Goal: Task Accomplishment & Management: Complete application form

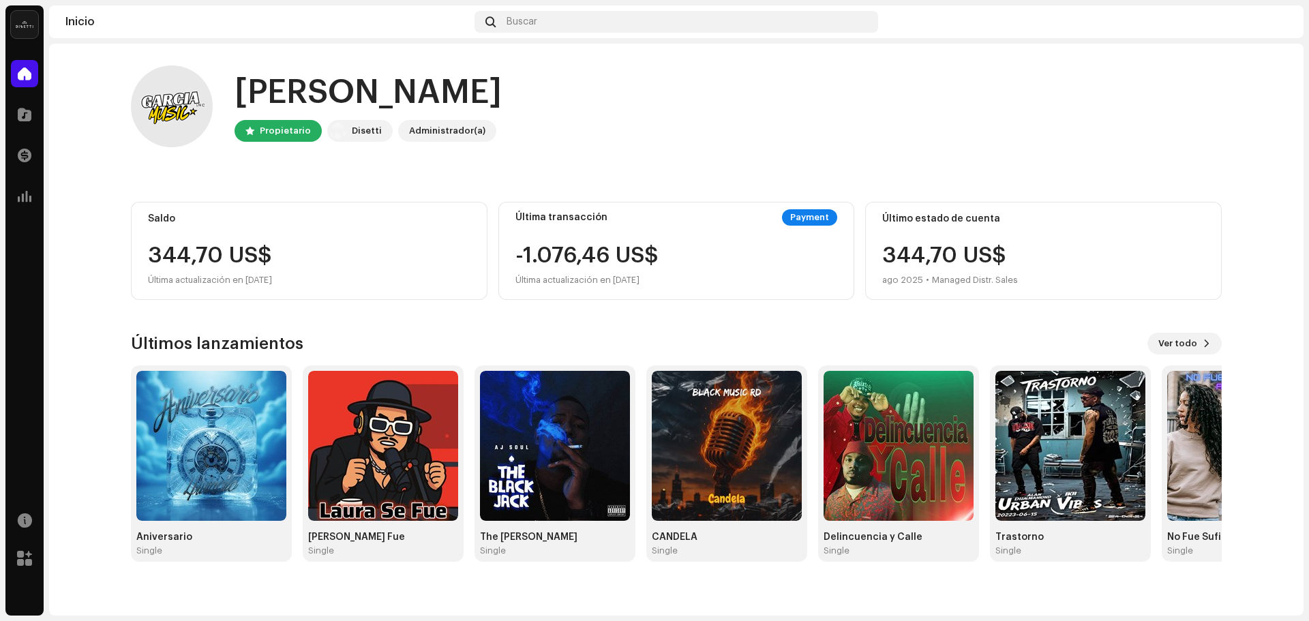
click at [312, 278] on div "Última actualización en [DATE]" at bounding box center [309, 280] width 323 height 16
click at [807, 218] on div "Payment" at bounding box center [809, 217] width 55 height 16
click at [933, 250] on div "344,70 US$ ago 2025 • Managed Distr. Sales" at bounding box center [950, 267] width 136 height 44
click at [31, 123] on div at bounding box center [24, 114] width 27 height 27
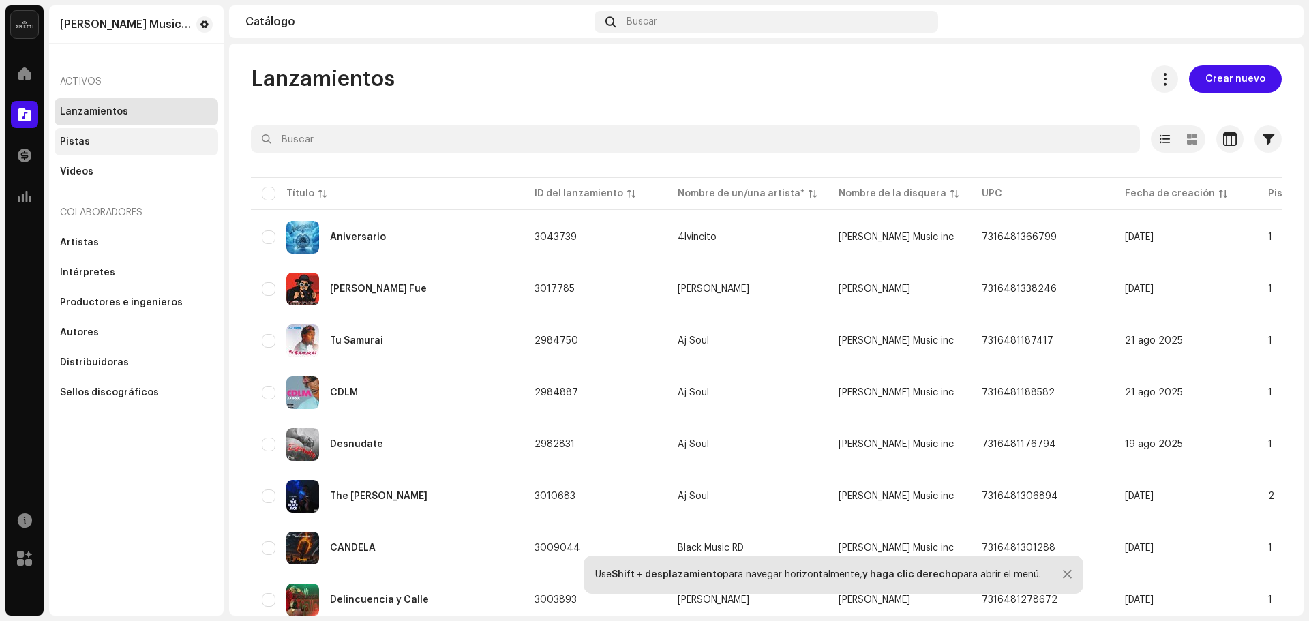
click at [85, 149] on div "Pistas" at bounding box center [137, 141] width 164 height 27
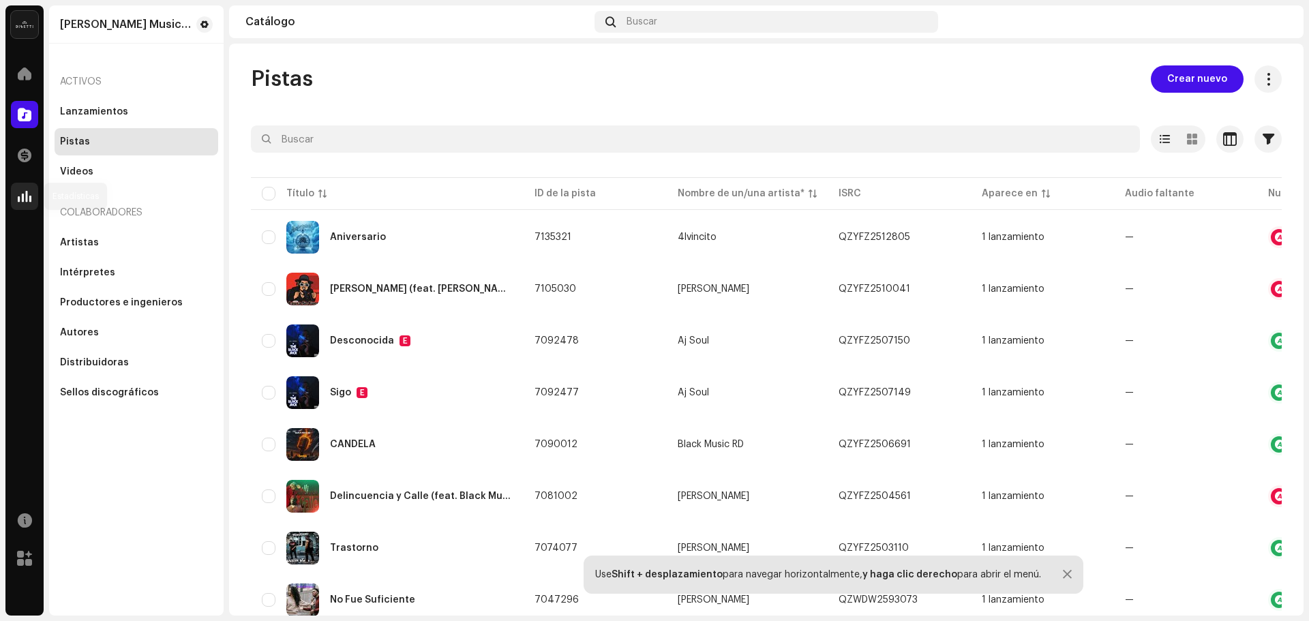
click at [31, 198] on span at bounding box center [25, 196] width 14 height 11
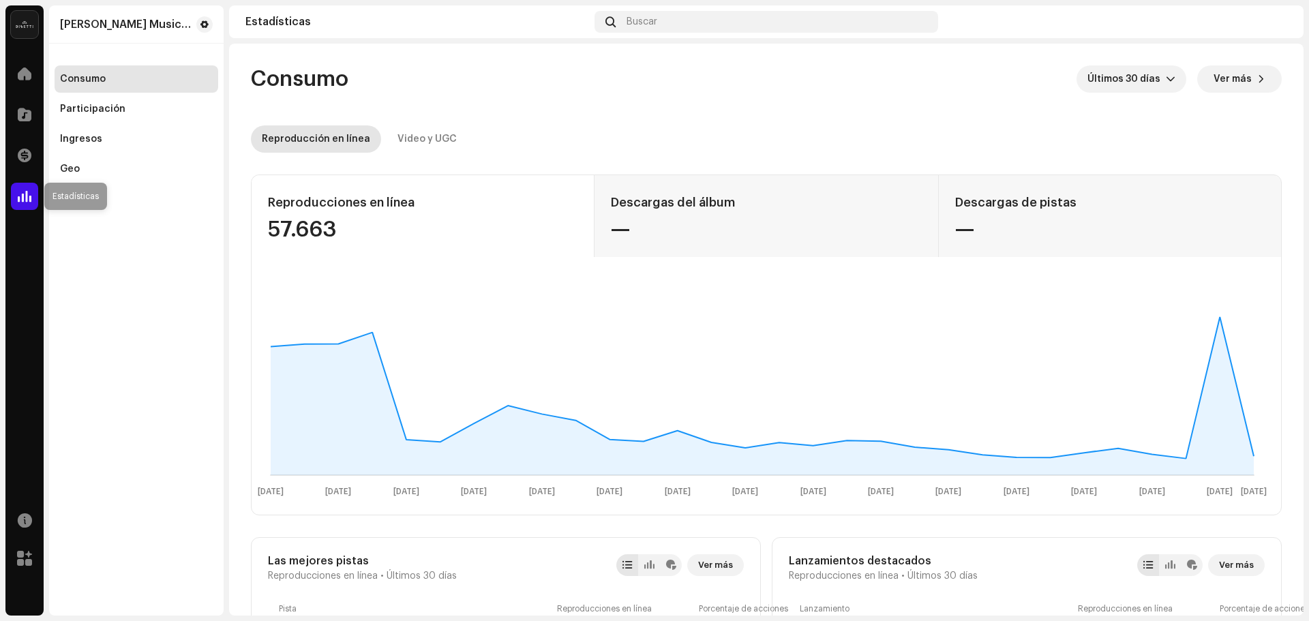
click at [29, 198] on span at bounding box center [25, 196] width 14 height 11
click at [83, 166] on div "Geo" at bounding box center [136, 169] width 153 height 11
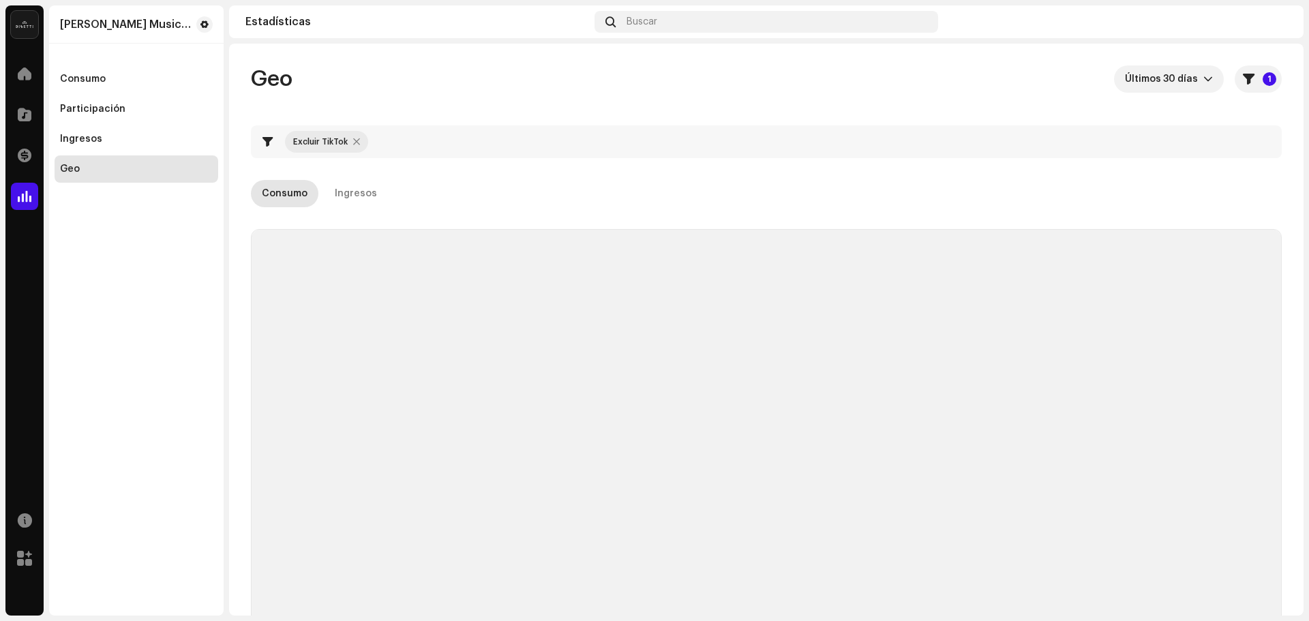
checkbox input "true"
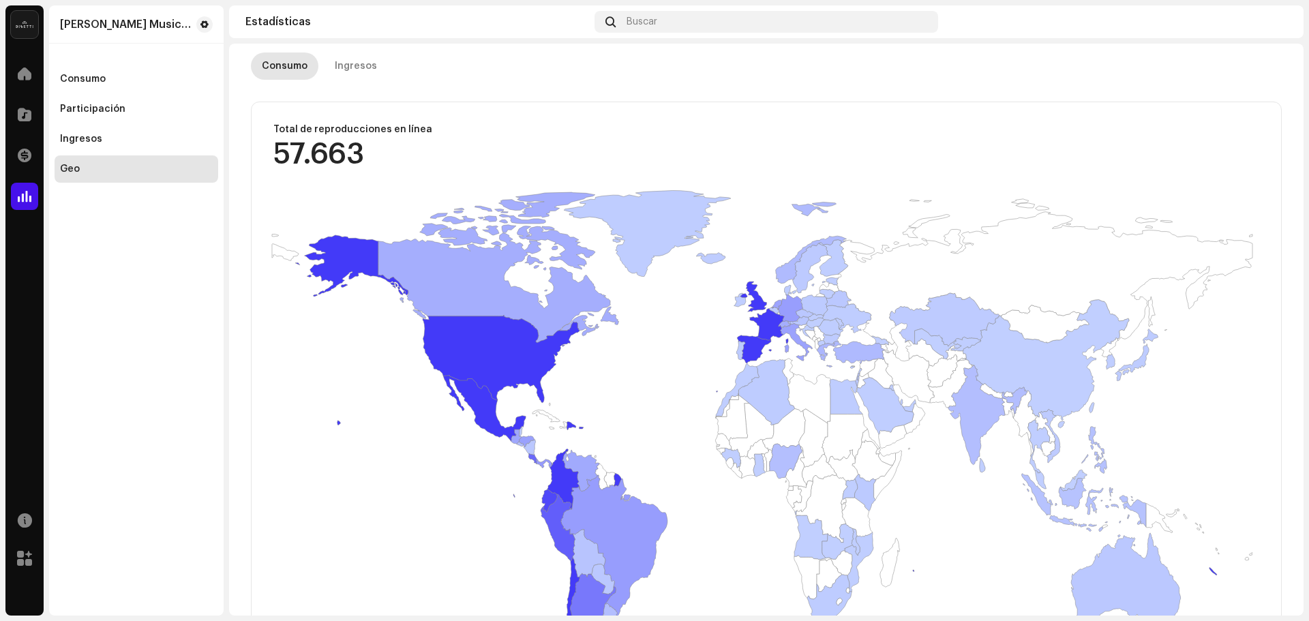
scroll to position [136, 0]
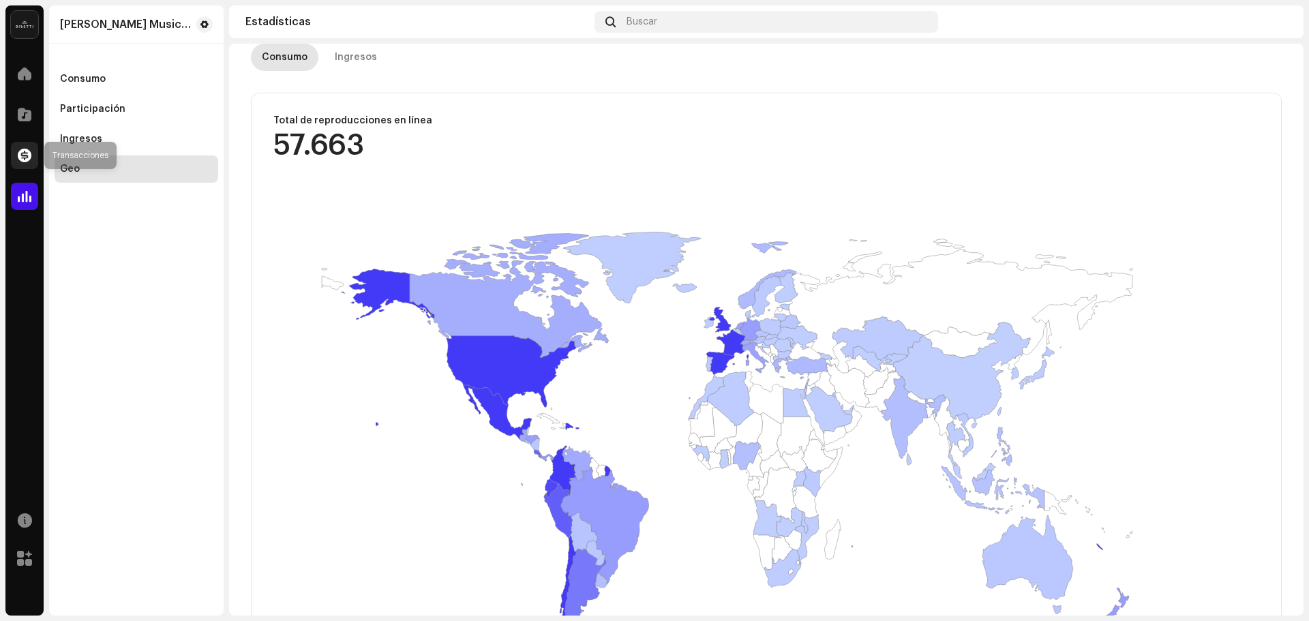
click at [18, 158] on span at bounding box center [25, 155] width 14 height 11
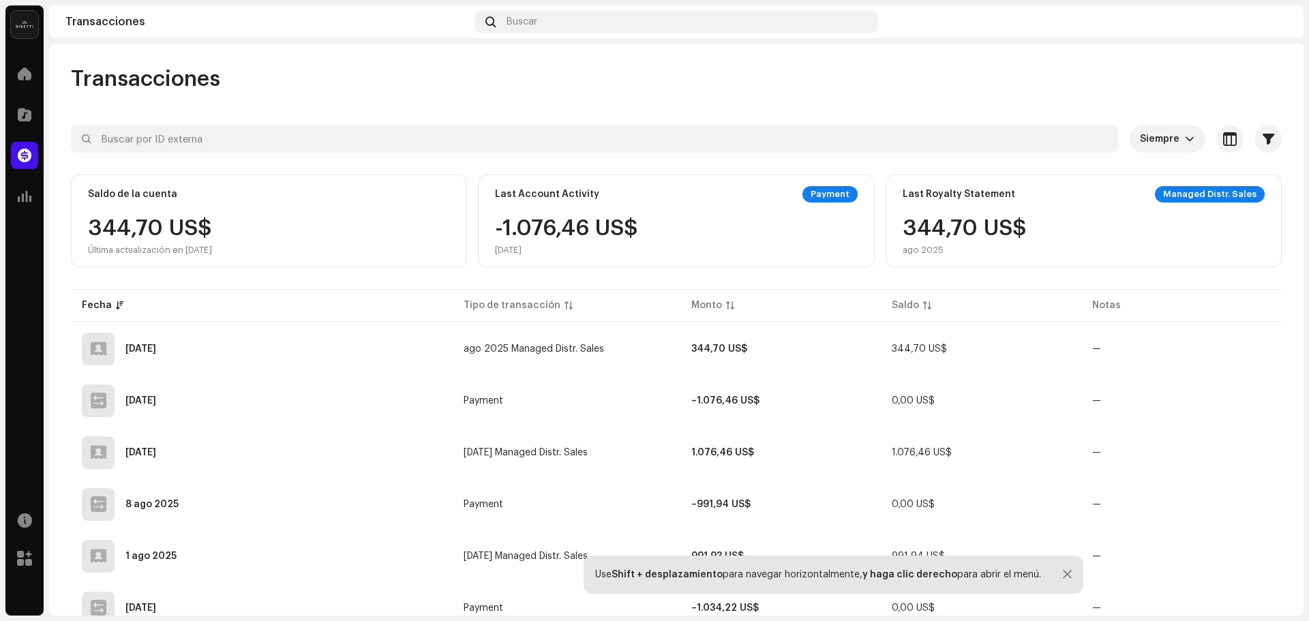
click at [186, 230] on div "344,70 US$ Última actualización en [DATE]" at bounding box center [150, 237] width 124 height 38
click at [27, 83] on div at bounding box center [24, 73] width 27 height 27
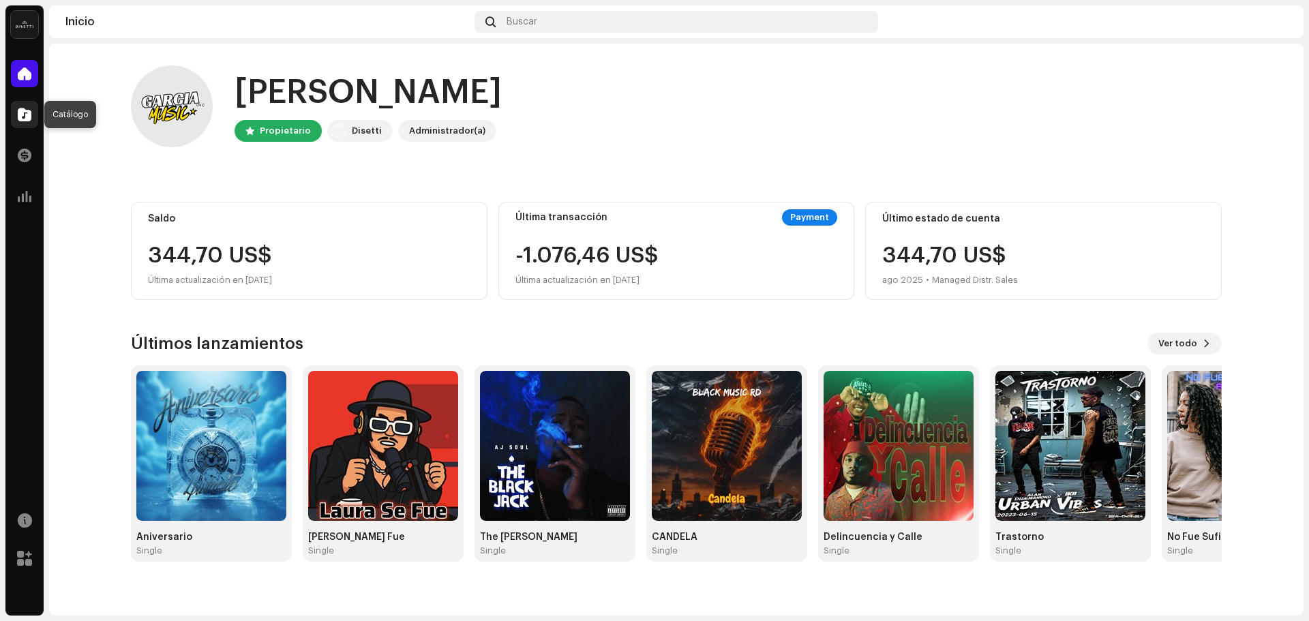
click at [24, 110] on span at bounding box center [25, 114] width 14 height 11
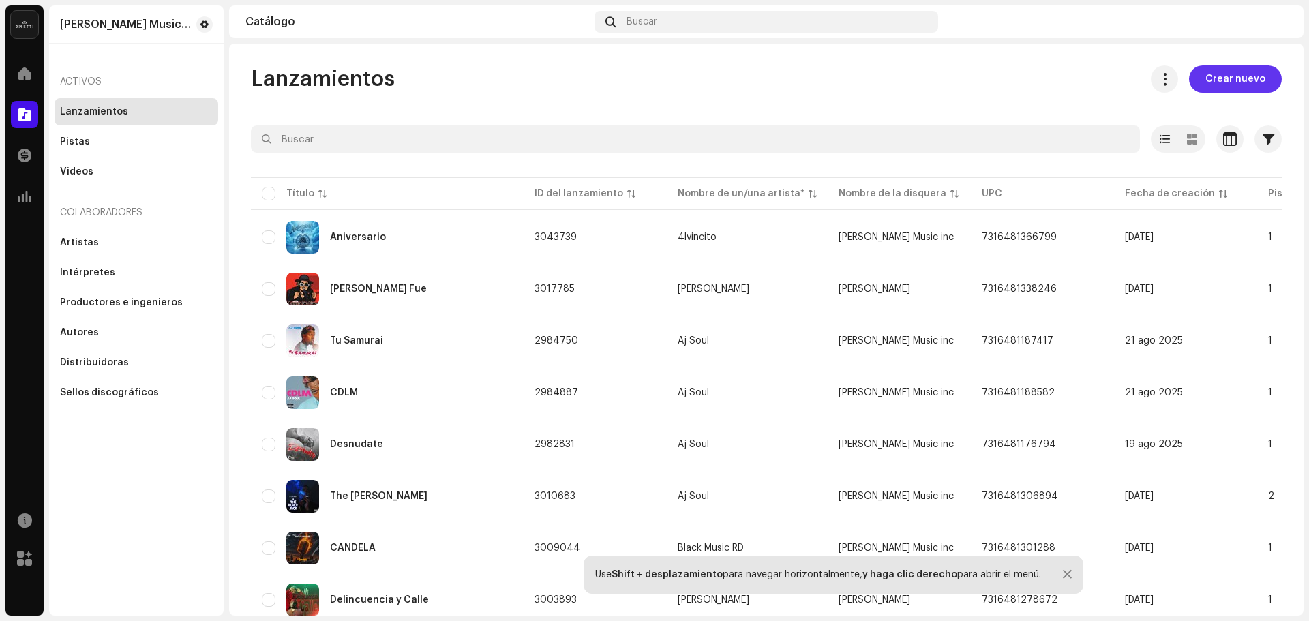
click at [1207, 80] on span "Crear nuevo" at bounding box center [1236, 78] width 60 height 27
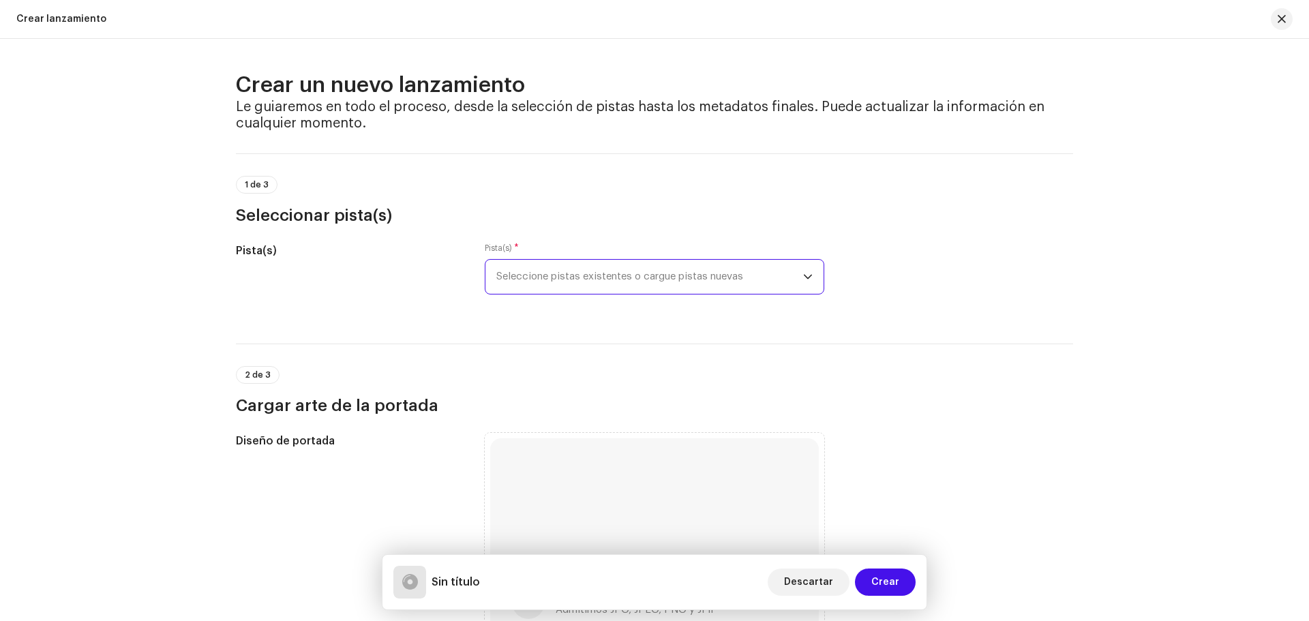
click at [672, 275] on span "Seleccione pistas existentes o cargue pistas nuevas" at bounding box center [649, 277] width 307 height 34
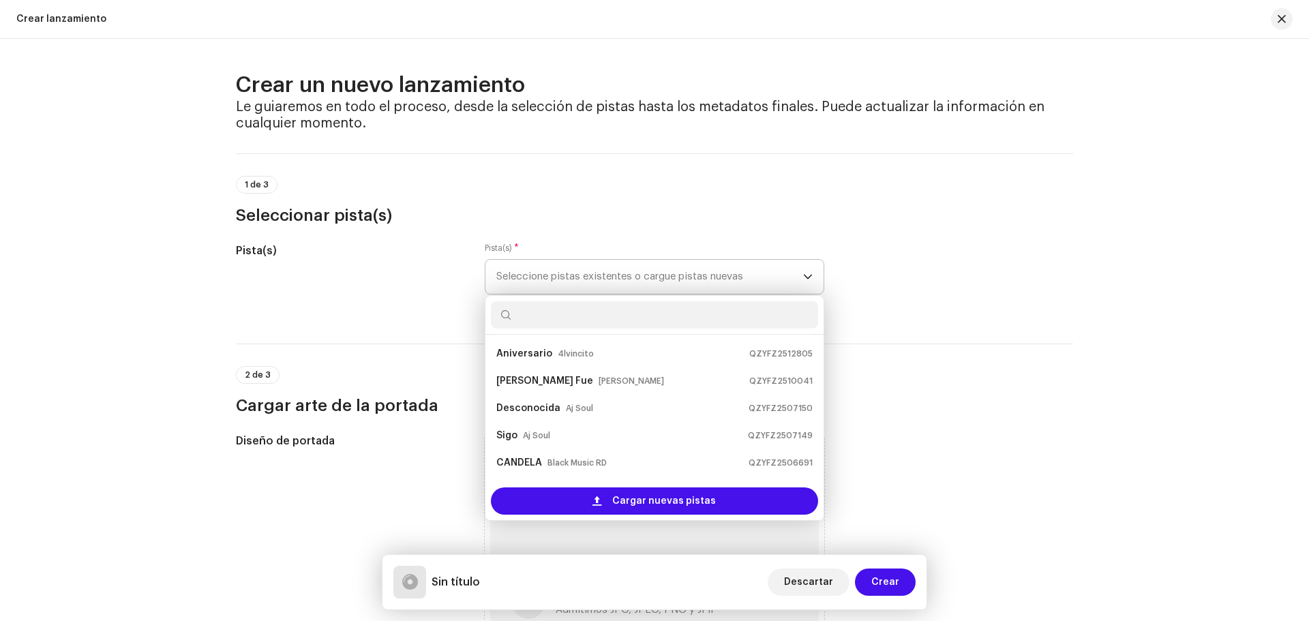
scroll to position [22, 0]
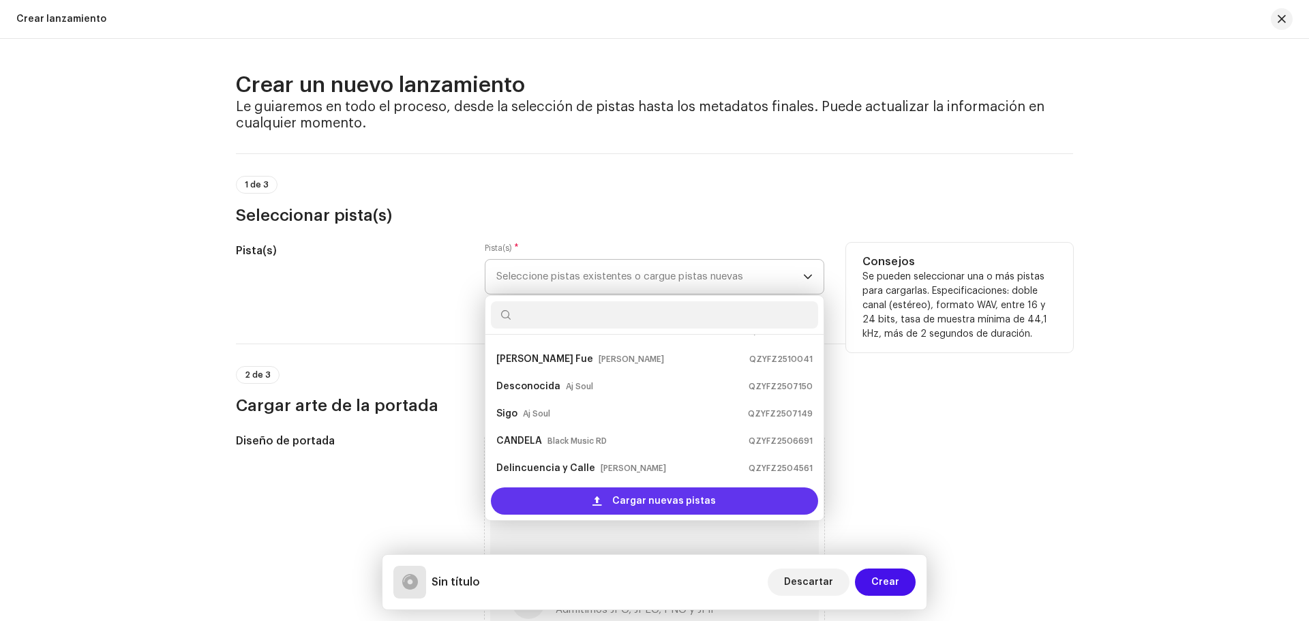
click at [630, 501] on span "Cargar nuevas pistas" at bounding box center [664, 501] width 104 height 27
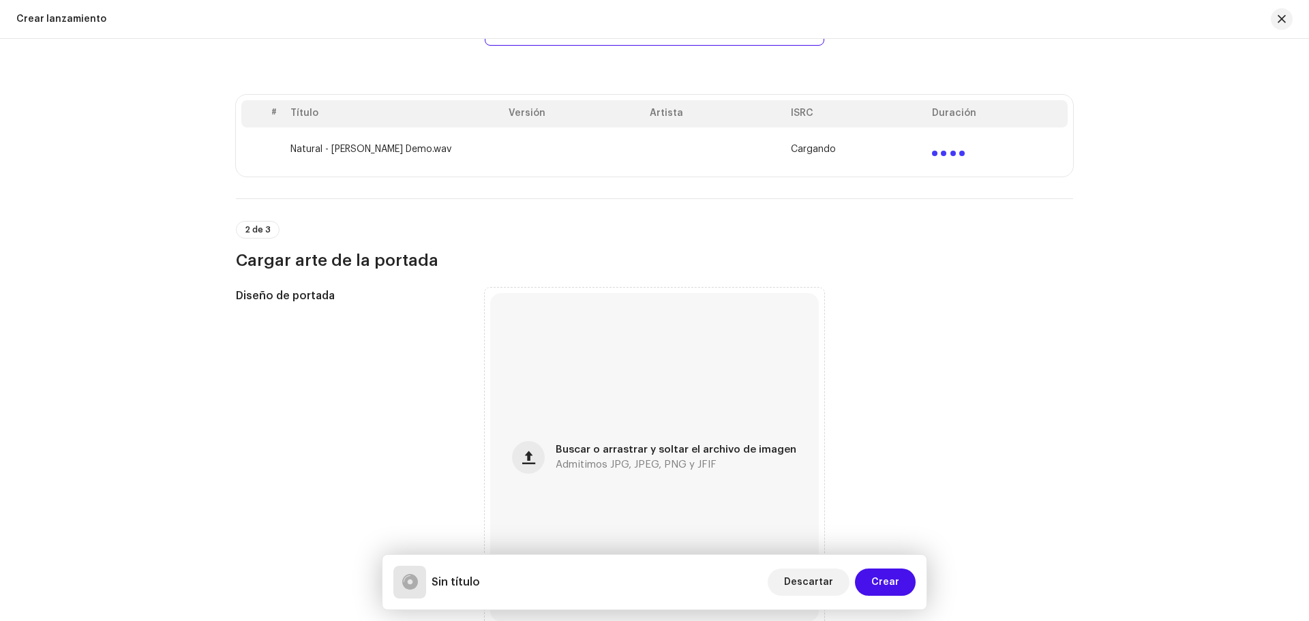
scroll to position [409, 0]
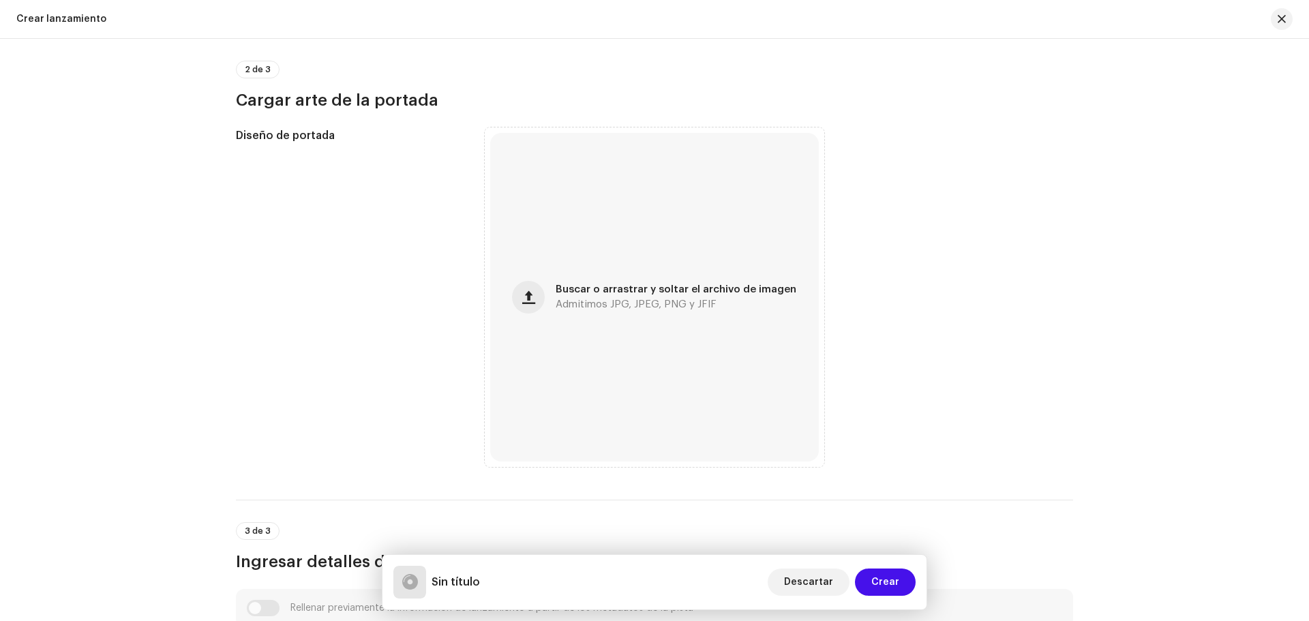
click at [631, 347] on div "Buscar o arrastrar y soltar el archivo de imagen Admitimos JPG, JPEG, PNG y JFIF" at bounding box center [654, 297] width 329 height 329
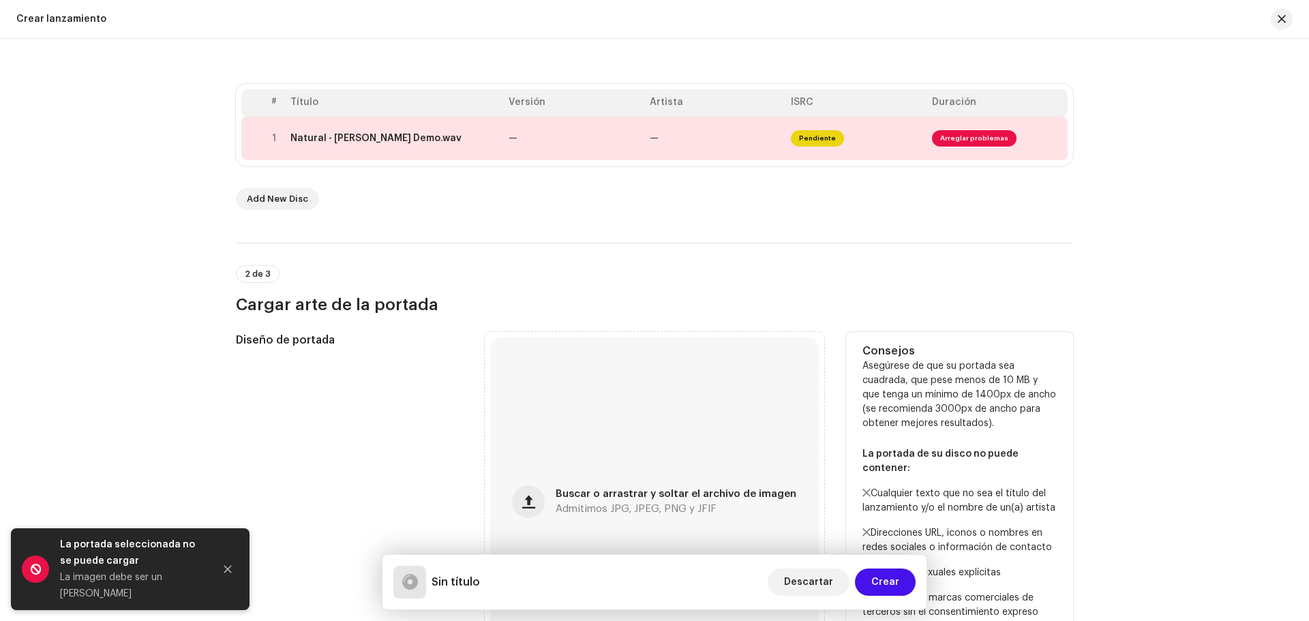
scroll to position [55, 0]
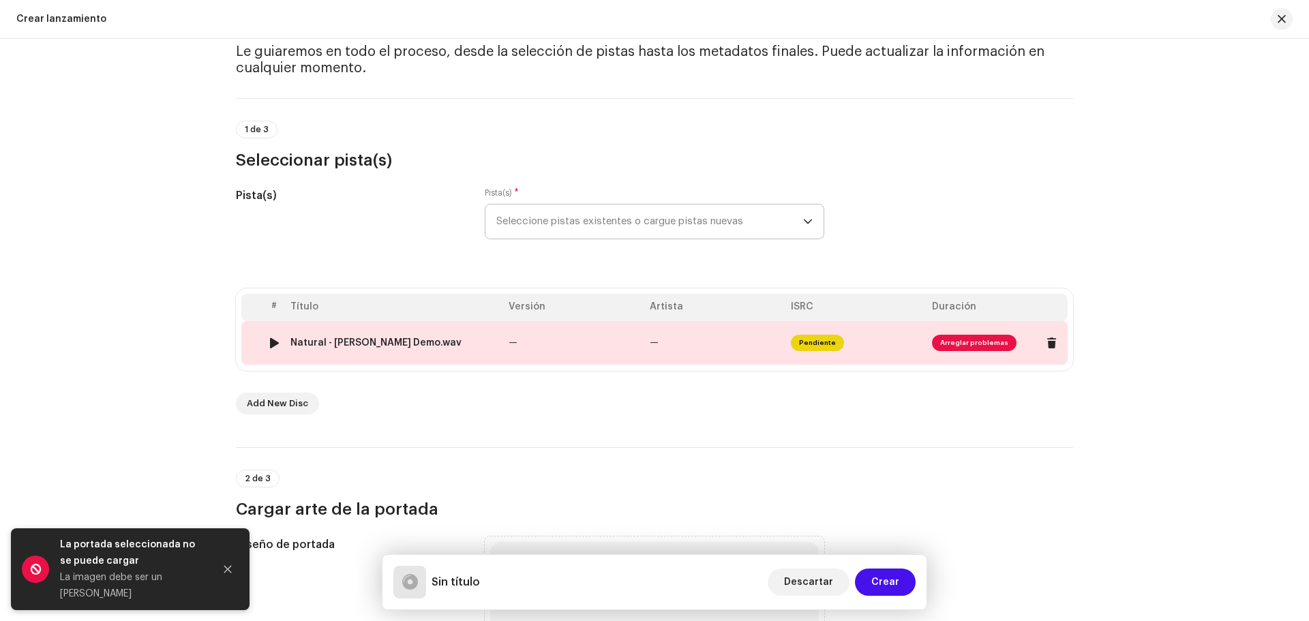
click at [406, 338] on div "Natural - [PERSON_NAME] Demo.wav" at bounding box center [375, 343] width 171 height 11
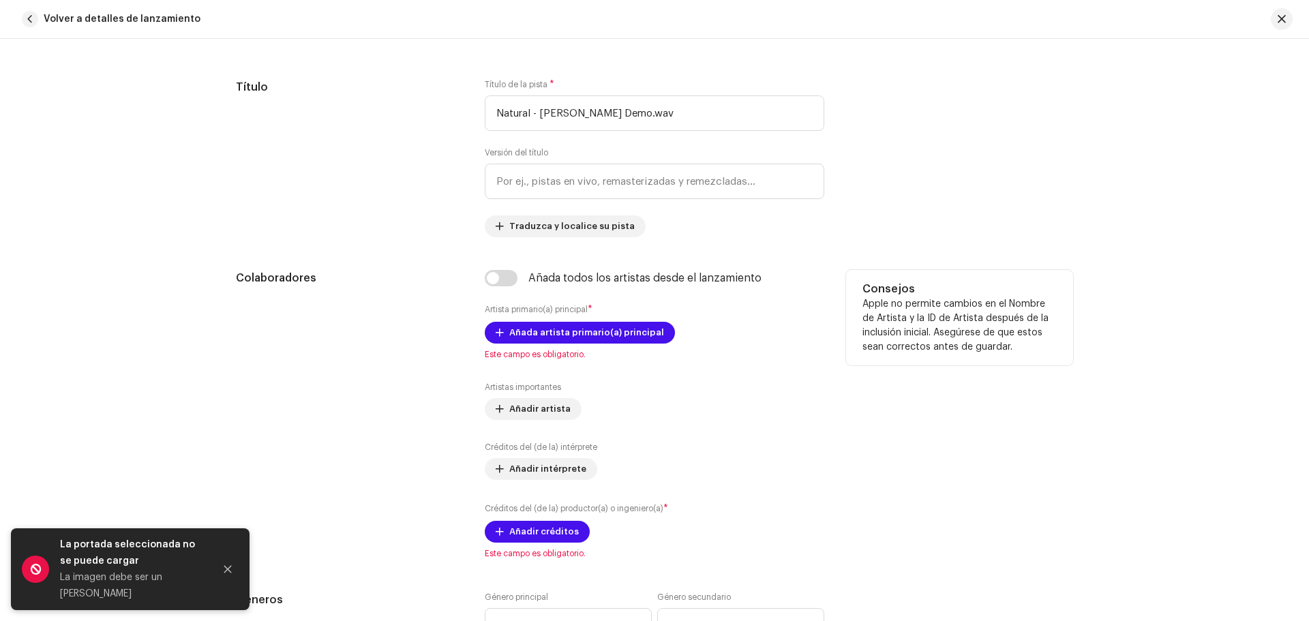
scroll to position [682, 0]
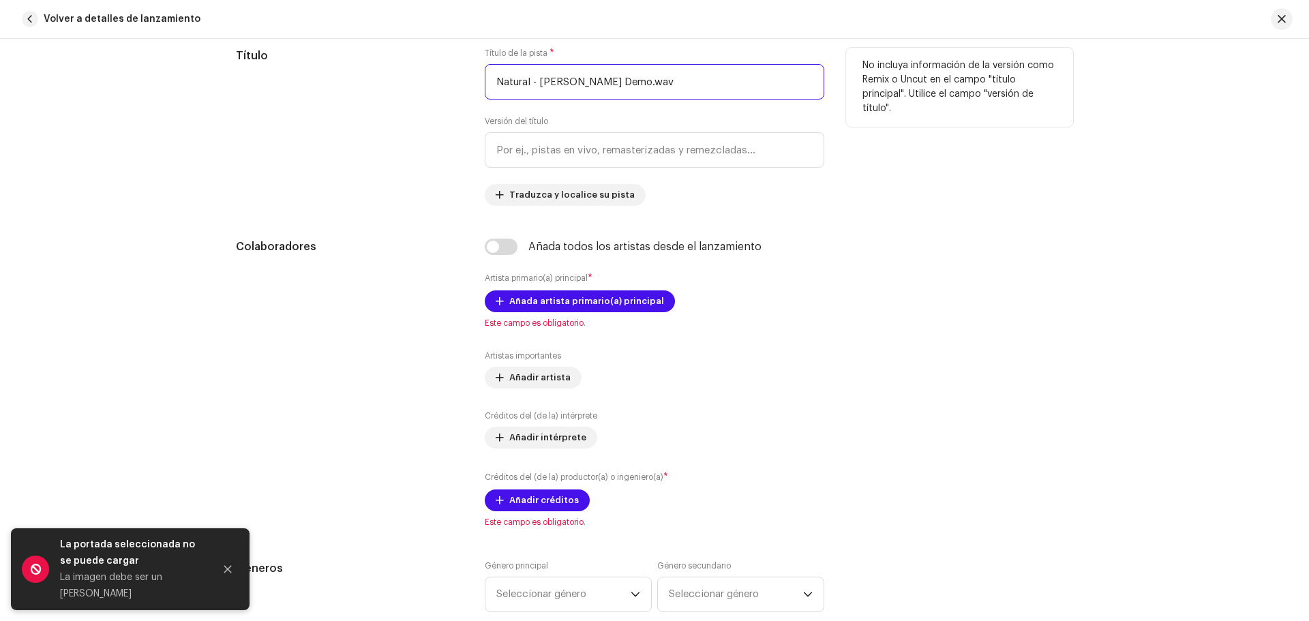
drag, startPoint x: 530, startPoint y: 83, endPoint x: 729, endPoint y: 61, distance: 199.7
click at [729, 61] on div "Título de la pista * Natural - [PERSON_NAME] Demo.wav" at bounding box center [655, 74] width 340 height 52
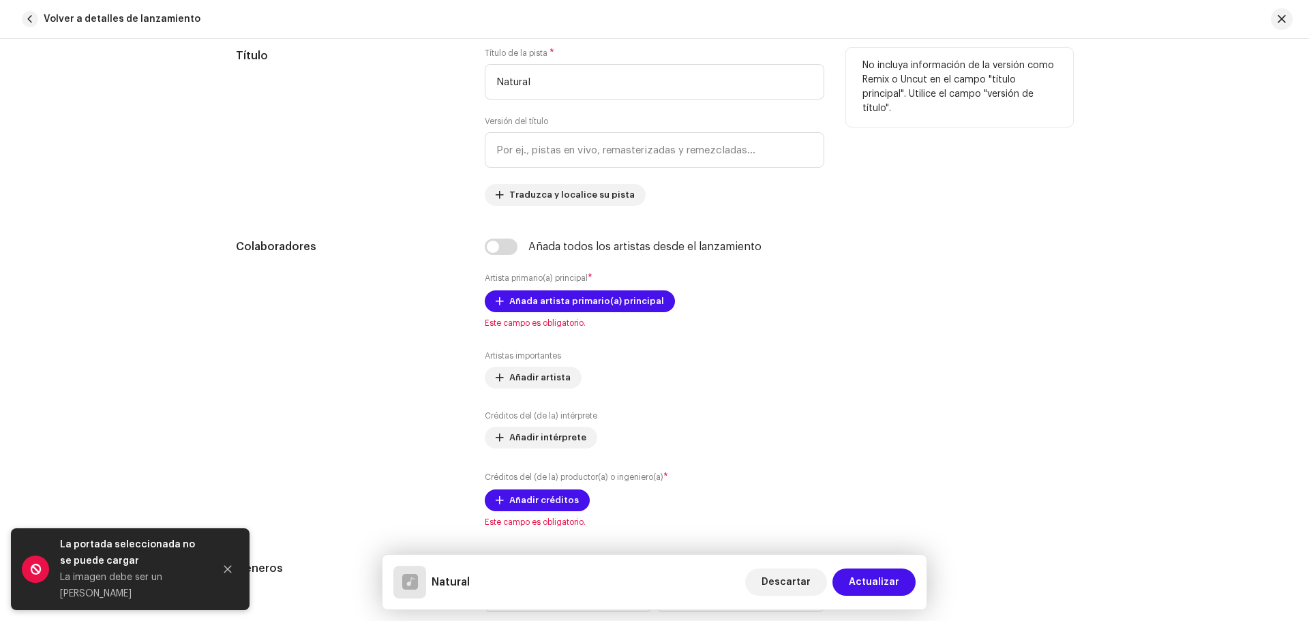
type input "Natural"
drag, startPoint x: 569, startPoint y: 87, endPoint x: 427, endPoint y: 96, distance: 142.8
click at [427, 96] on div "Título Título de la pista * Natural Versión del título Traduzca y localice su p…" at bounding box center [654, 127] width 837 height 158
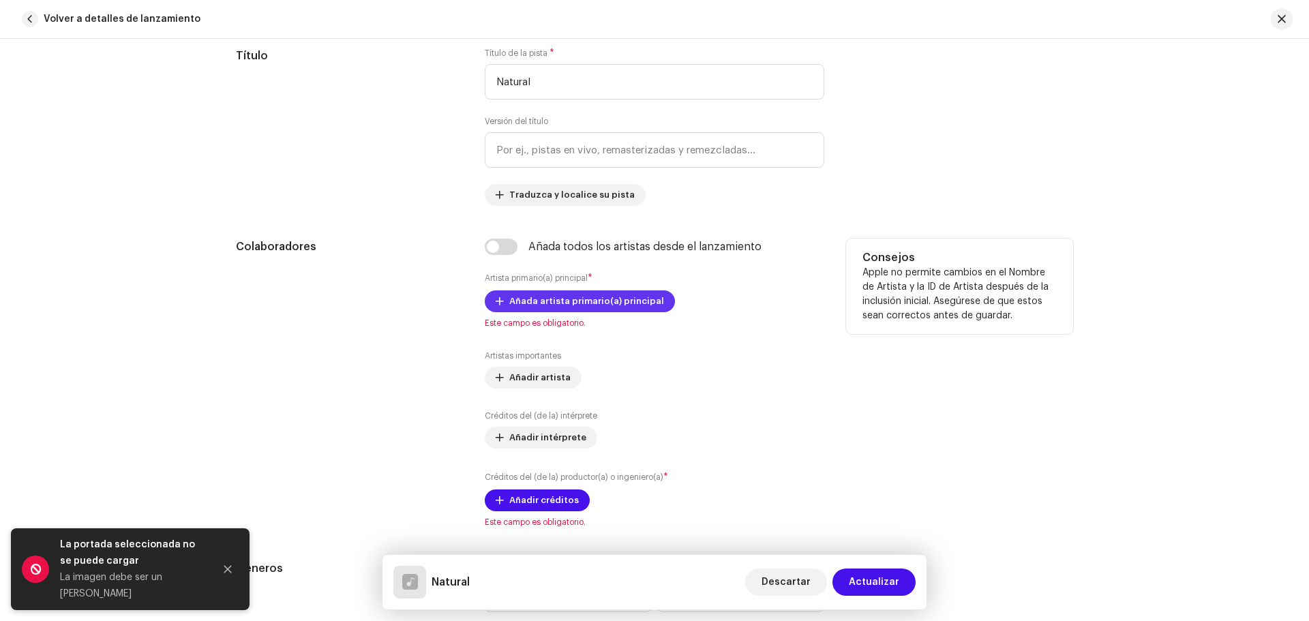
click at [588, 303] on span "Añada artista primario(a) principal" at bounding box center [586, 301] width 155 height 27
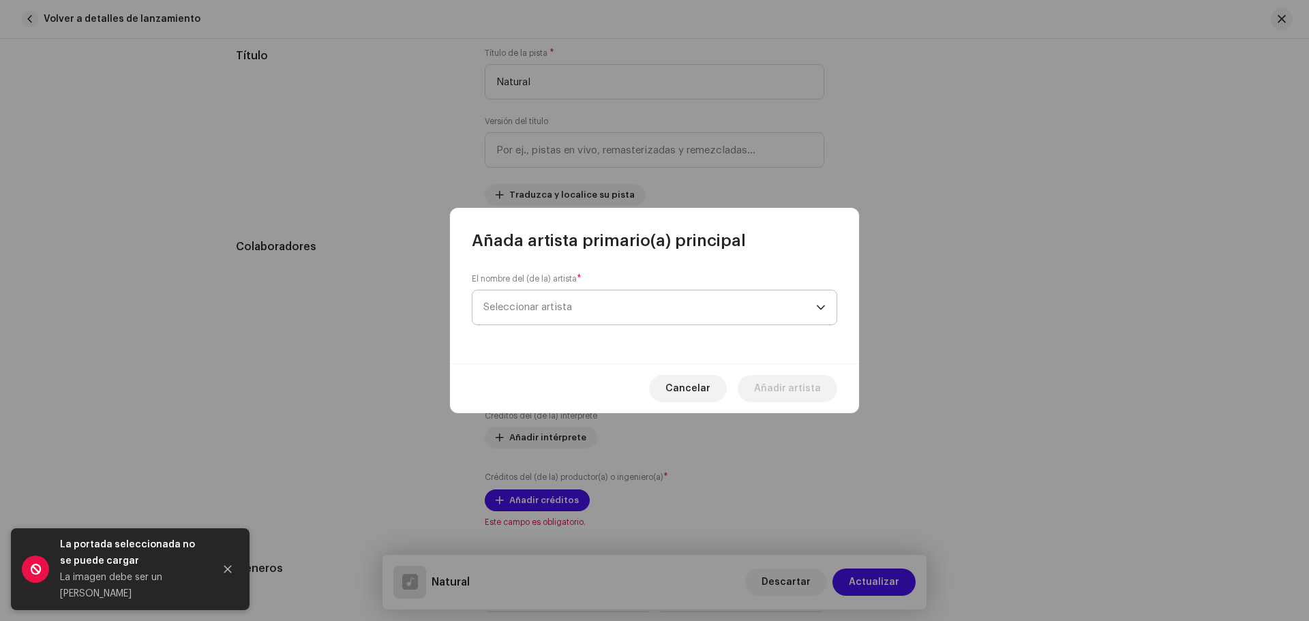
click at [588, 303] on span "Seleccionar artista" at bounding box center [649, 307] width 333 height 34
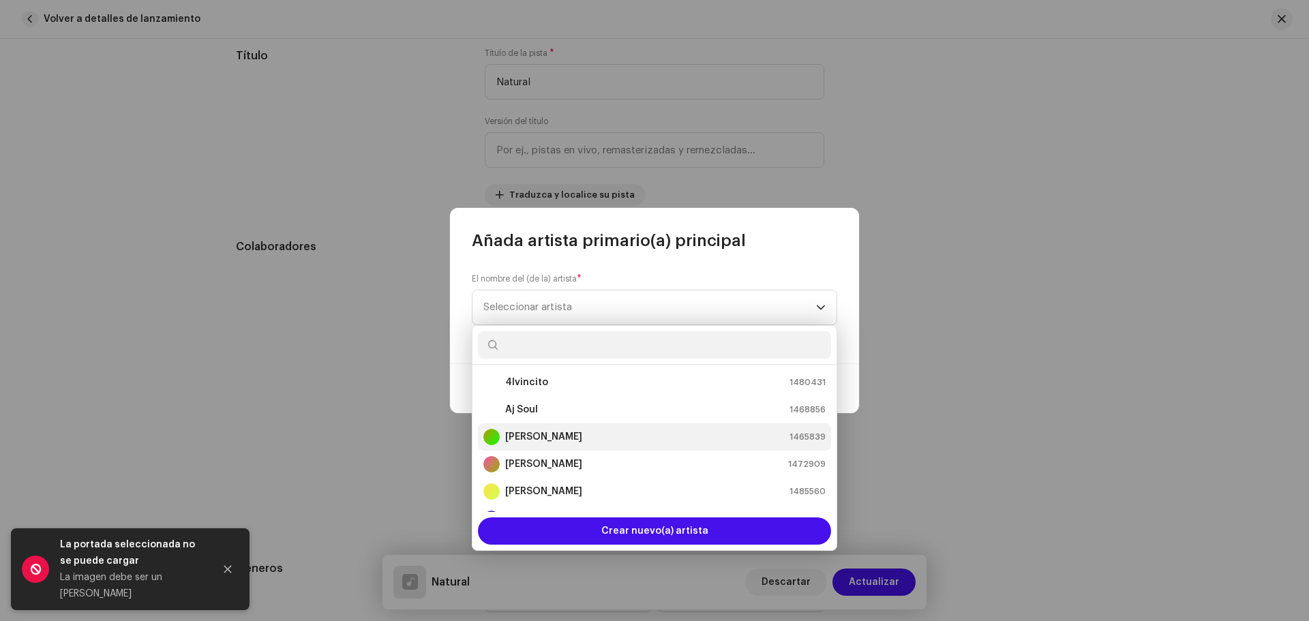
scroll to position [0, 0]
click at [595, 440] on div "[PERSON_NAME] 1465839" at bounding box center [654, 438] width 342 height 16
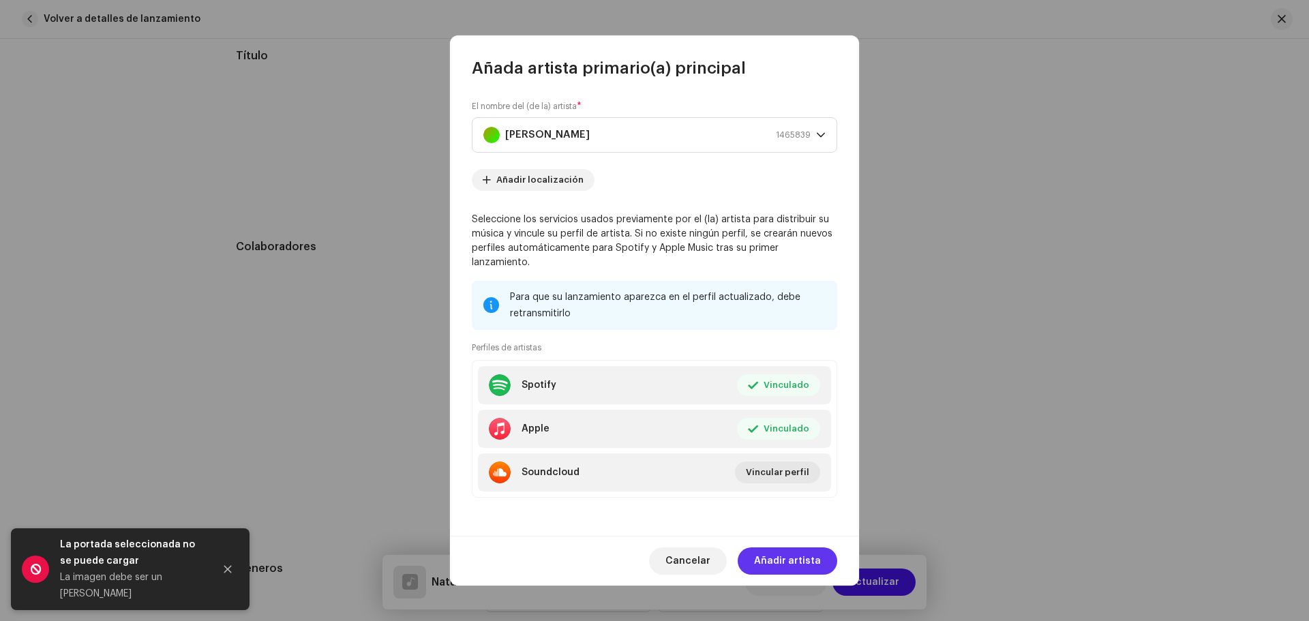
click at [811, 551] on span "Añadir artista" at bounding box center [787, 561] width 67 height 27
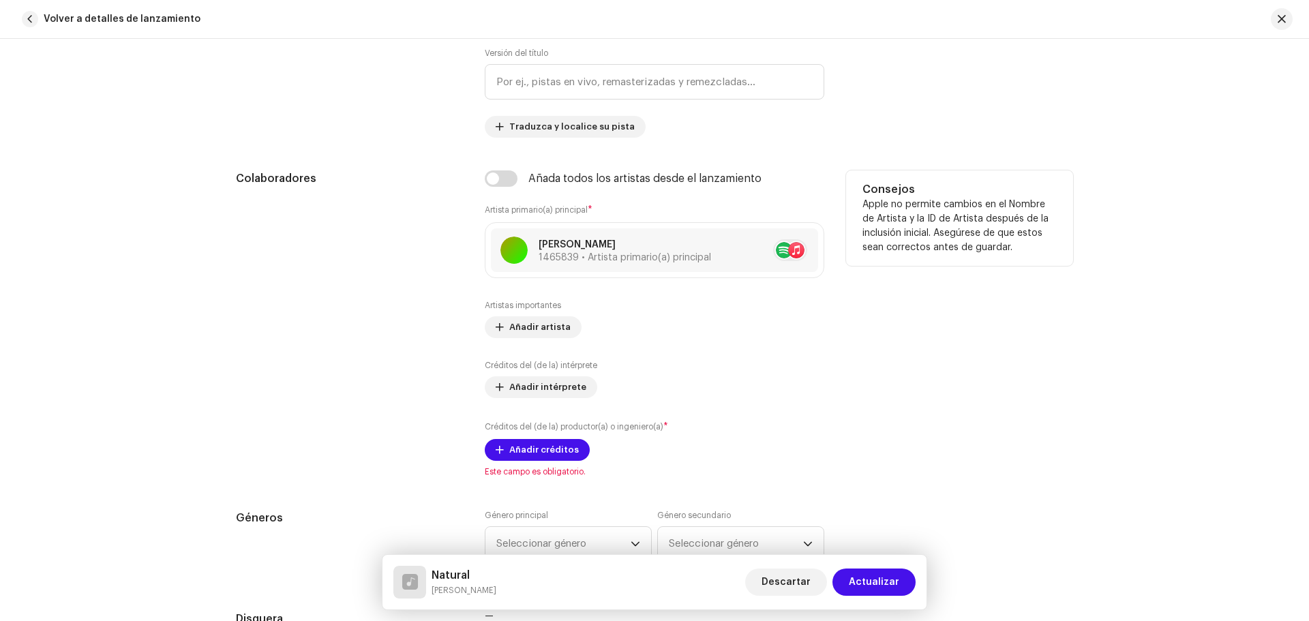
scroll to position [818, 0]
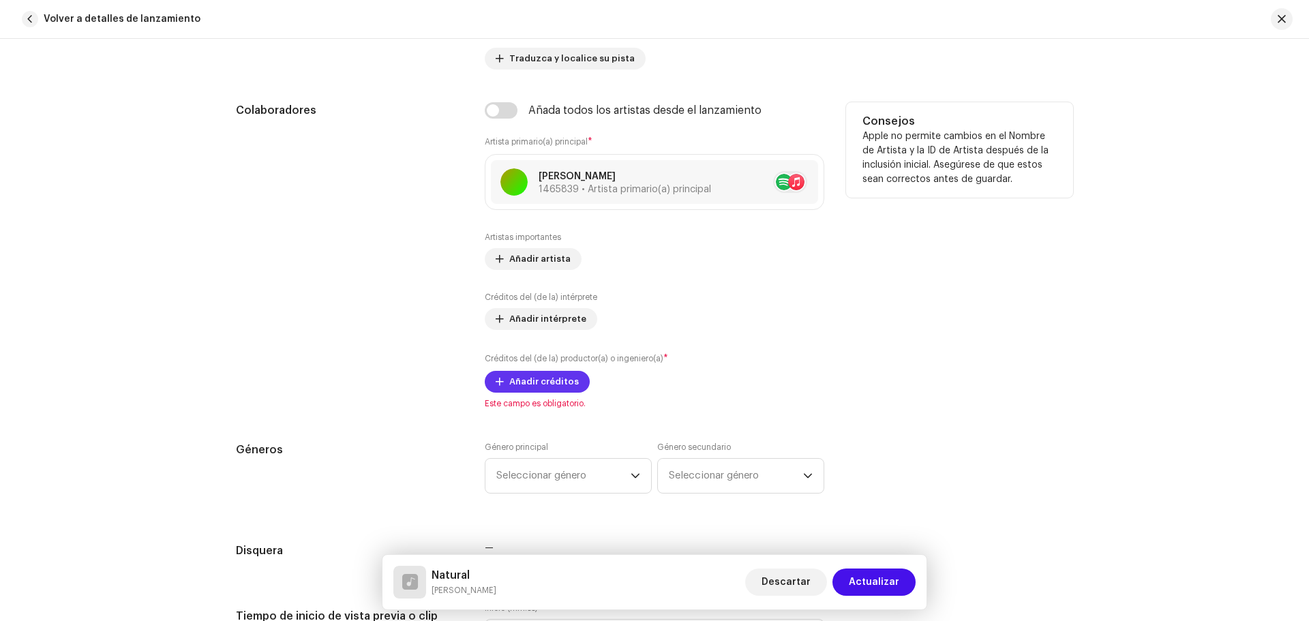
click at [548, 383] on span "Añadir créditos" at bounding box center [544, 381] width 70 height 27
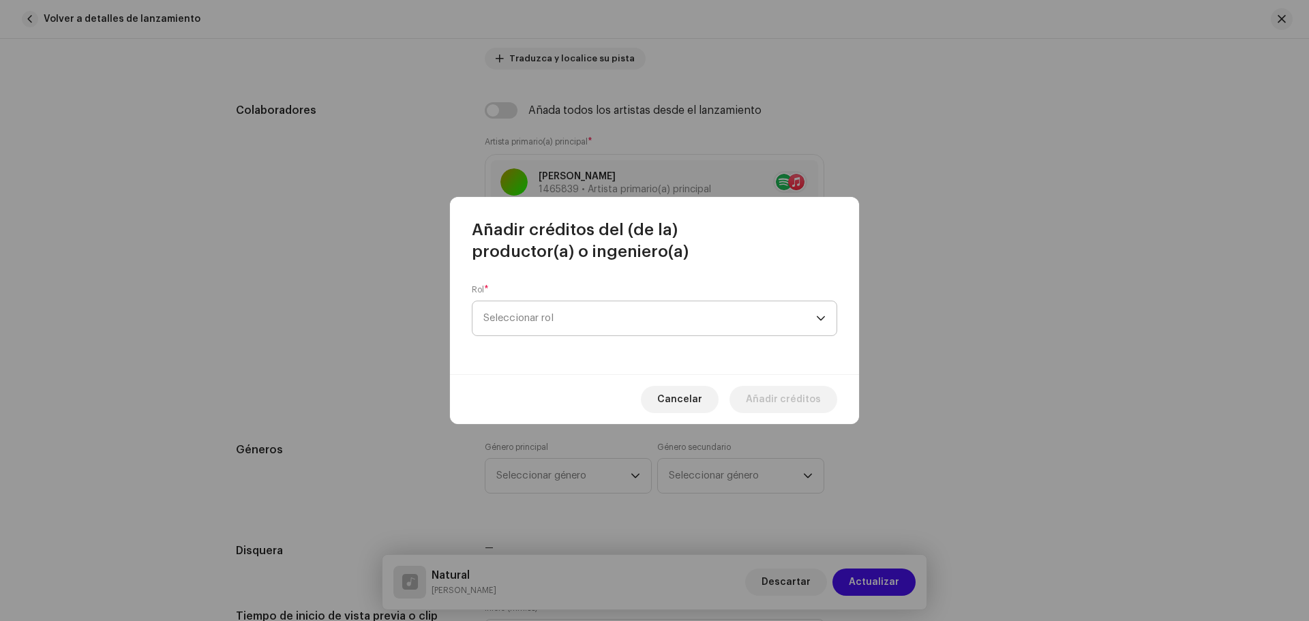
click at [561, 314] on span "Seleccionar rol" at bounding box center [649, 318] width 333 height 34
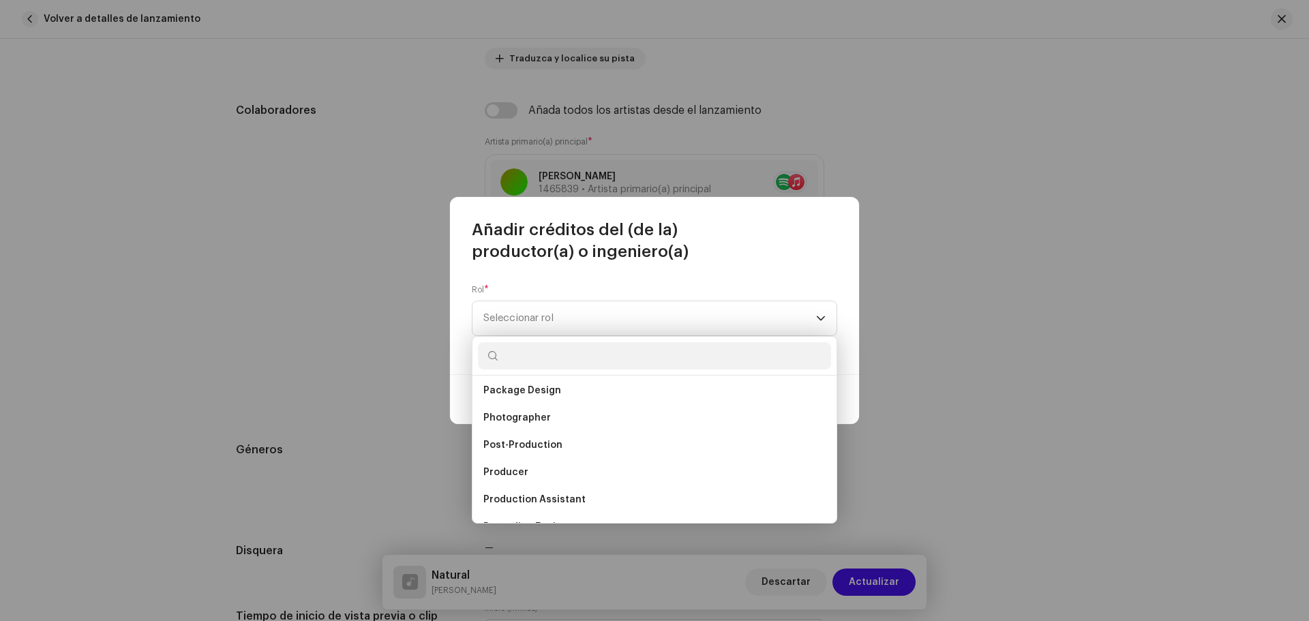
scroll to position [477, 0]
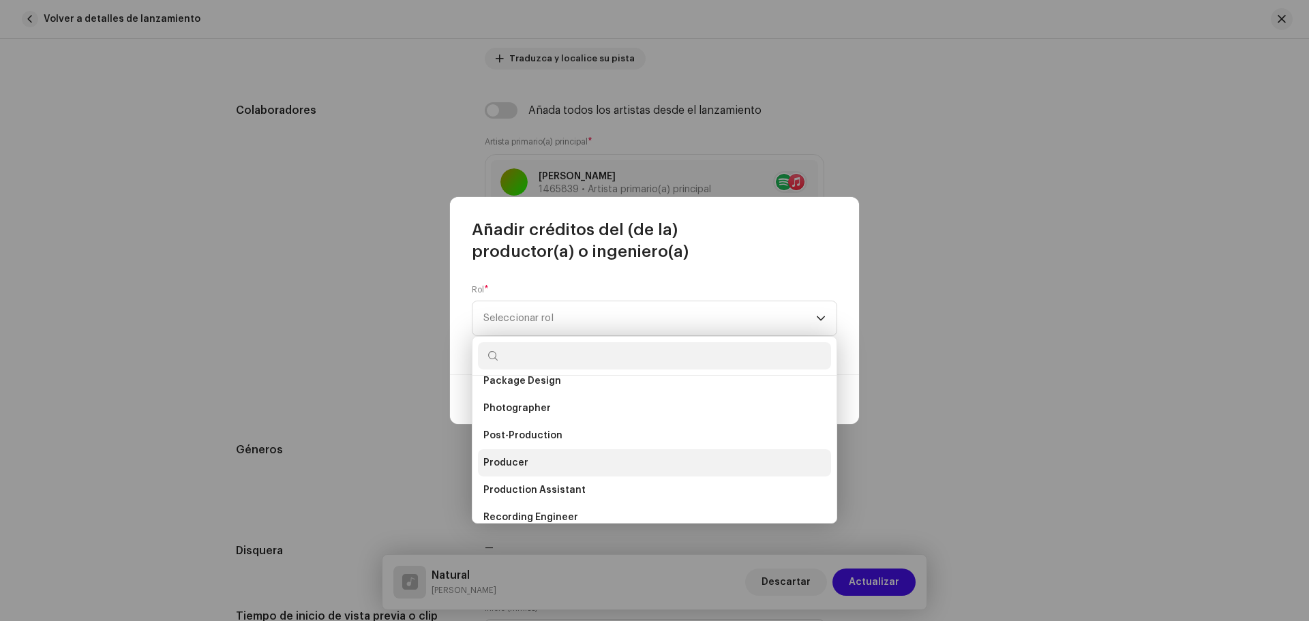
click at [558, 466] on li "Producer" at bounding box center [654, 462] width 353 height 27
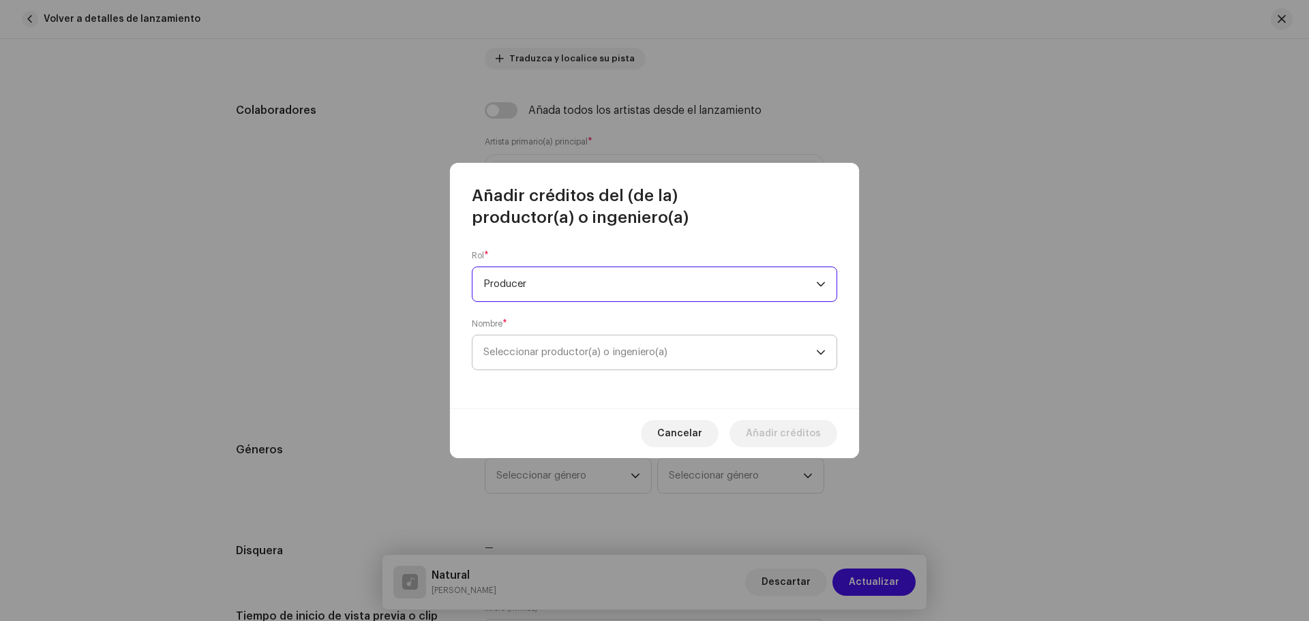
click at [552, 352] on span "Seleccionar productor(a) o ingeniero(a)" at bounding box center [575, 352] width 184 height 10
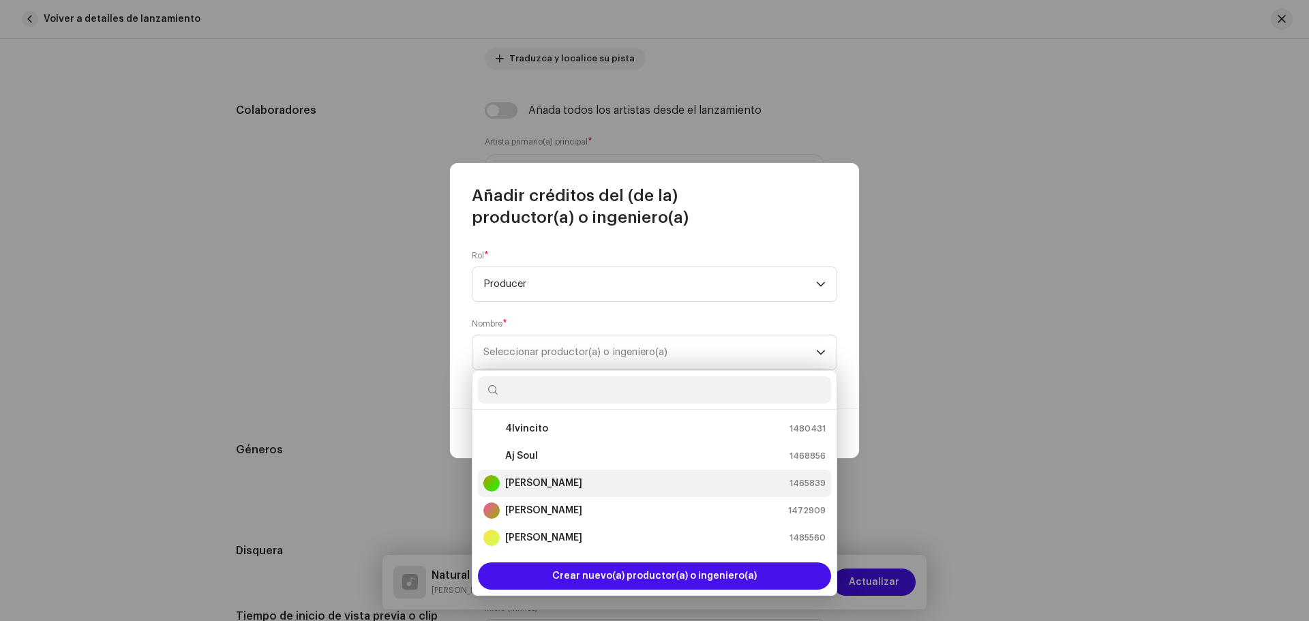
click at [587, 479] on div "[PERSON_NAME] 1465839" at bounding box center [654, 483] width 342 height 16
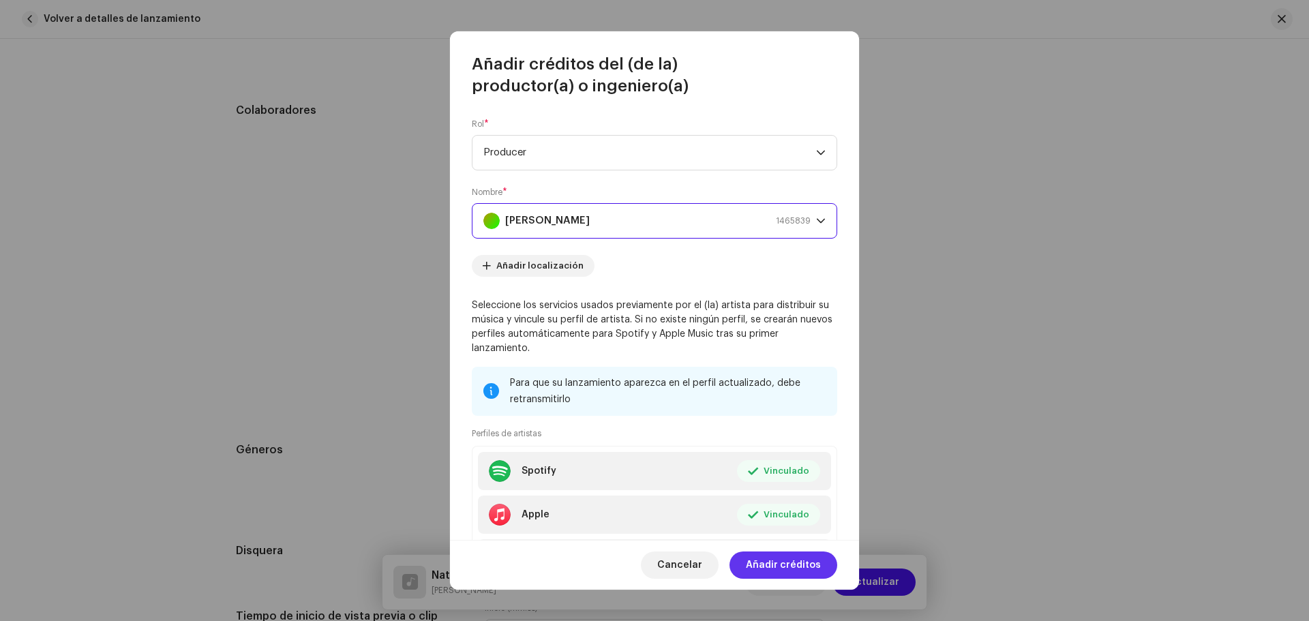
click at [796, 569] on span "Añadir créditos" at bounding box center [783, 565] width 75 height 27
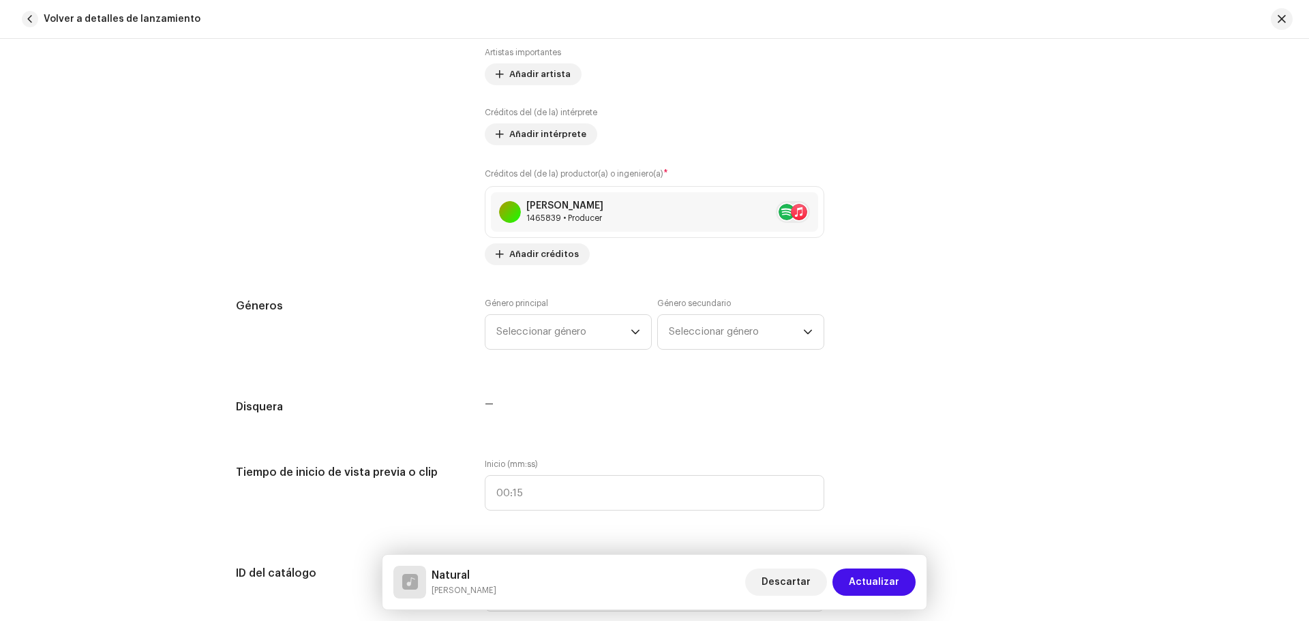
scroll to position [1023, 0]
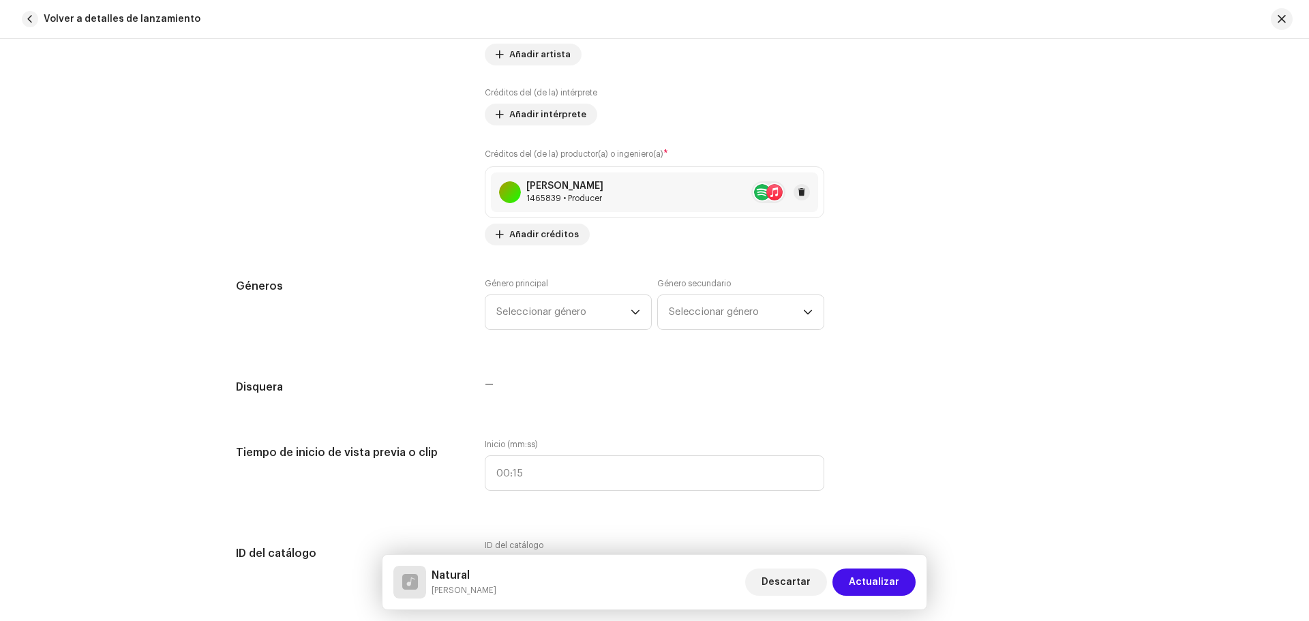
click at [574, 194] on div "1465839 • Producer" at bounding box center [564, 198] width 77 height 11
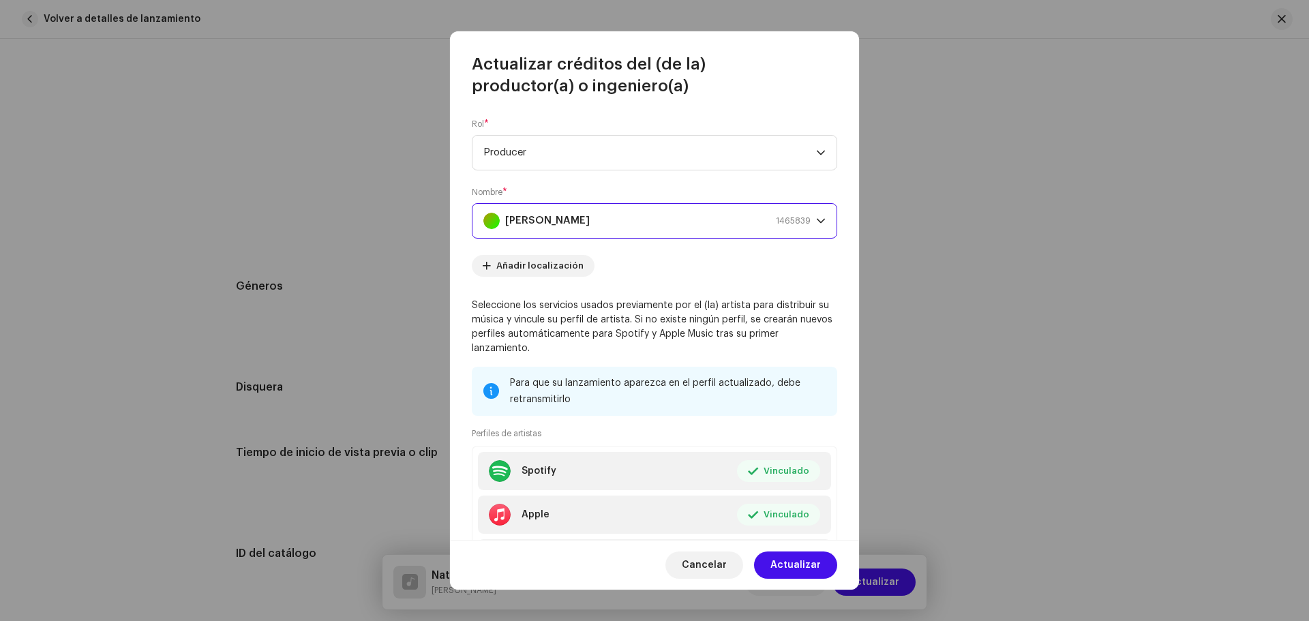
click at [585, 219] on div "[PERSON_NAME] 1465839" at bounding box center [646, 221] width 327 height 34
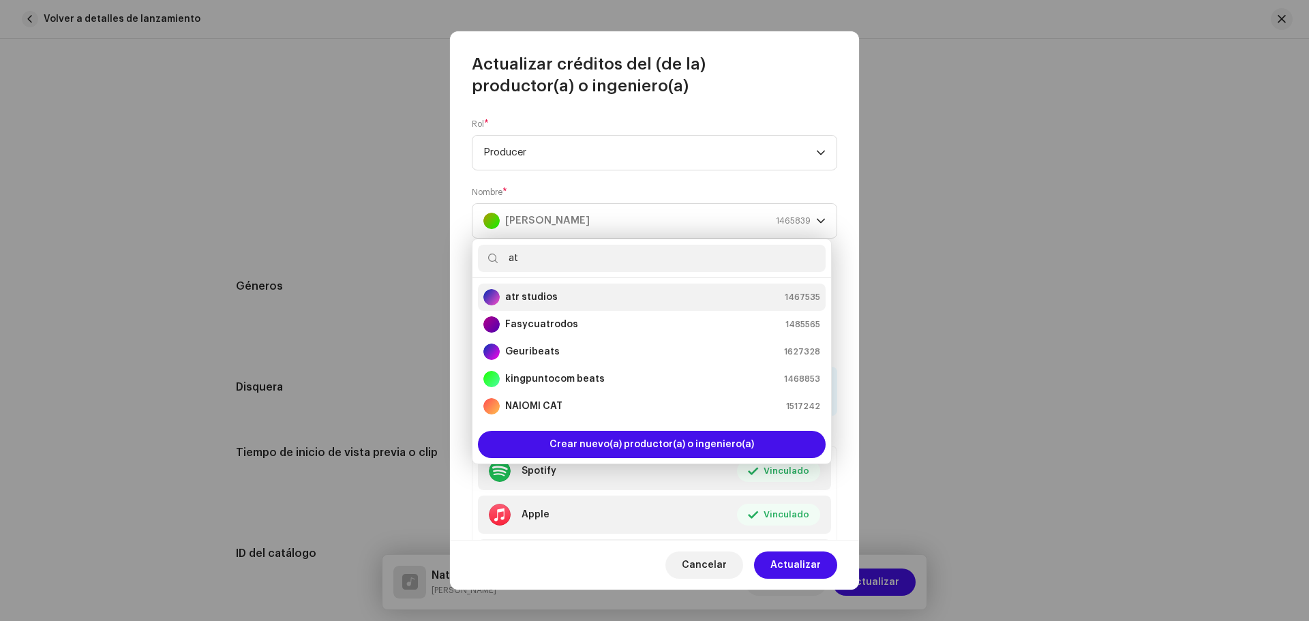
type input "at"
click at [597, 297] on div "atr studios 1467535" at bounding box center [651, 297] width 337 height 16
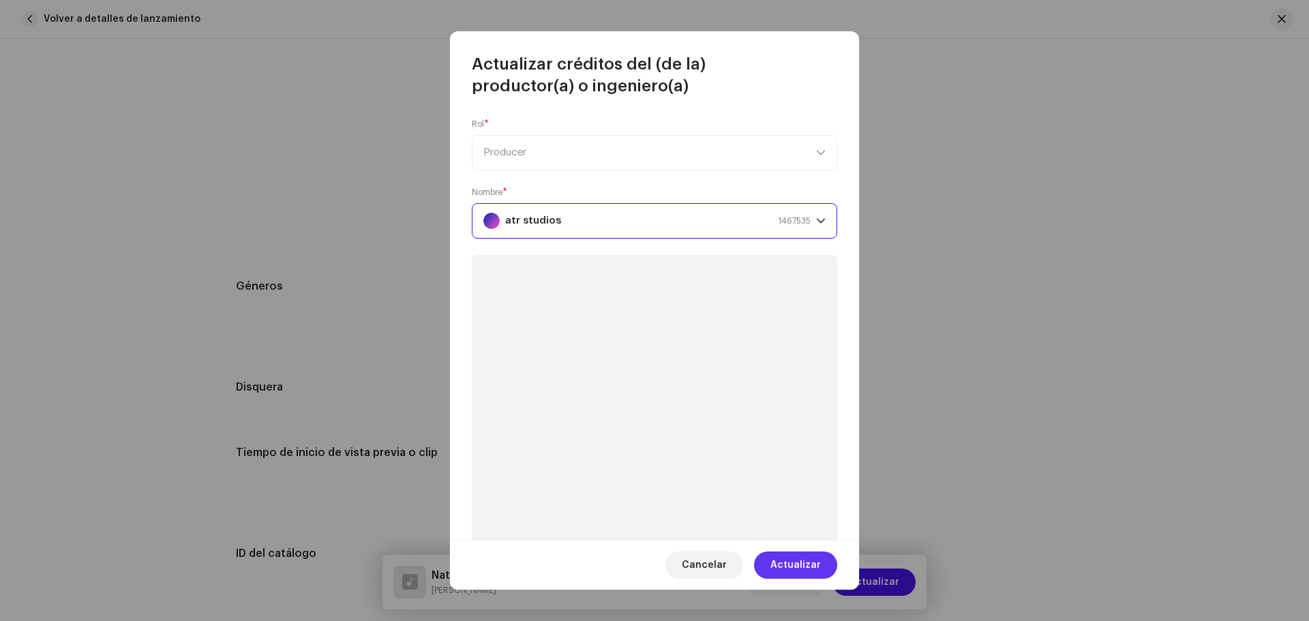
click at [813, 558] on span "Actualizar" at bounding box center [796, 565] width 50 height 27
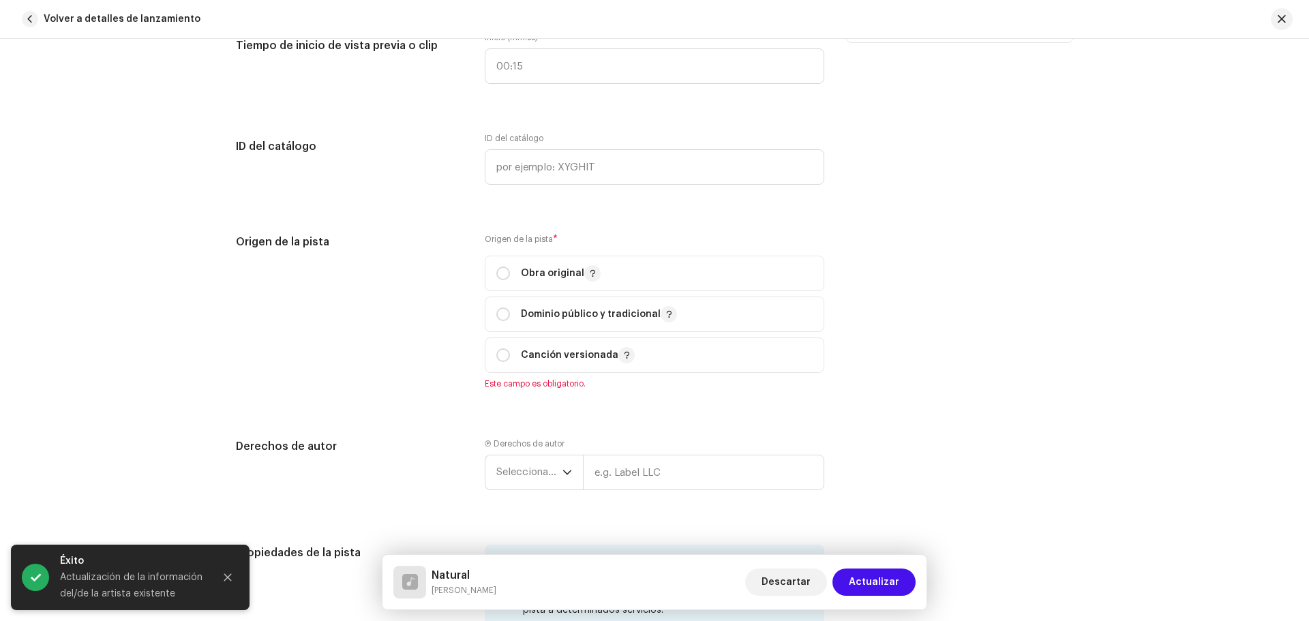
scroll to position [1432, 0]
click at [539, 275] on p "Obra original" at bounding box center [561, 271] width 80 height 16
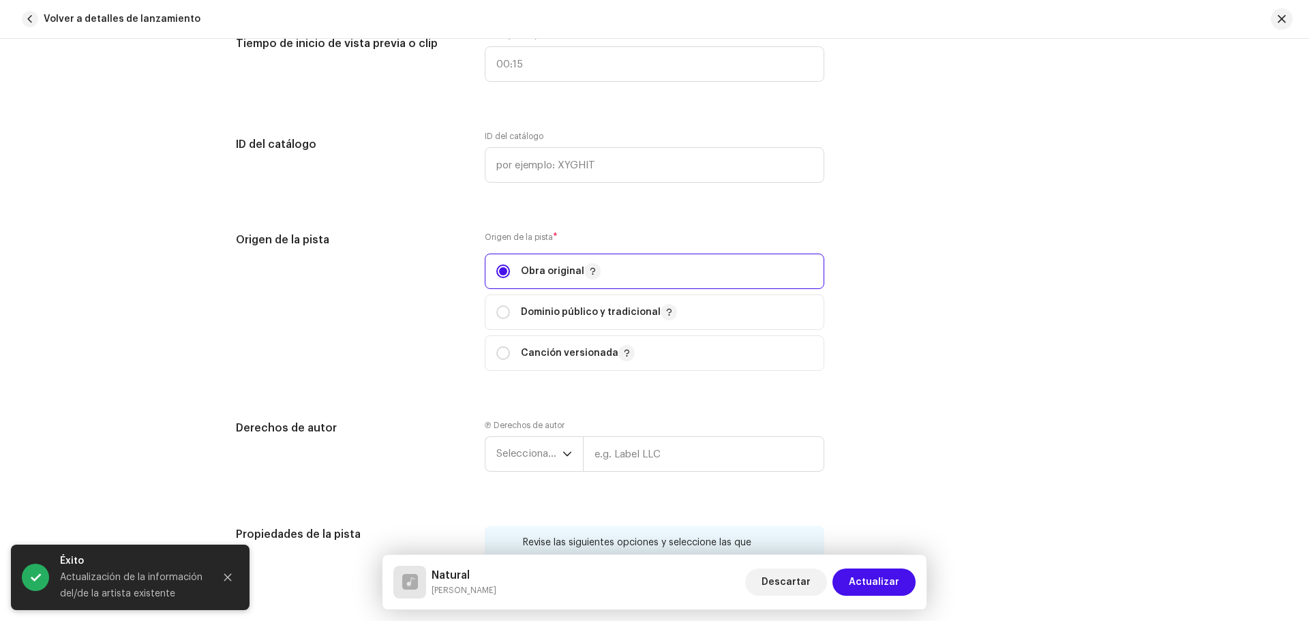
radio input "true"
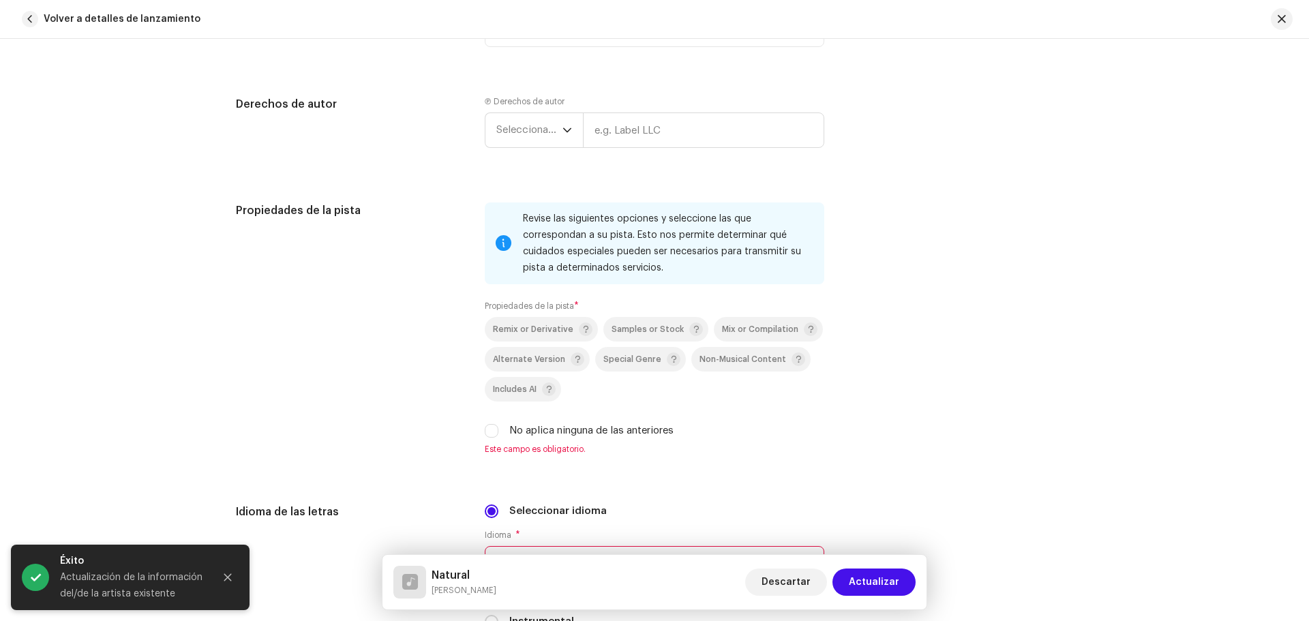
scroll to position [1841, 0]
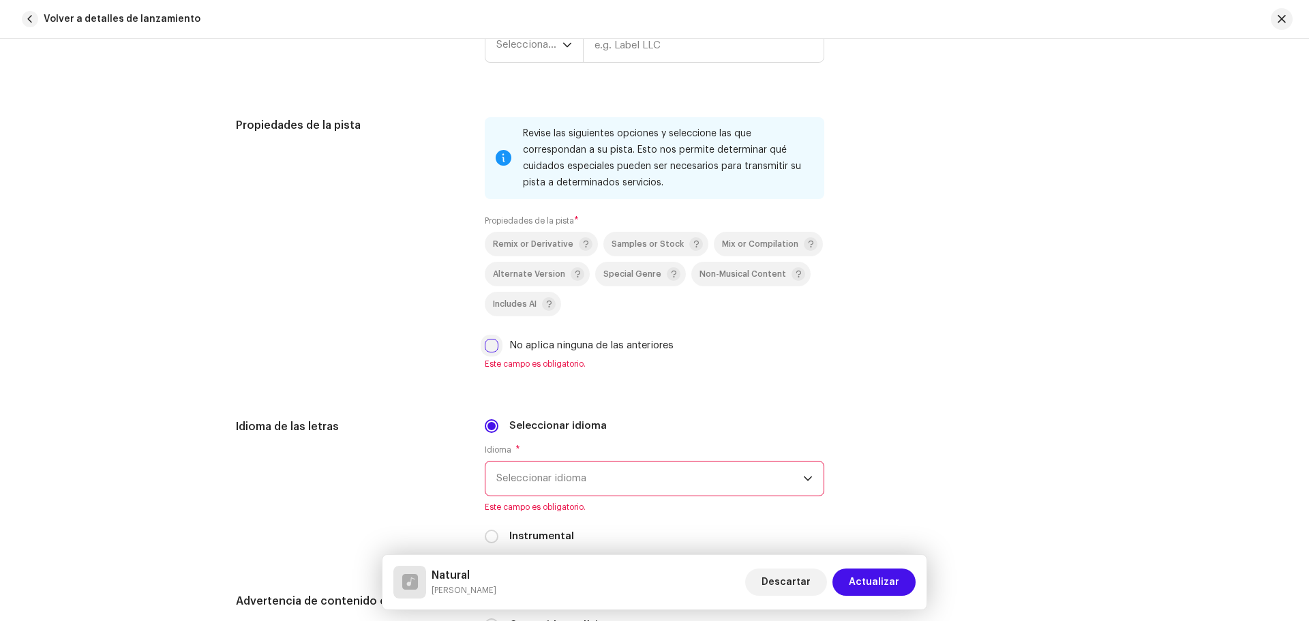
click at [487, 341] on input "No aplica ninguna de las anteriores" at bounding box center [492, 346] width 14 height 14
checkbox input "true"
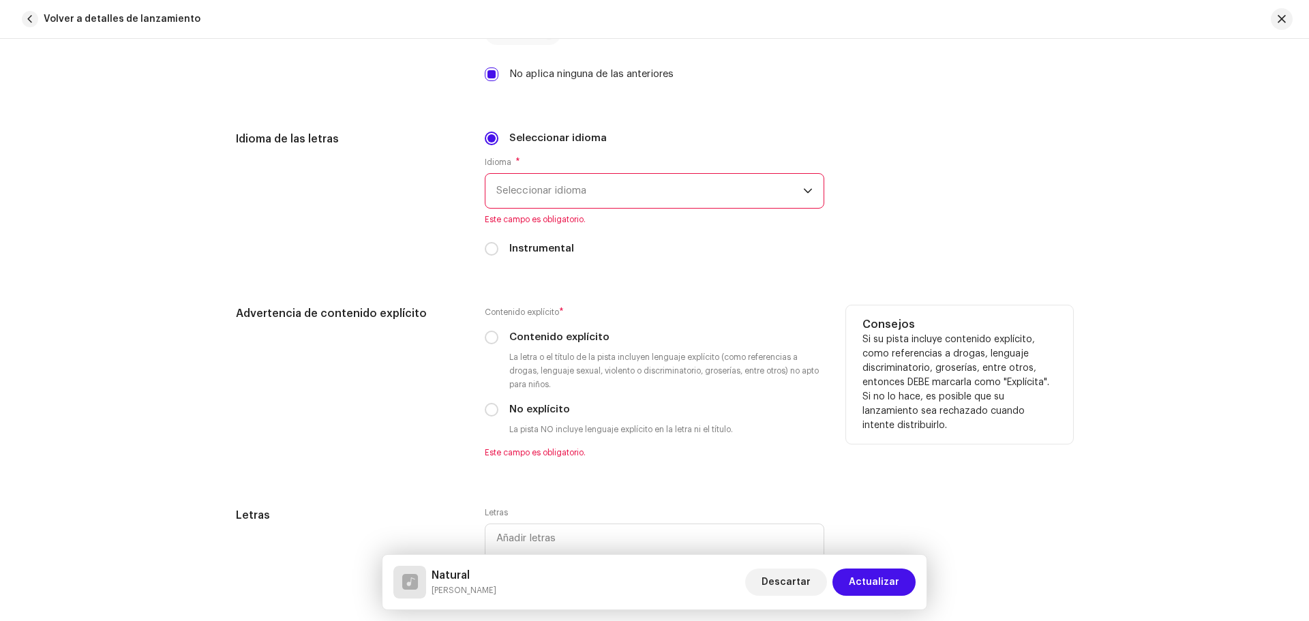
scroll to position [2114, 0]
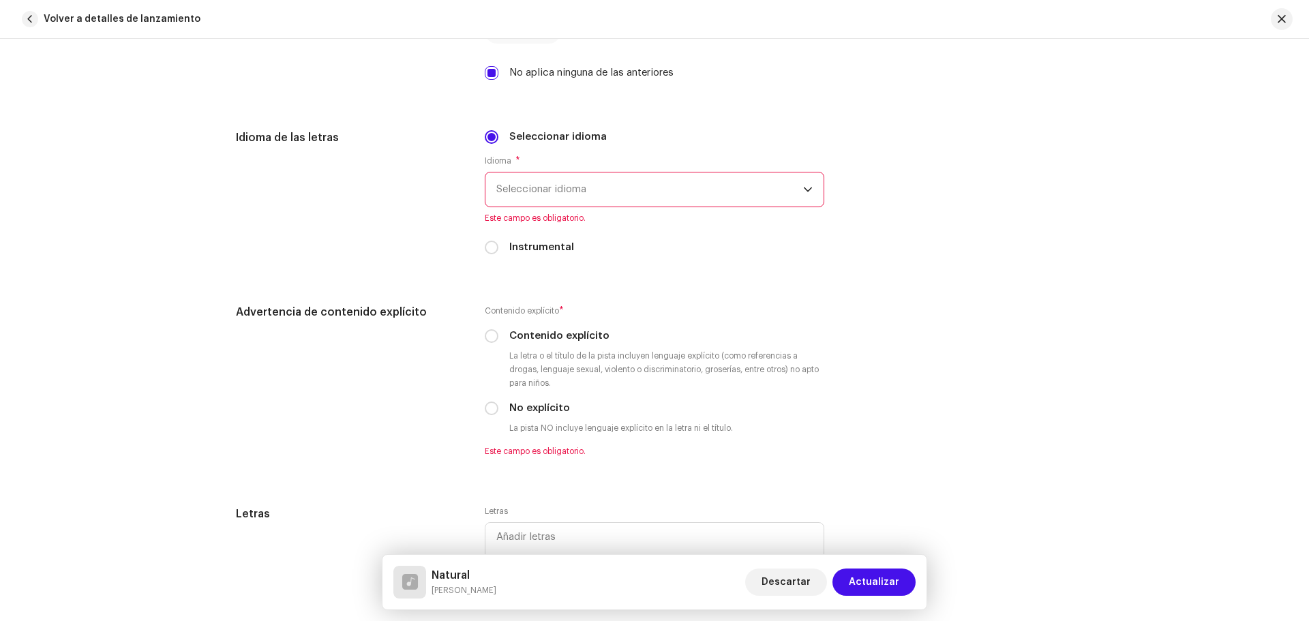
click at [607, 199] on span "Seleccionar idioma" at bounding box center [649, 190] width 307 height 34
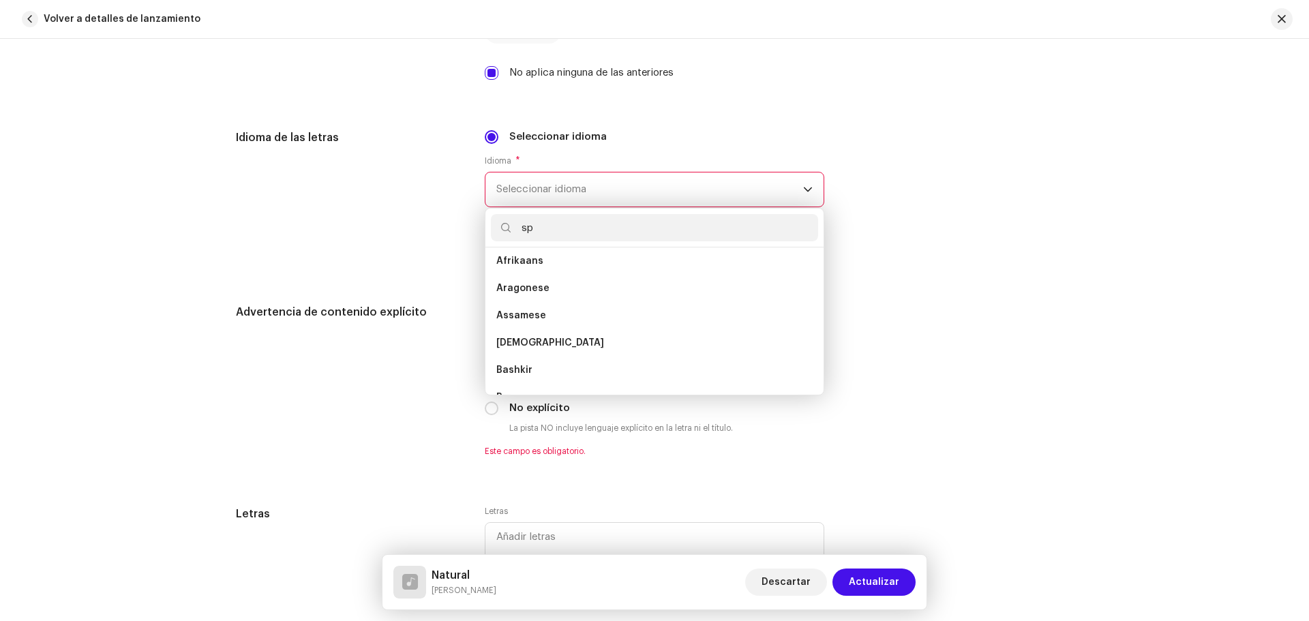
scroll to position [0, 0]
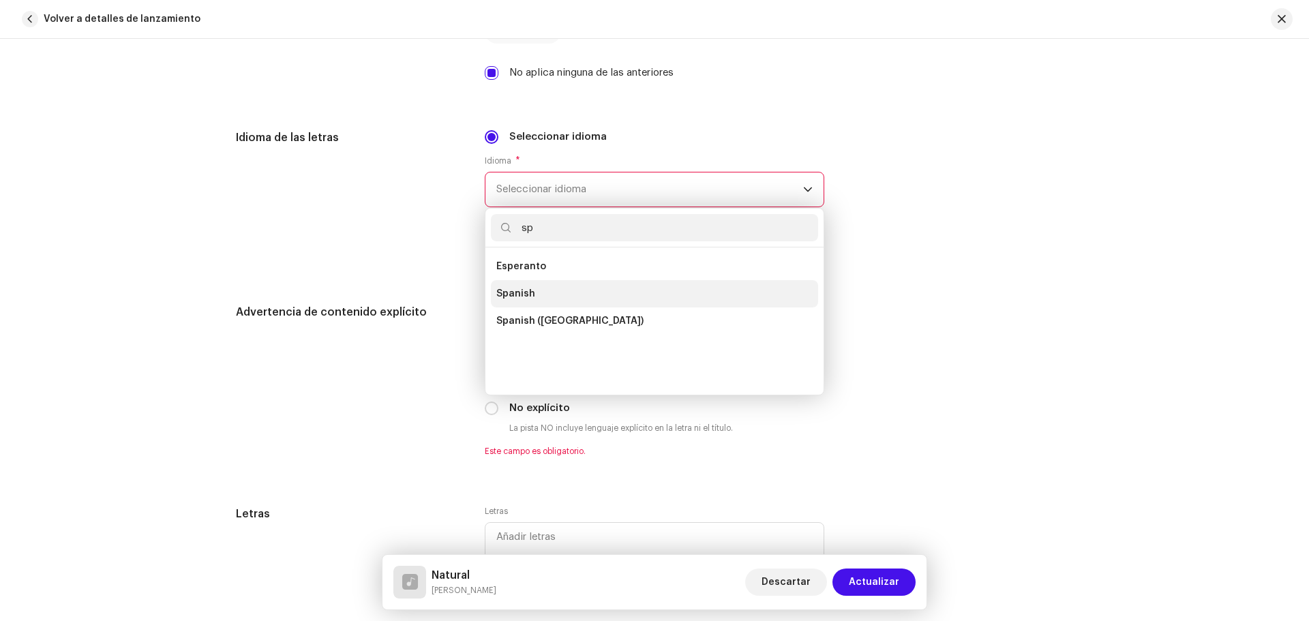
type input "sp"
click at [563, 283] on li "Spanish" at bounding box center [654, 293] width 327 height 27
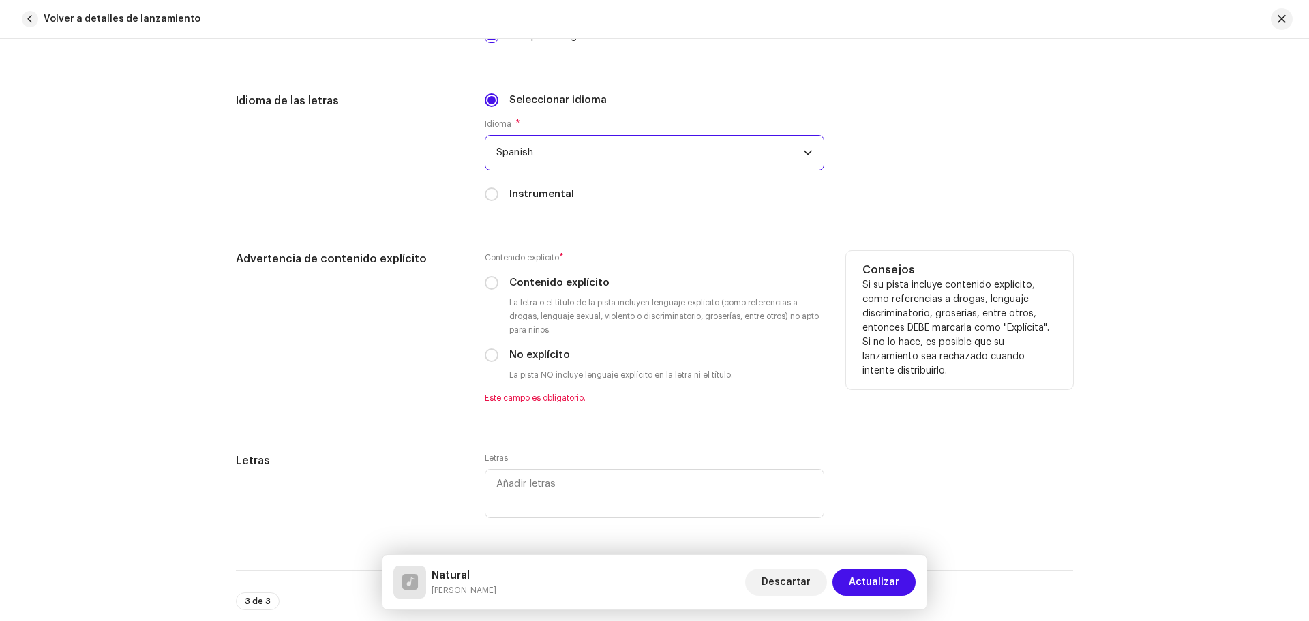
scroll to position [2182, 0]
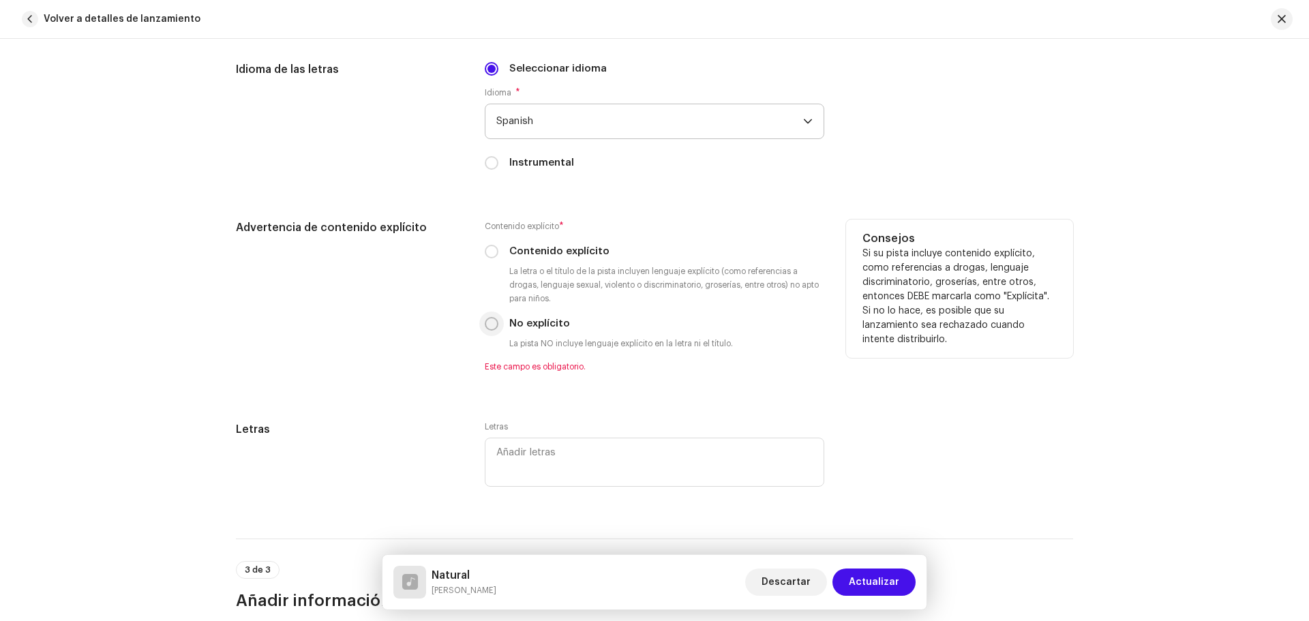
click at [492, 328] on input "No explícito" at bounding box center [492, 324] width 14 height 14
radio input "true"
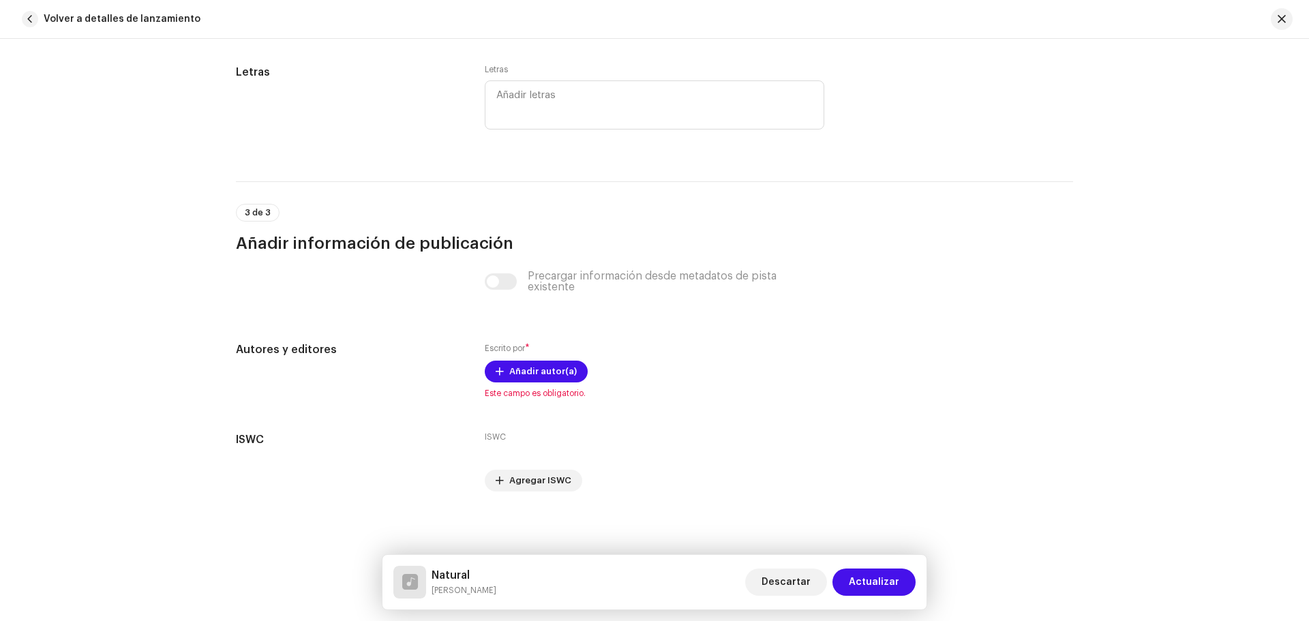
scroll to position [2524, 0]
click at [557, 367] on span "Añadir autor(a)" at bounding box center [543, 370] width 68 height 27
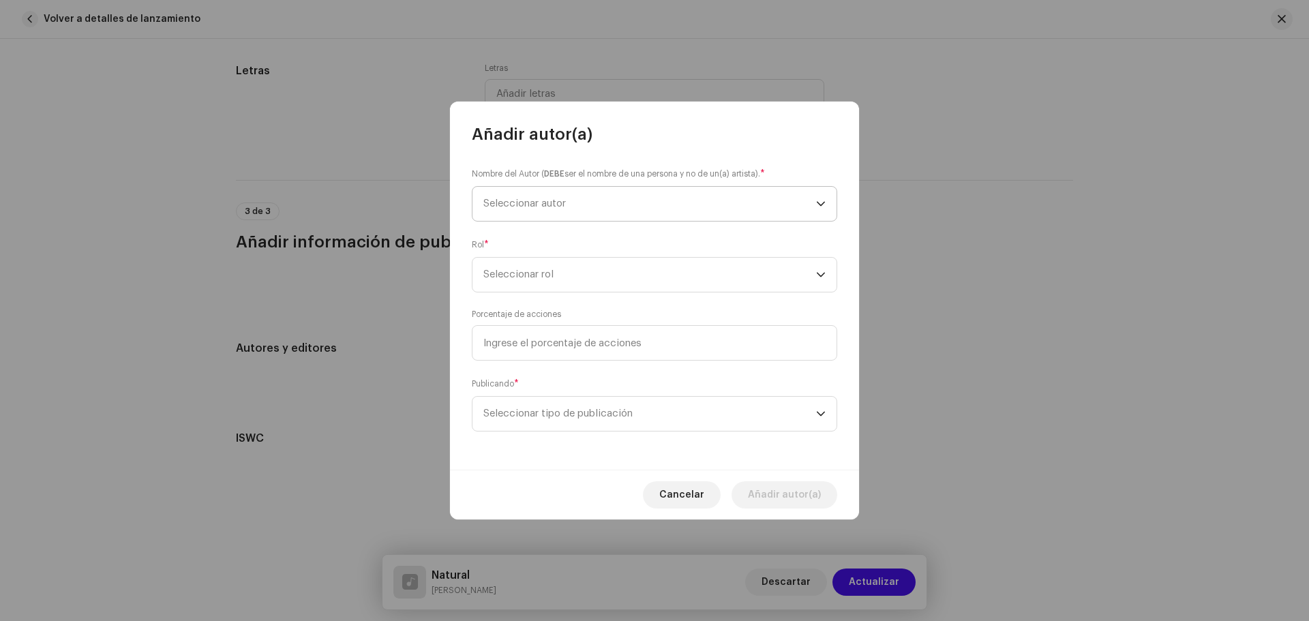
click at [544, 198] on span "Seleccionar autor" at bounding box center [649, 204] width 333 height 34
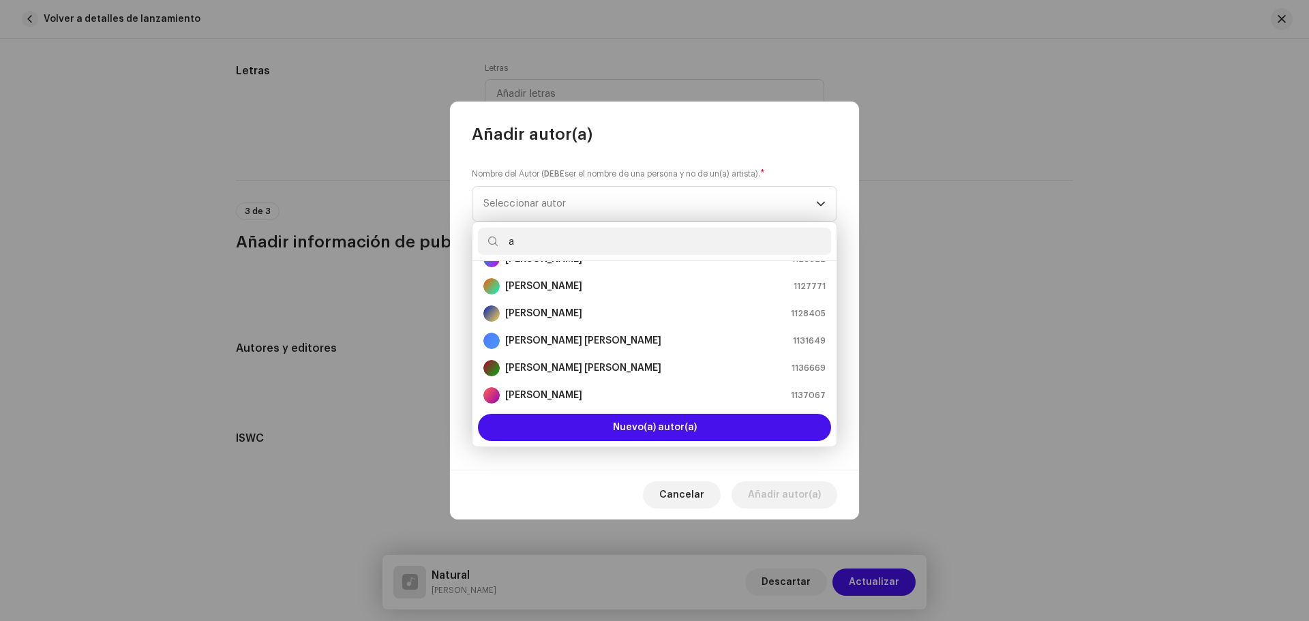
scroll to position [136, 0]
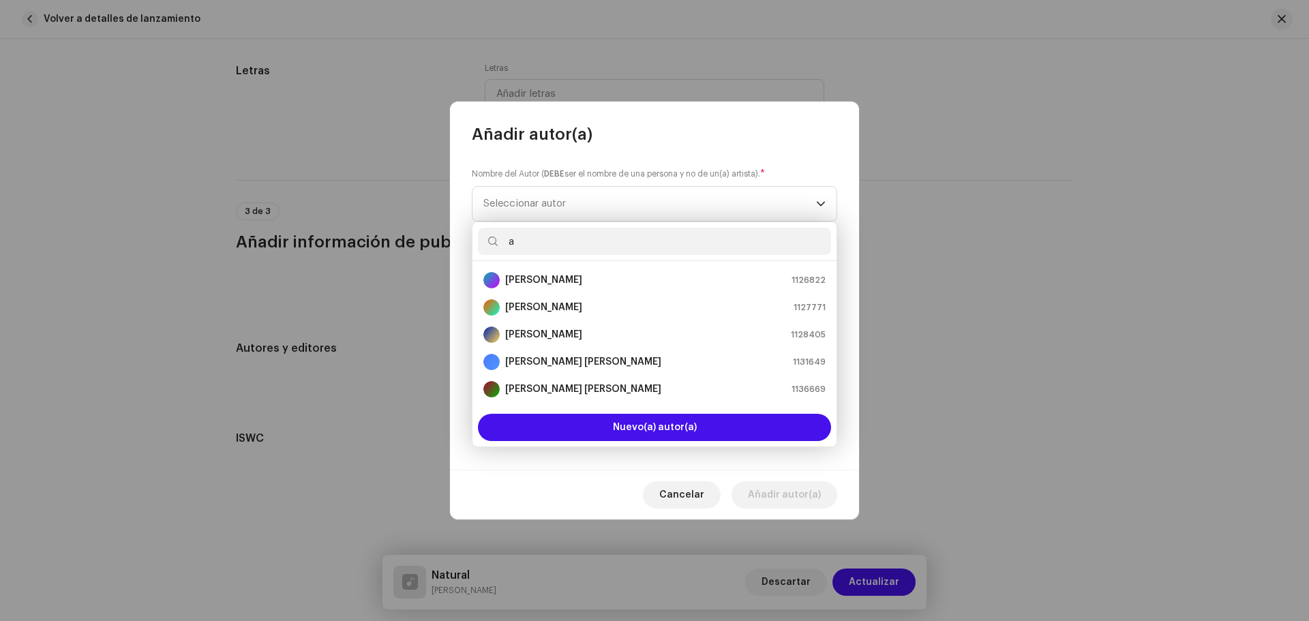
type input "a"
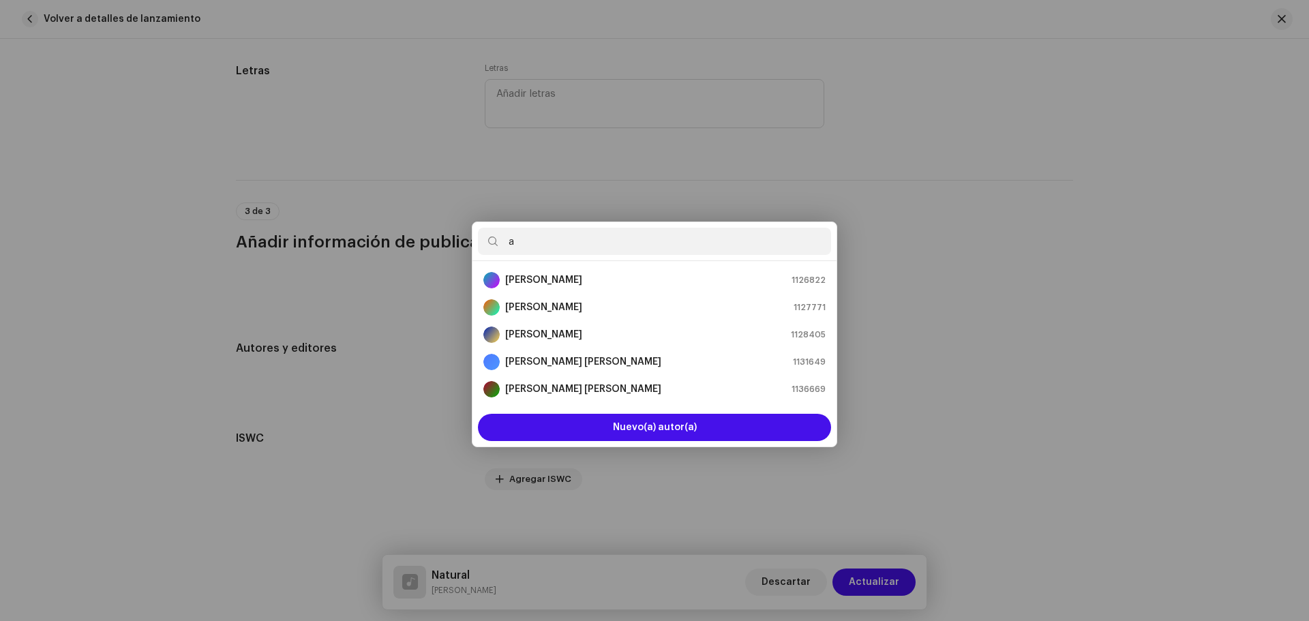
drag, startPoint x: 215, startPoint y: 5, endPoint x: 138, endPoint y: 98, distance: 120.6
click at [137, 104] on div "Añadir autor(a) Nombre del Autor ( DEBE ser el nombre de una persona y no de un…" at bounding box center [654, 310] width 1309 height 621
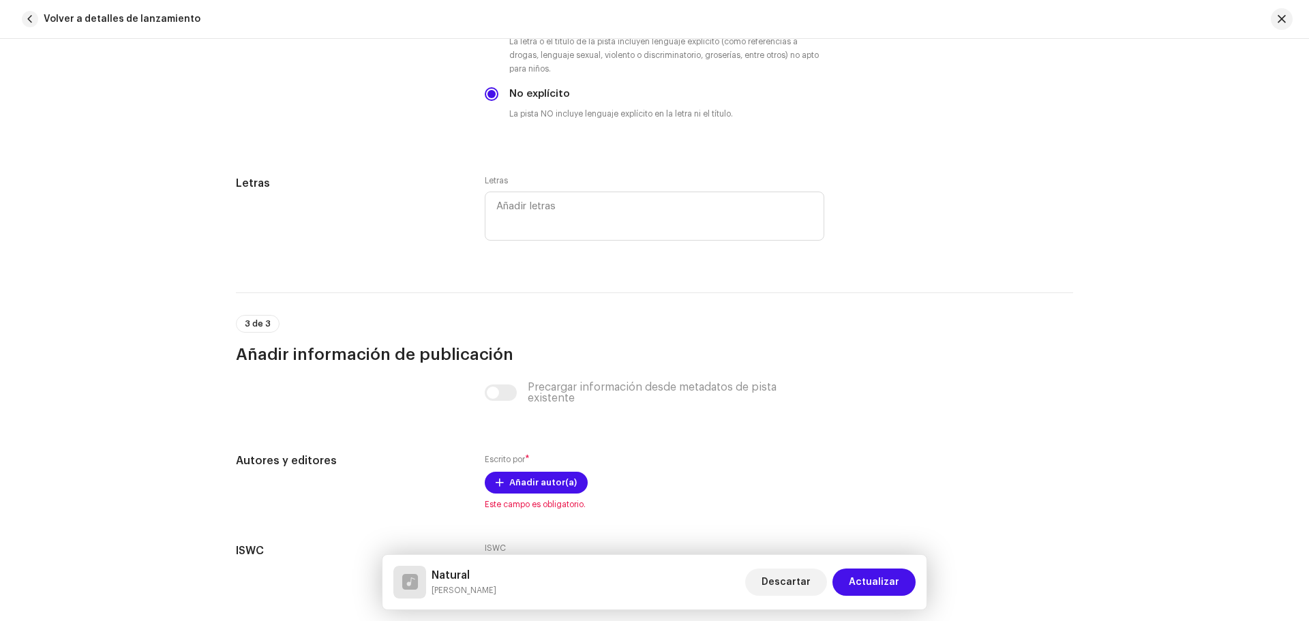
scroll to position [2388, 0]
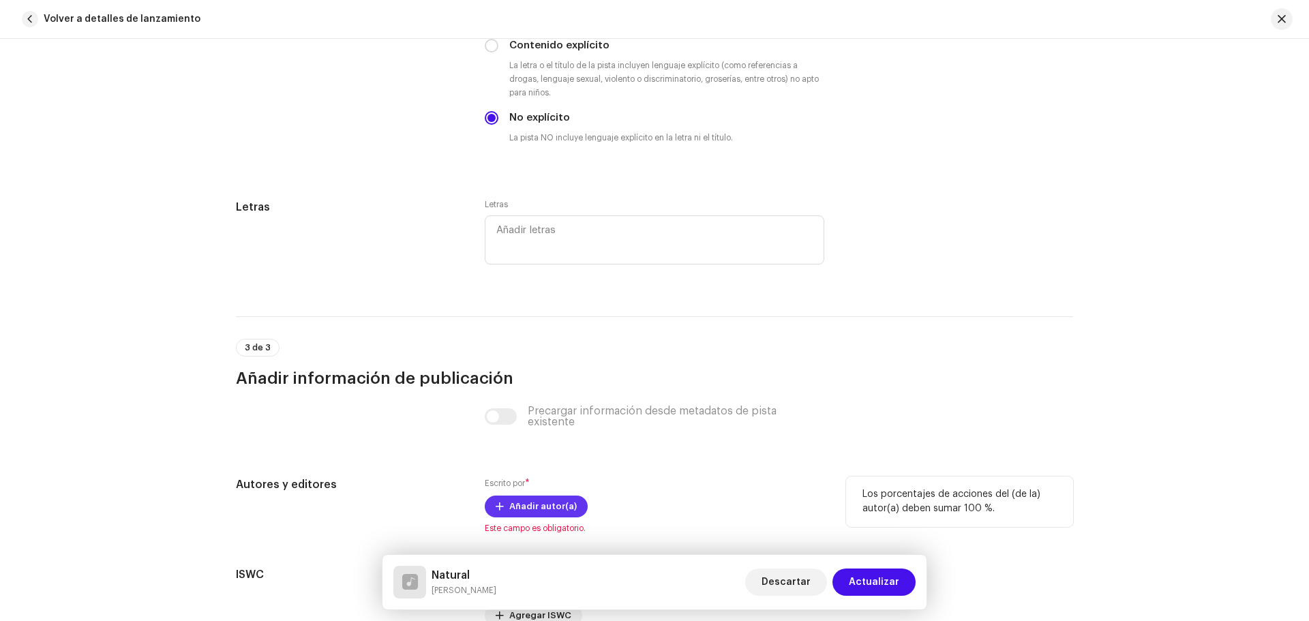
click at [518, 512] on span "Añadir autor(a)" at bounding box center [543, 506] width 68 height 27
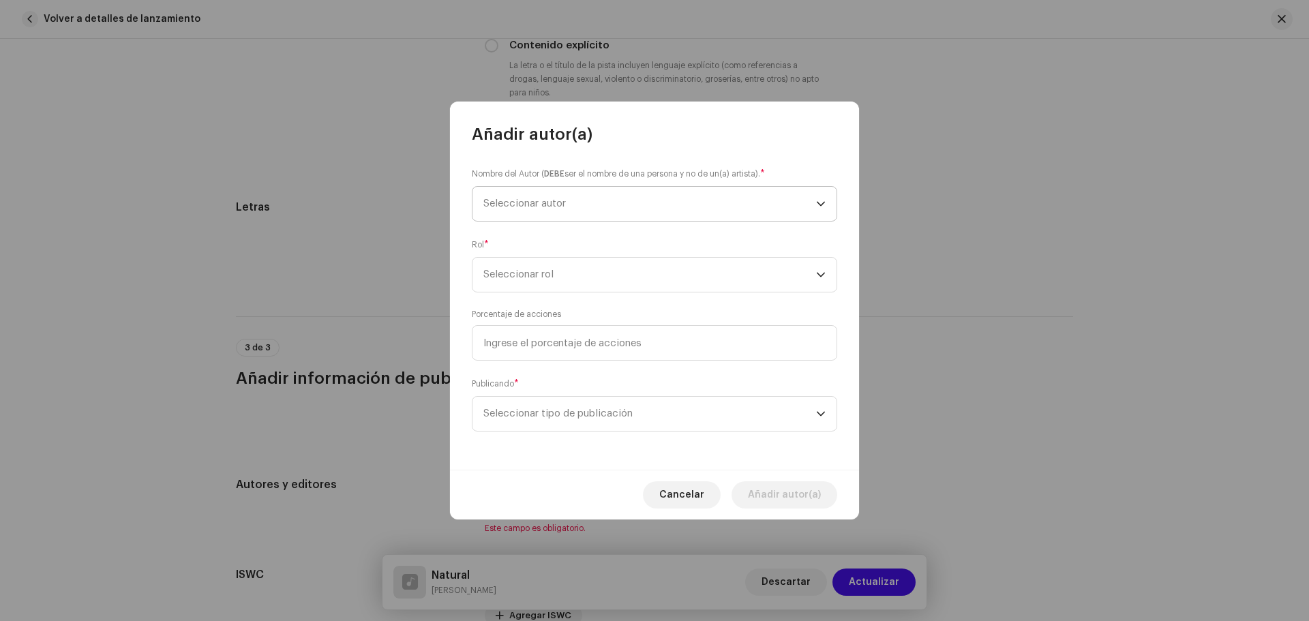
click at [496, 207] on span "Seleccionar autor" at bounding box center [524, 203] width 83 height 10
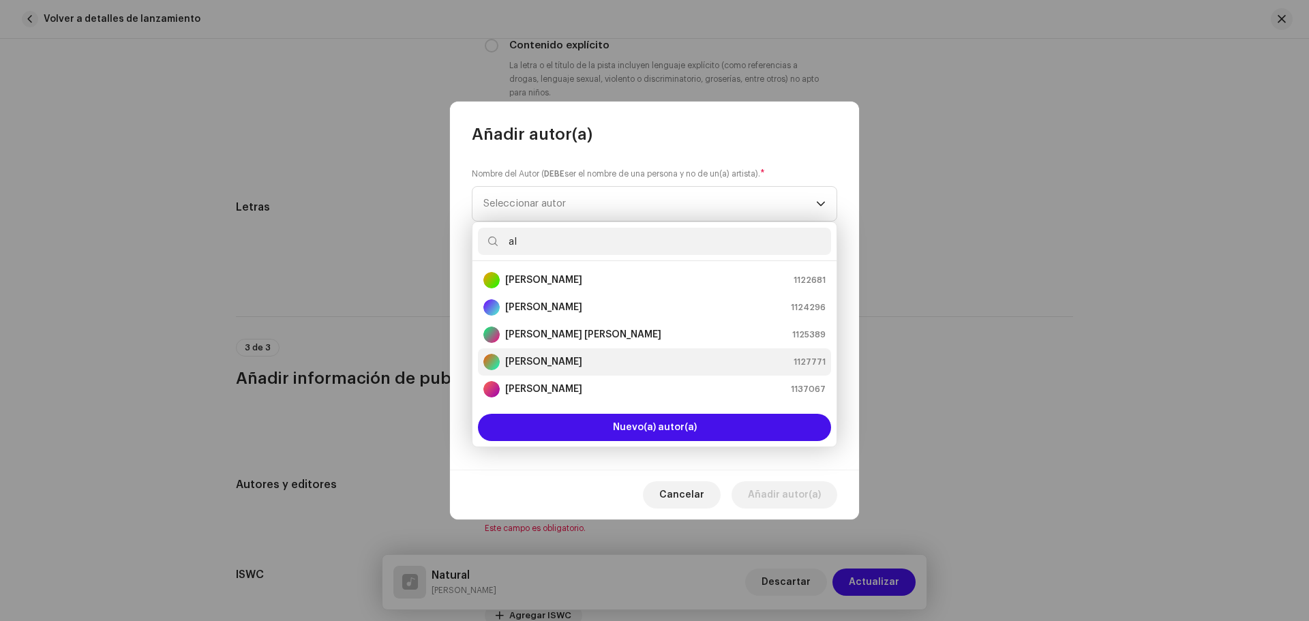
scroll to position [55, 0]
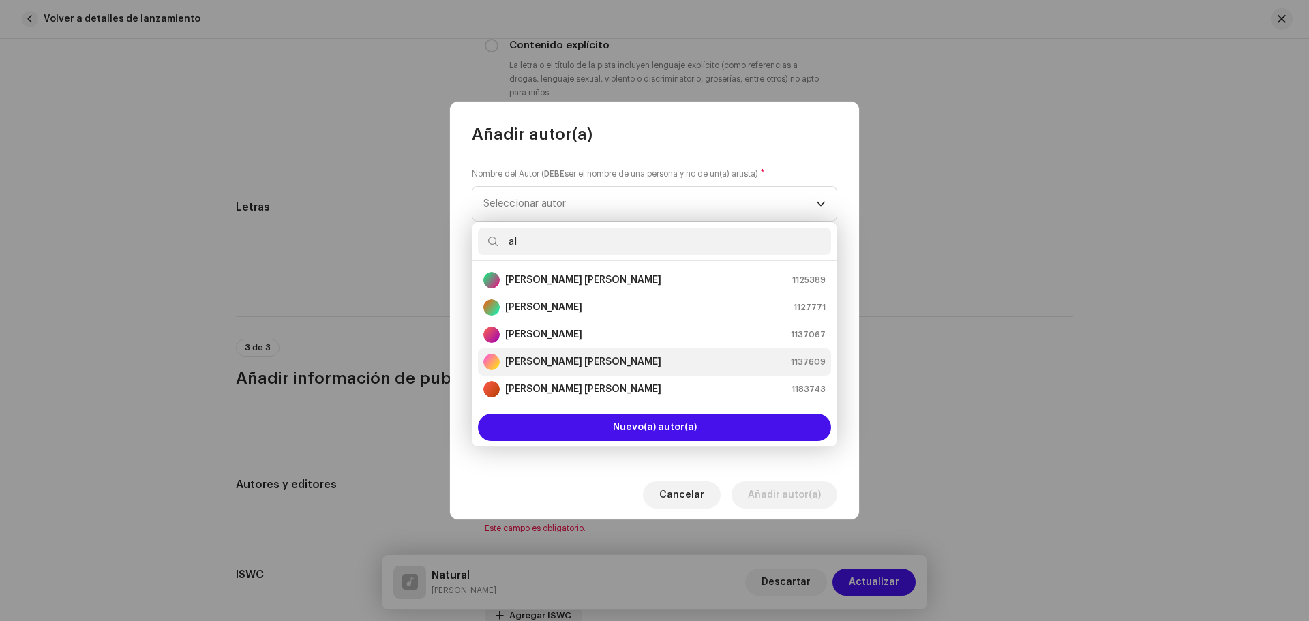
type input "al"
click at [625, 365] on strong "[PERSON_NAME] [PERSON_NAME]" at bounding box center [583, 362] width 156 height 14
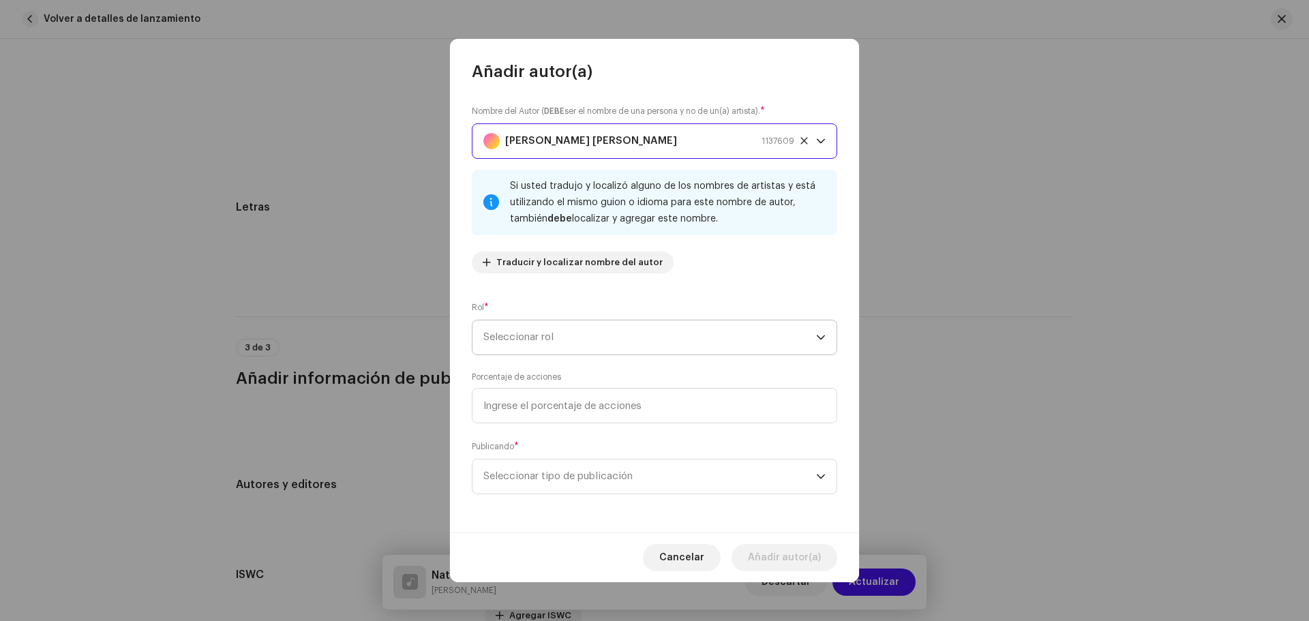
click at [647, 344] on span "Seleccionar rol" at bounding box center [649, 337] width 333 height 34
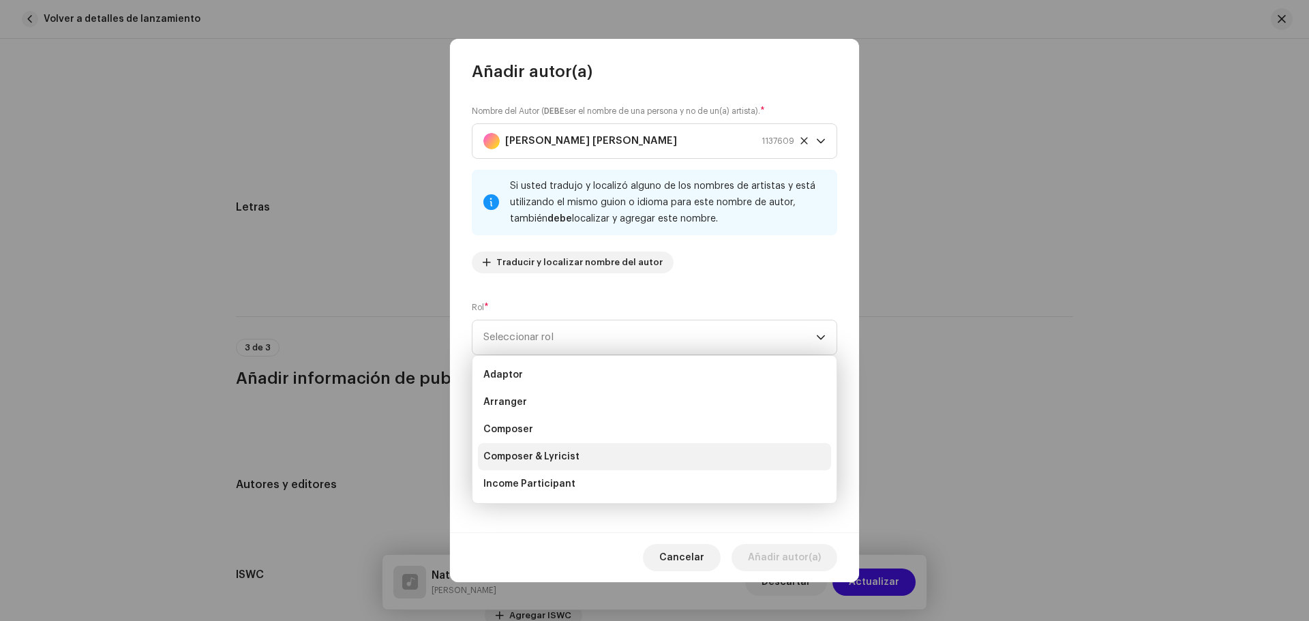
click at [595, 451] on li "Composer & Lyricist" at bounding box center [654, 456] width 353 height 27
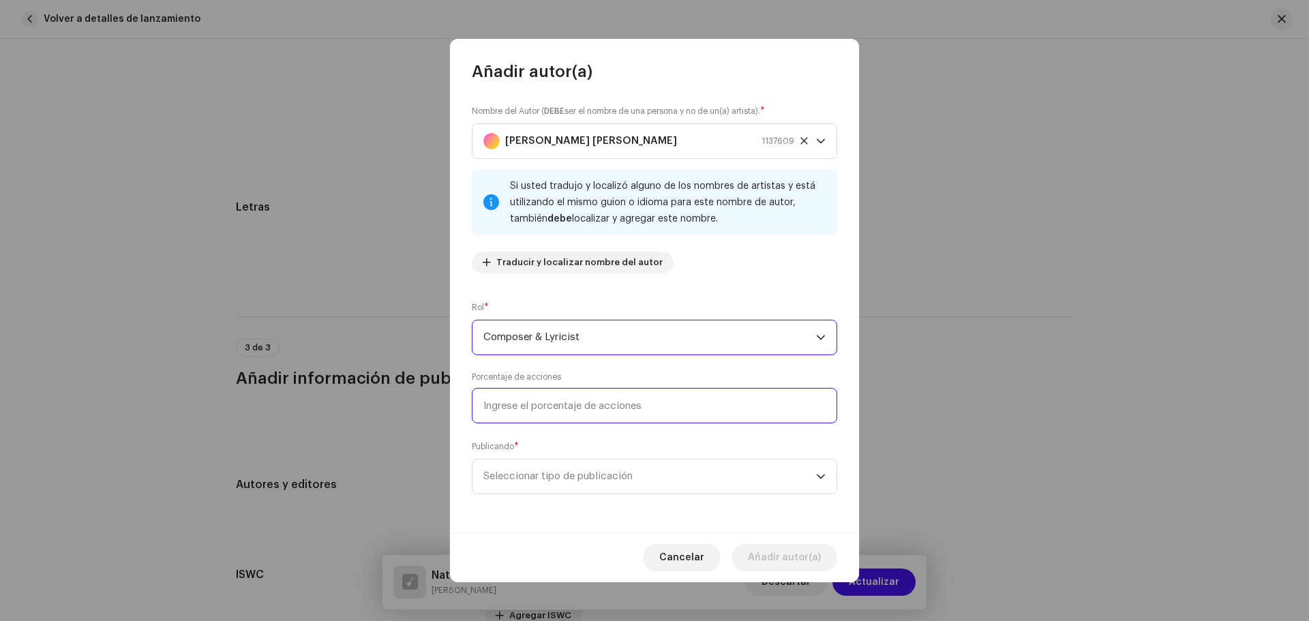
click at [621, 406] on input at bounding box center [654, 405] width 365 height 35
type input "100,00"
click at [702, 464] on span "Seleccionar tipo de publicación" at bounding box center [649, 477] width 333 height 34
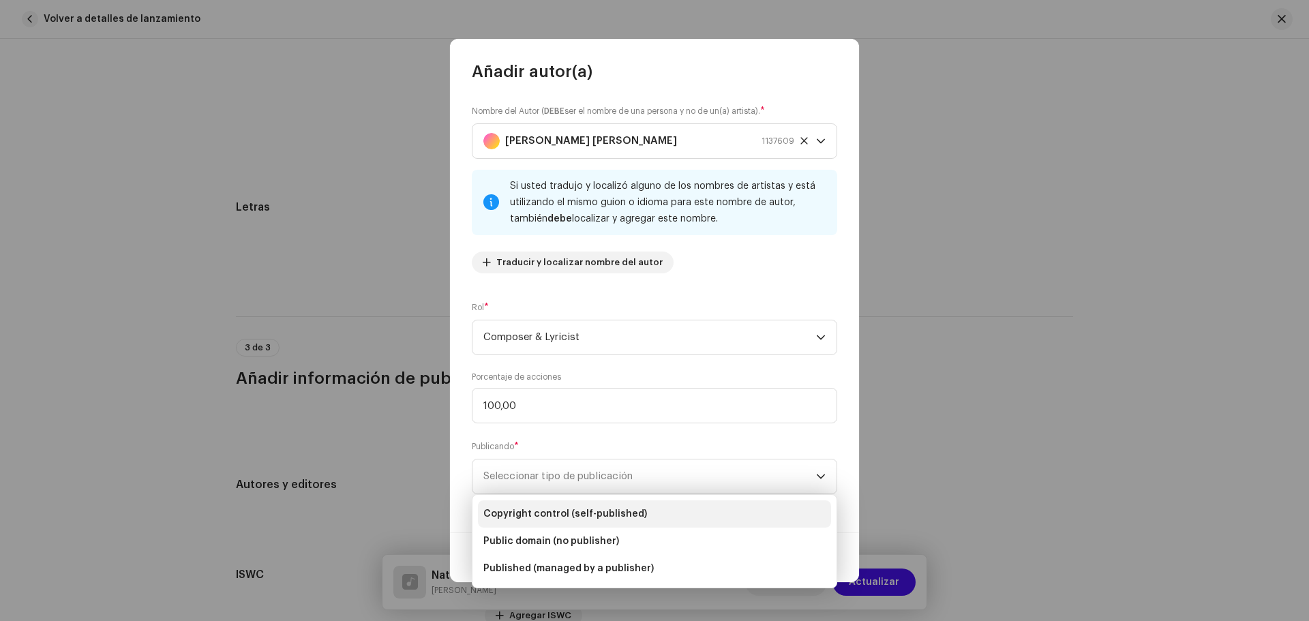
click at [610, 511] on span "Copyright control (self-published)" at bounding box center [565, 514] width 164 height 14
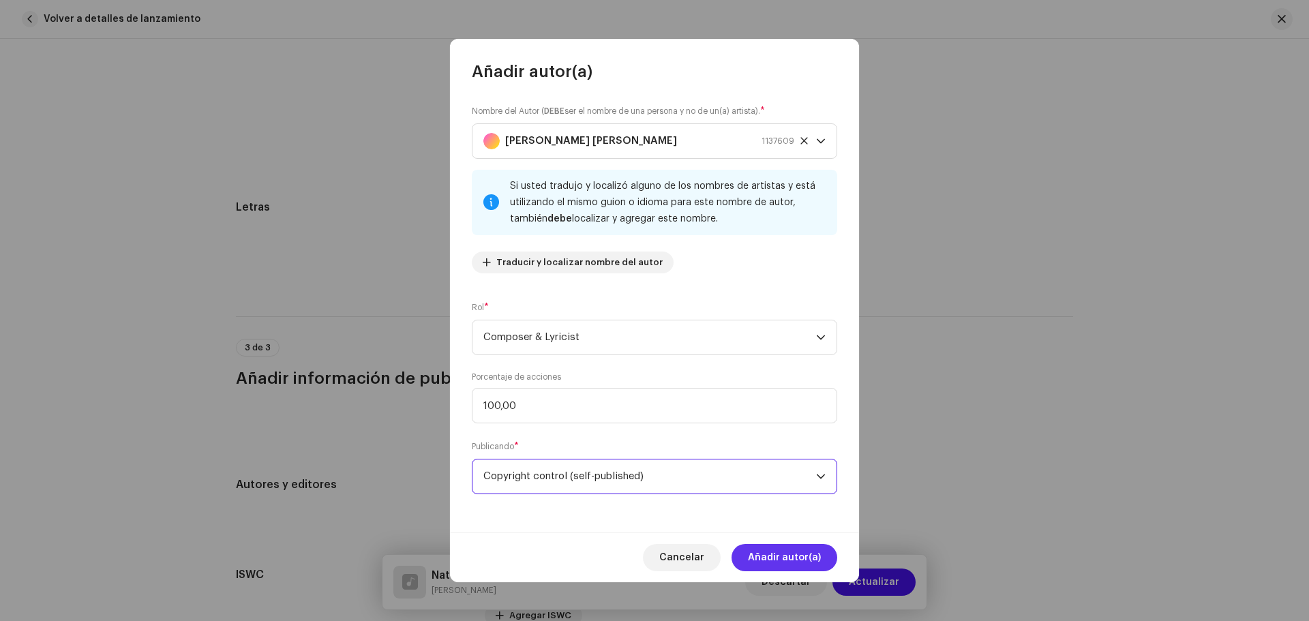
click at [767, 552] on span "Añadir autor(a)" at bounding box center [784, 557] width 73 height 27
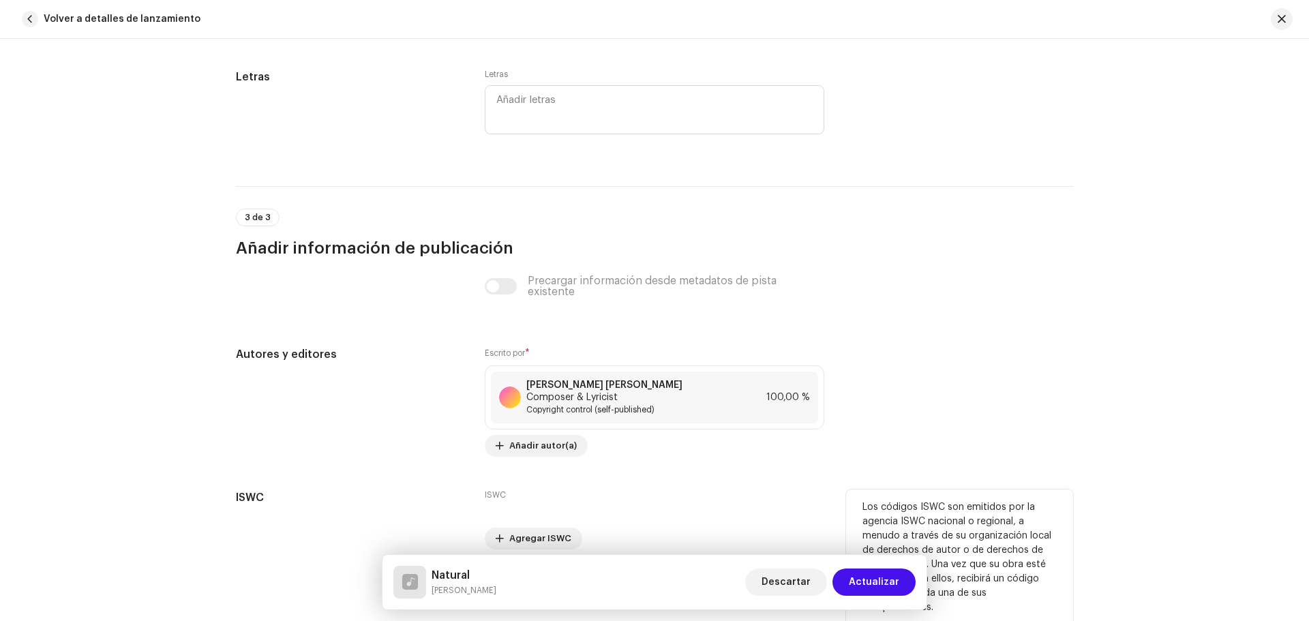
scroll to position [2577, 0]
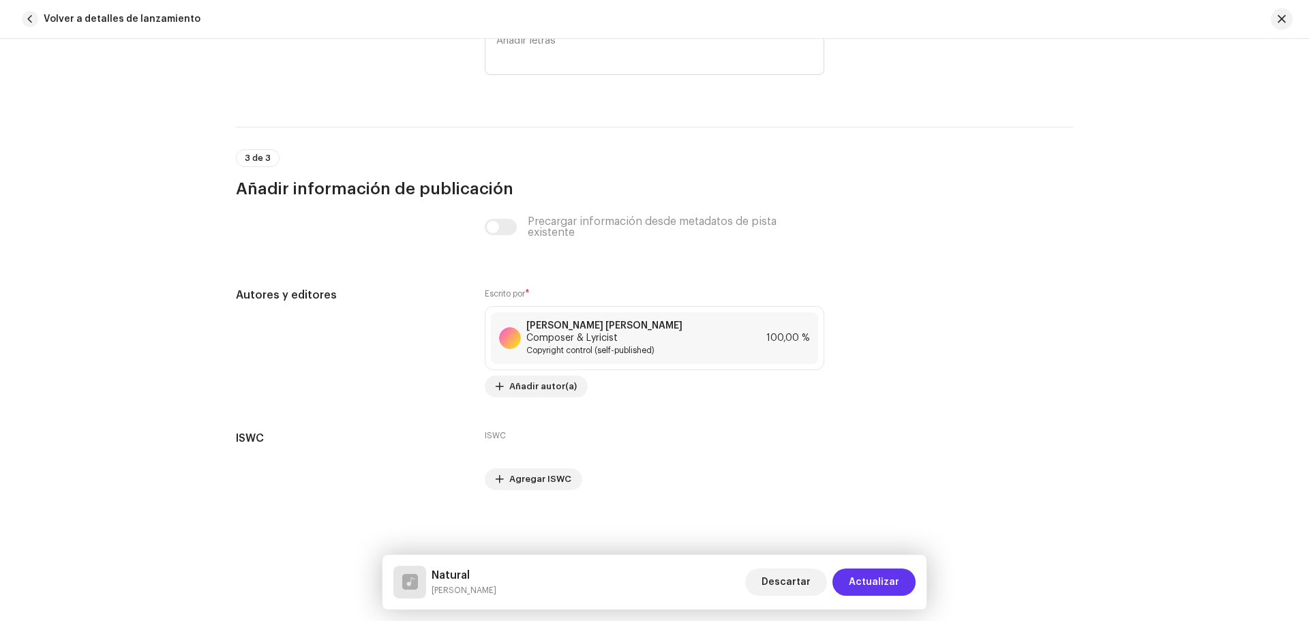
click at [888, 576] on span "Actualizar" at bounding box center [874, 582] width 50 height 27
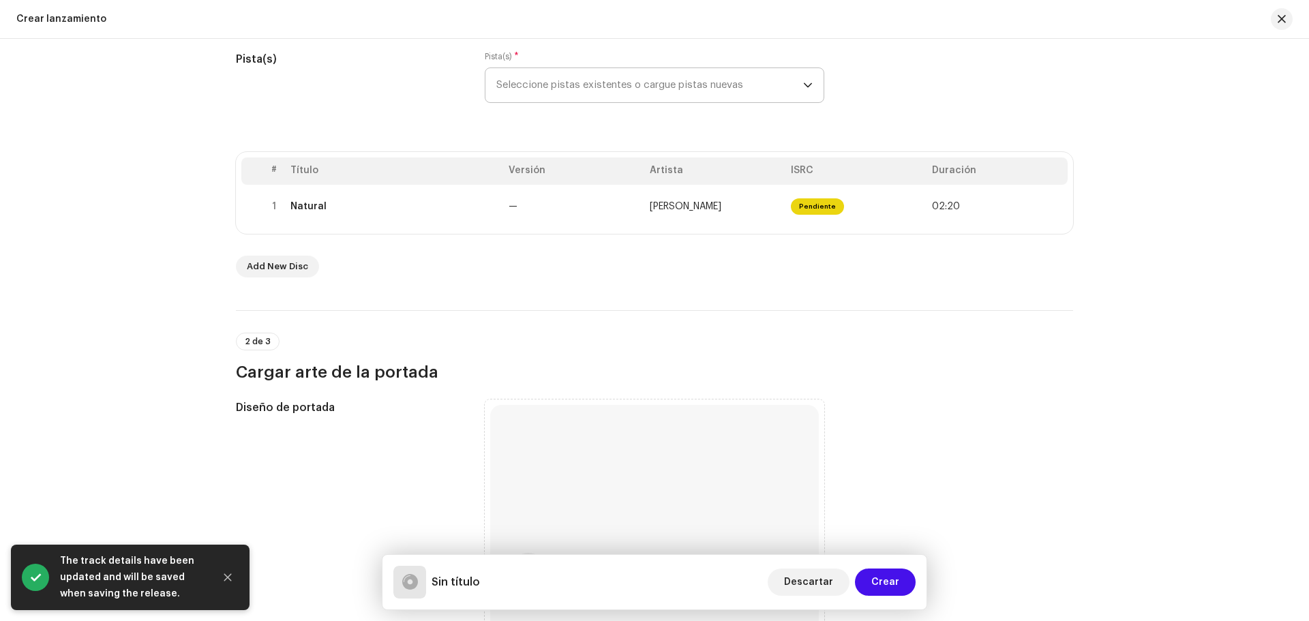
scroll to position [396, 0]
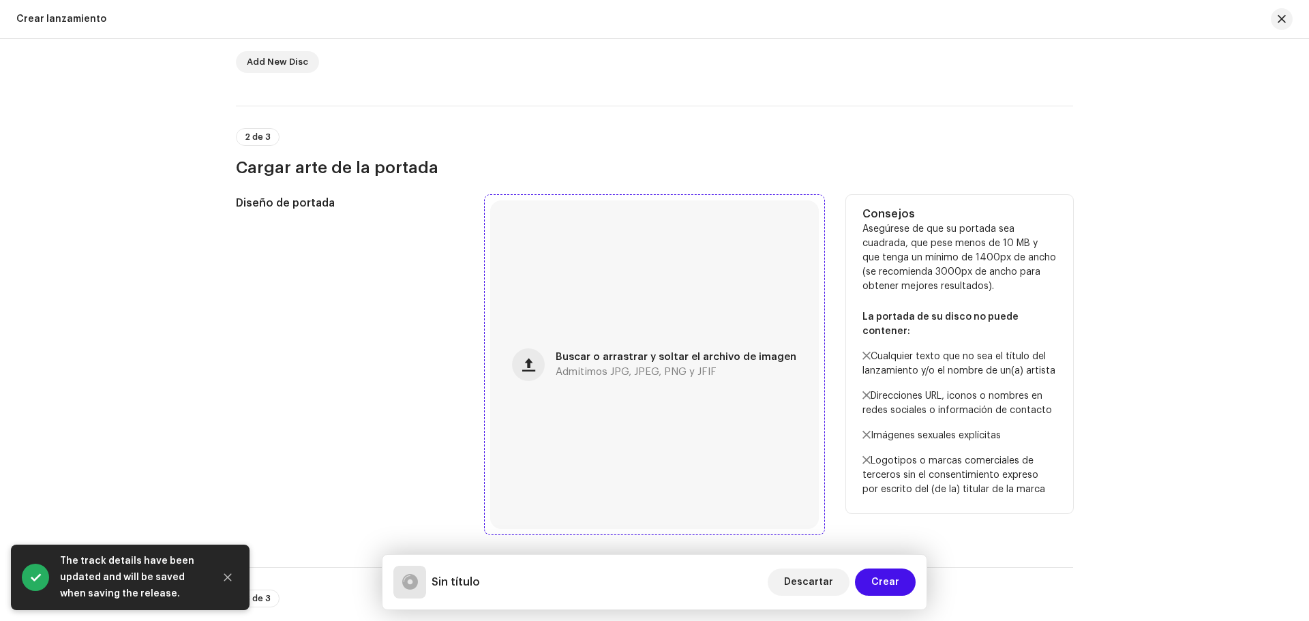
click at [669, 381] on div "Buscar o arrastrar y soltar el archivo de imagen Admitimos JPG, JPEG, PNG y JFIF" at bounding box center [654, 364] width 329 height 329
click at [685, 355] on span "Buscar o arrastrar y soltar el archivo de imagen" at bounding box center [676, 358] width 241 height 10
click at [641, 378] on div "Buscar o arrastrar y soltar el archivo de imagen Admitimos JPG, JPEG, PNG y JFIF" at bounding box center [654, 364] width 329 height 329
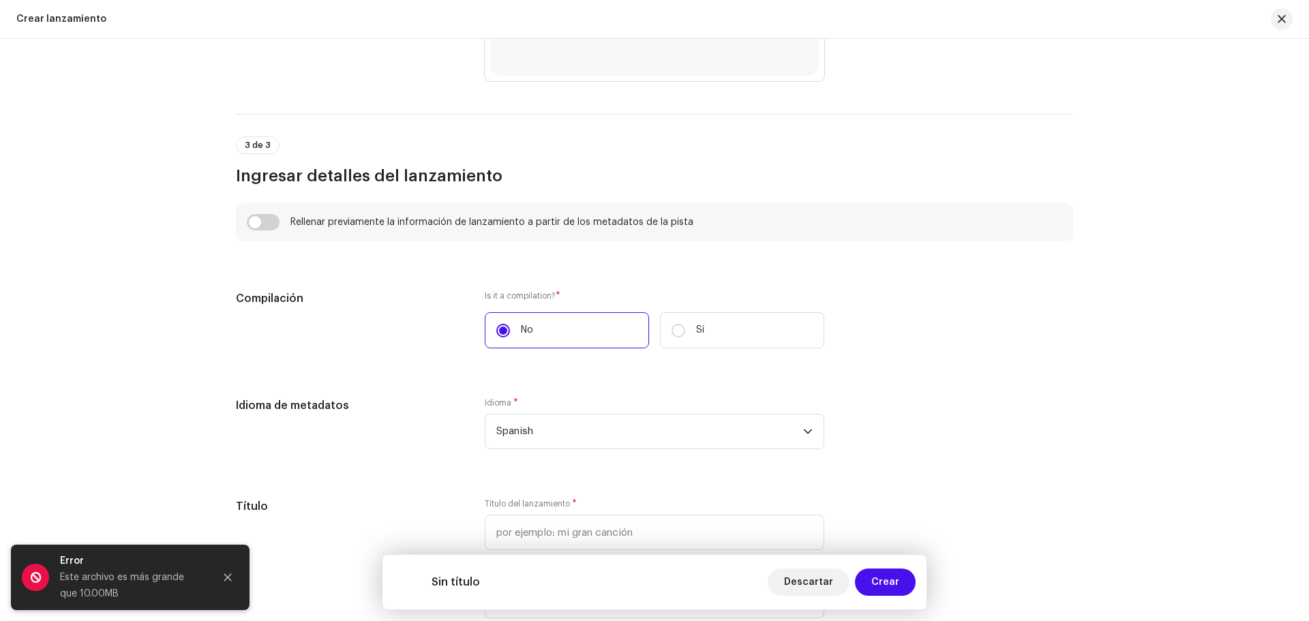
scroll to position [942, 0]
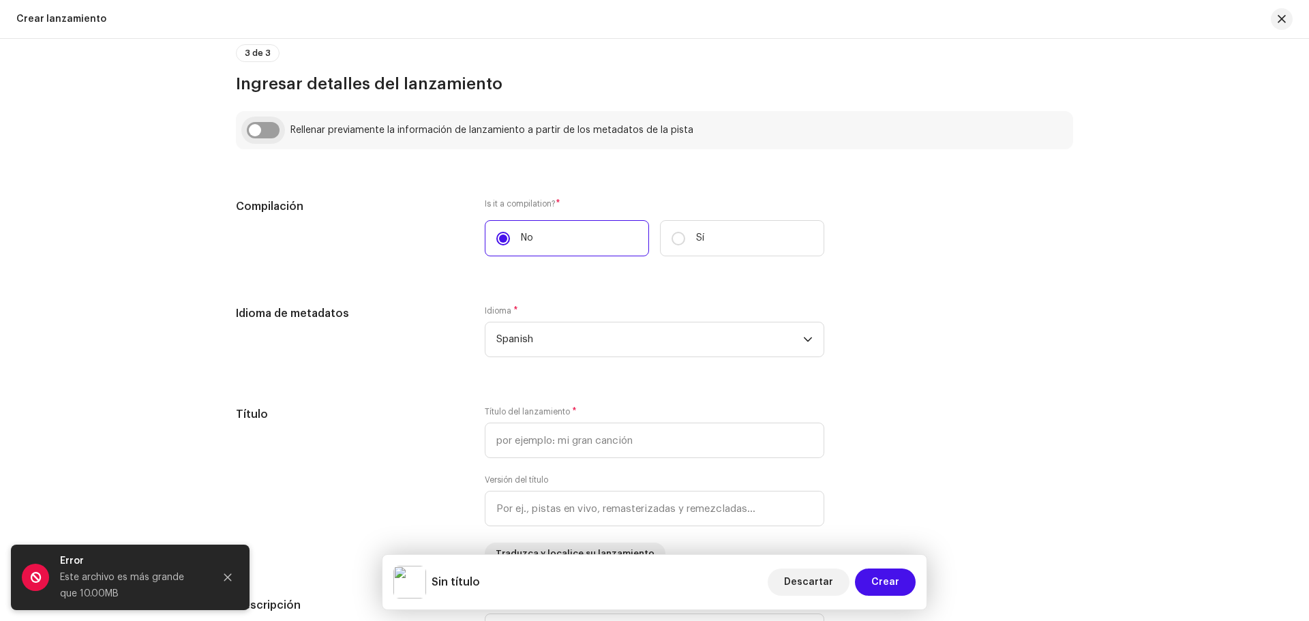
click at [252, 130] on input "checkbox" at bounding box center [263, 130] width 33 height 16
checkbox input "true"
type input "Natural"
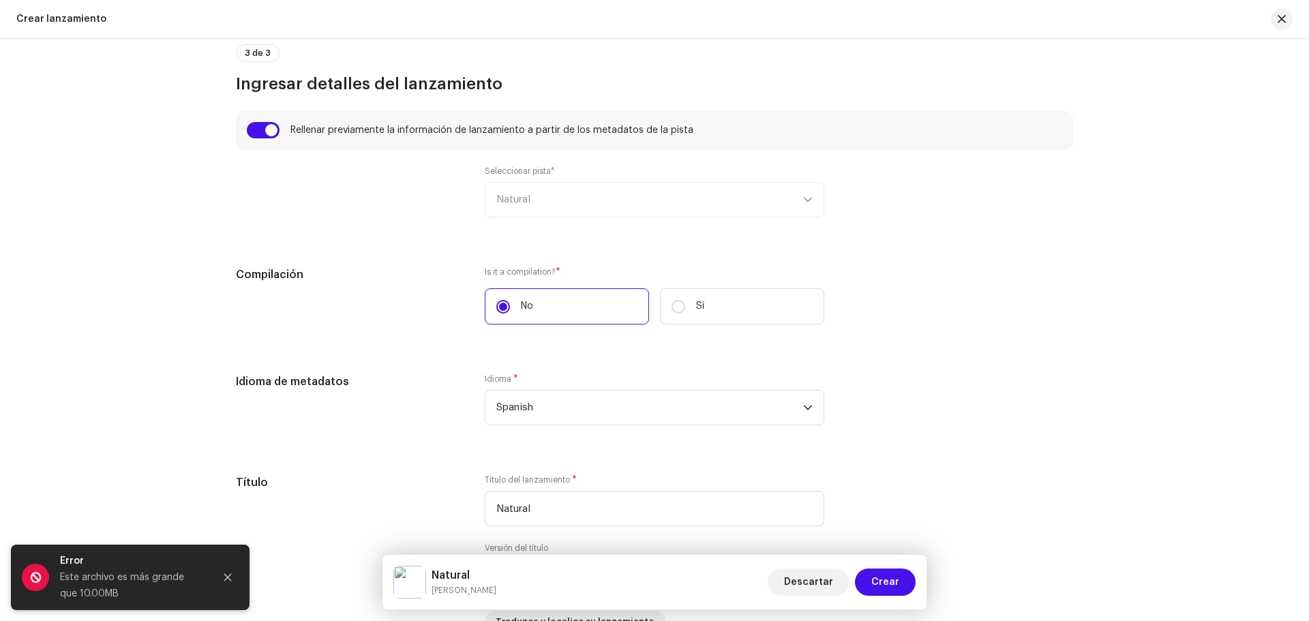
click at [637, 207] on div "Seleccionar pista* Natural" at bounding box center [655, 192] width 340 height 52
click at [809, 200] on div "Seleccionar pista* Natural" at bounding box center [655, 192] width 340 height 52
click at [670, 198] on div "Seleccionar pista* Natural" at bounding box center [655, 192] width 340 height 52
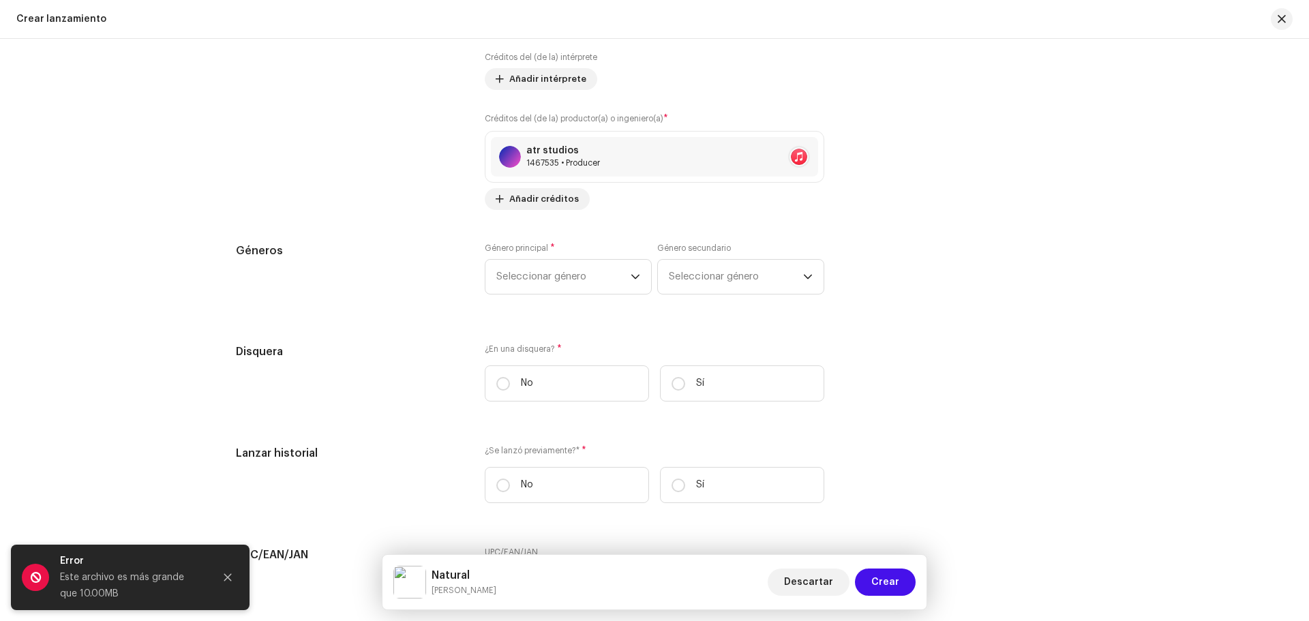
scroll to position [1964, 0]
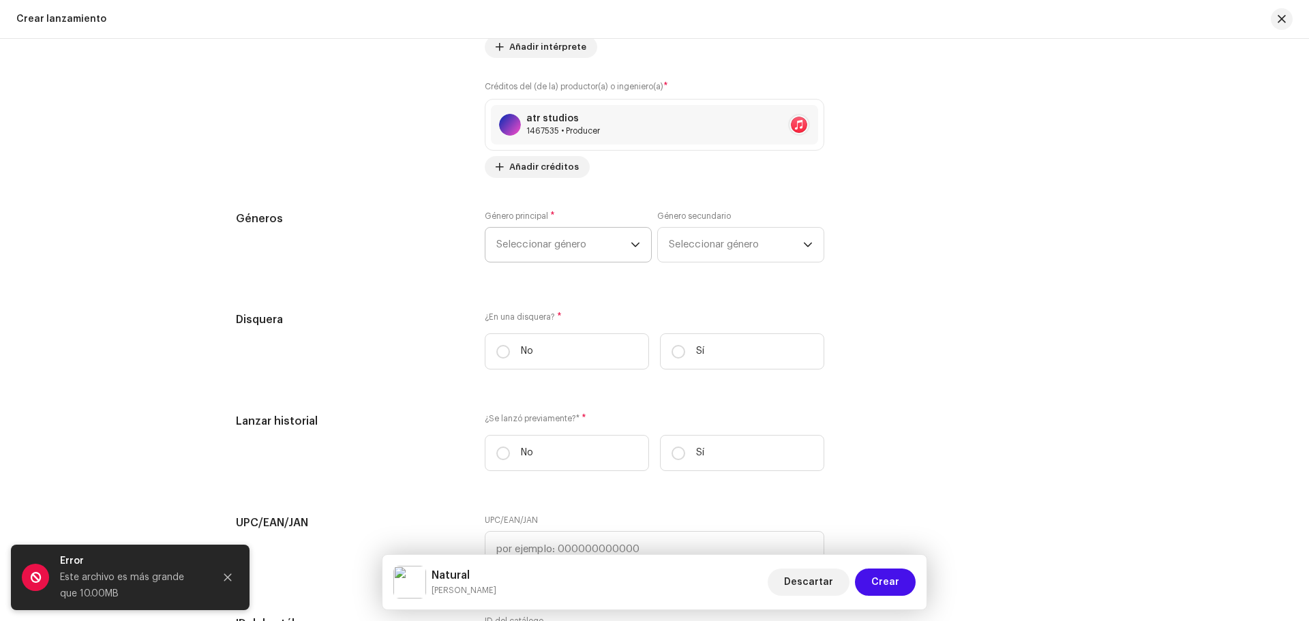
click at [550, 250] on span "Seleccionar género" at bounding box center [563, 245] width 134 height 34
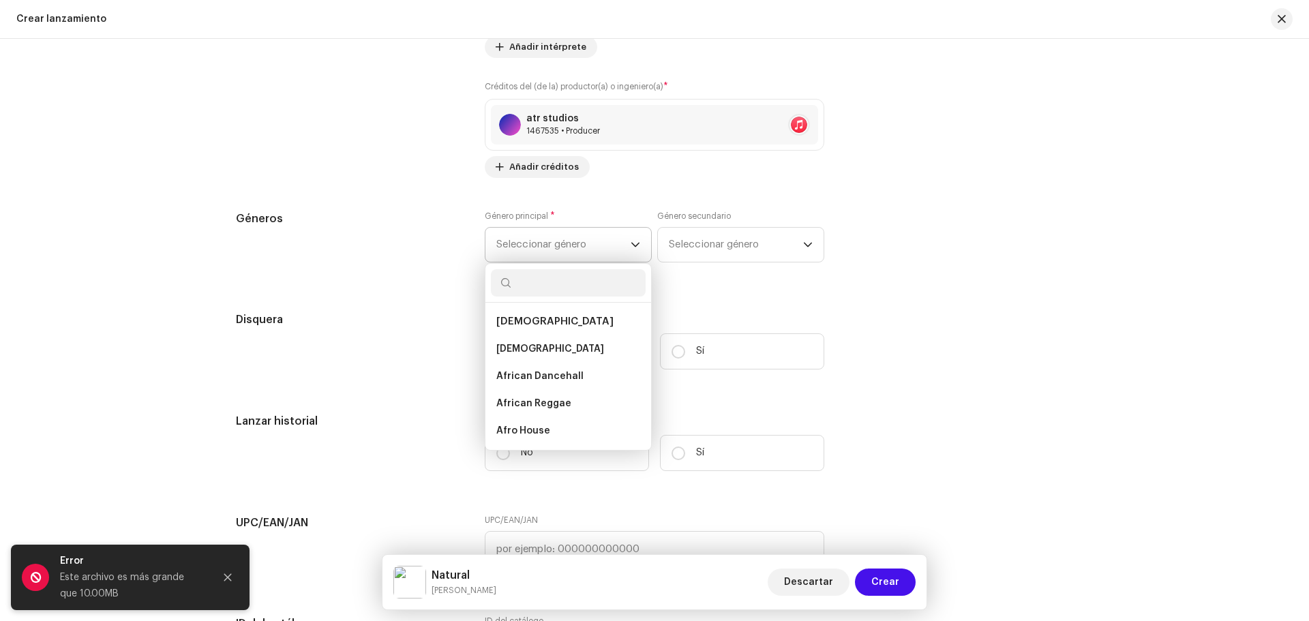
click at [636, 246] on icon "dropdown trigger" at bounding box center [636, 245] width 10 height 10
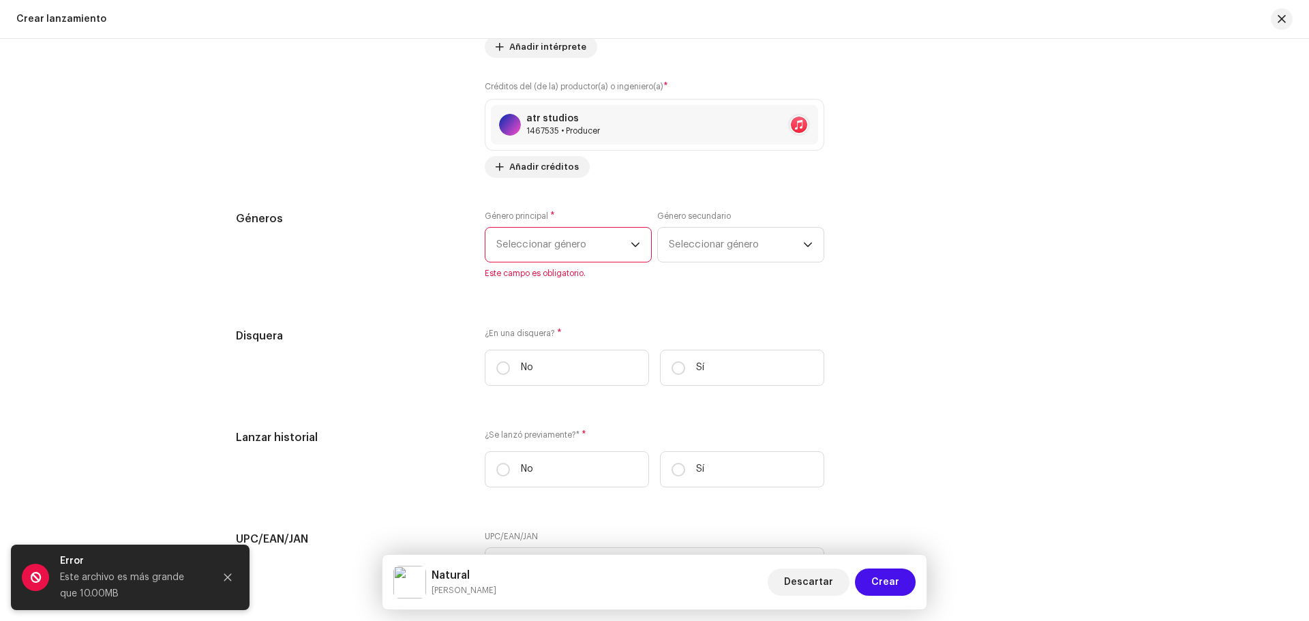
click at [636, 245] on icon "dropdown trigger" at bounding box center [636, 245] width 10 height 10
click at [627, 244] on span "Seleccionar género" at bounding box center [563, 245] width 134 height 34
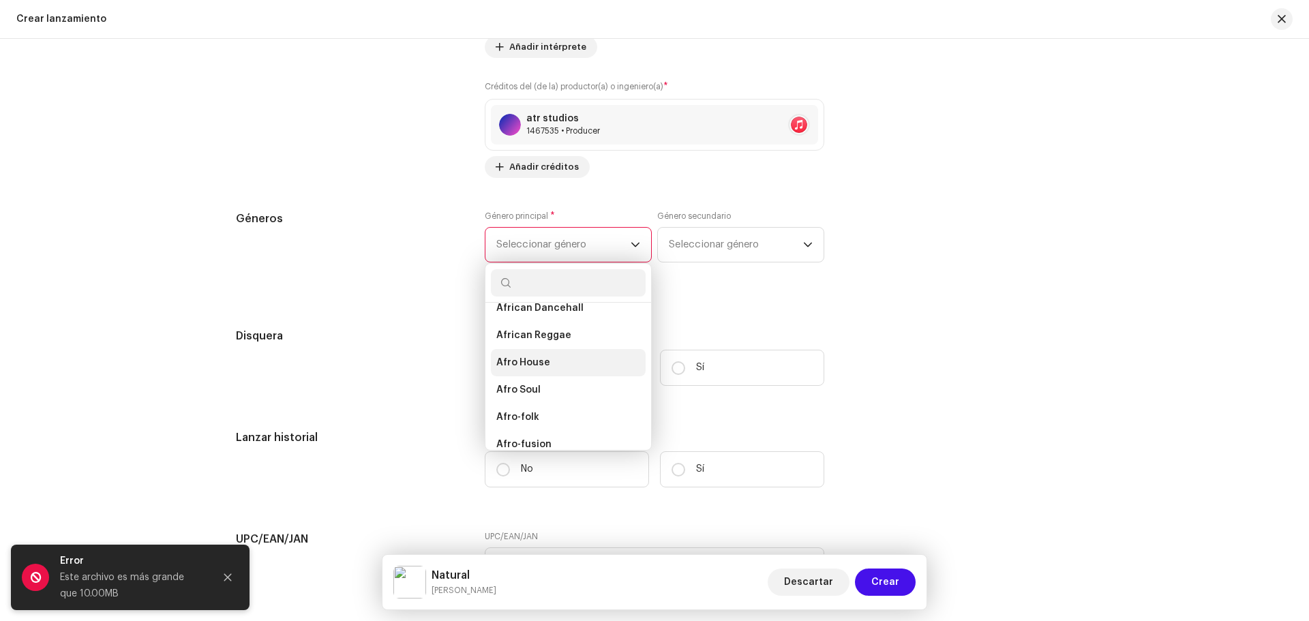
scroll to position [136, 0]
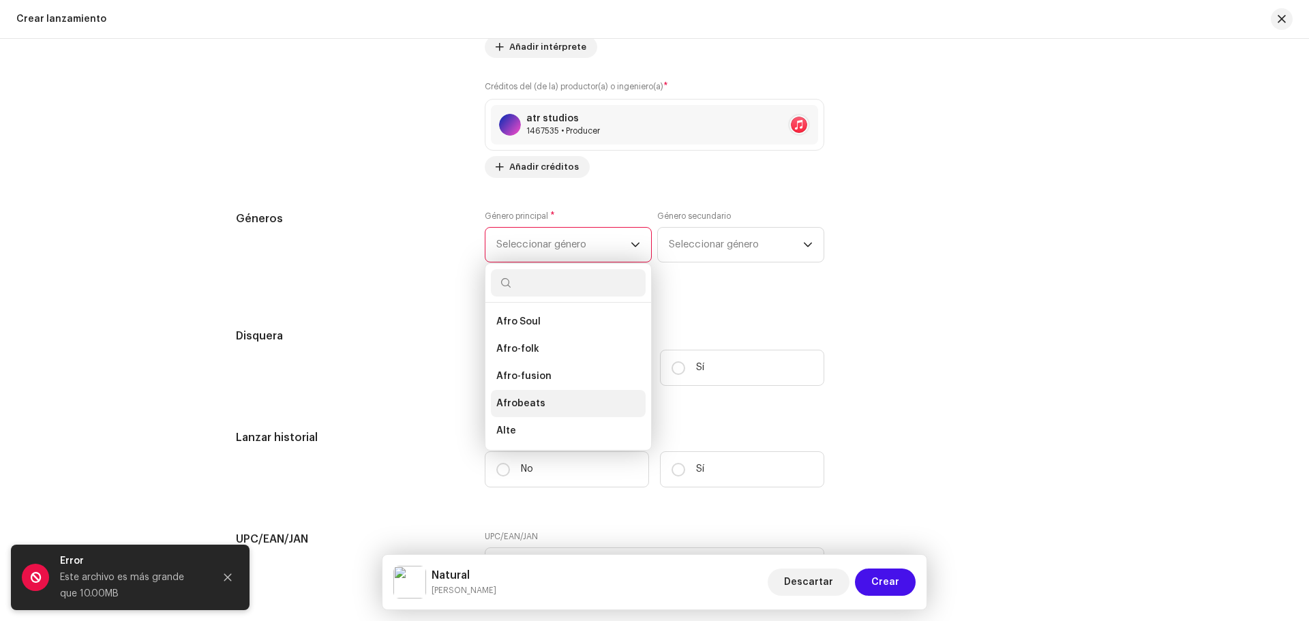
click at [556, 406] on li "Afrobeats" at bounding box center [568, 403] width 155 height 27
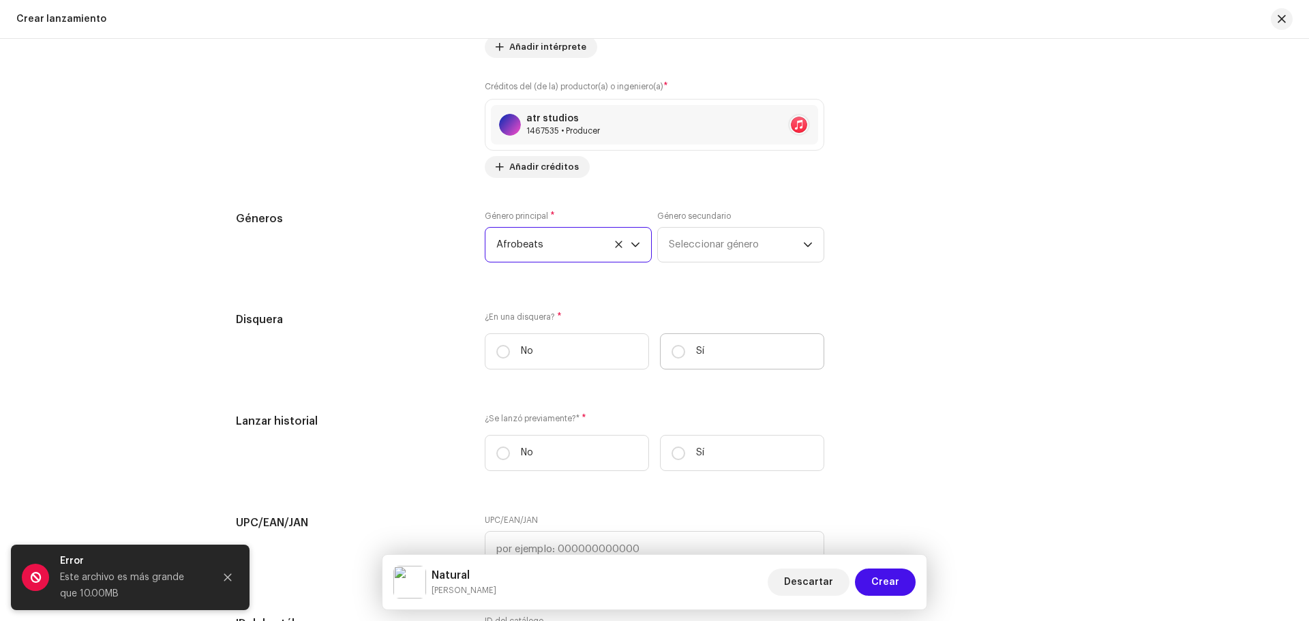
click at [735, 354] on label "Sí" at bounding box center [742, 351] width 164 height 36
click at [685, 354] on input "Sí" at bounding box center [679, 352] width 14 height 14
radio input "true"
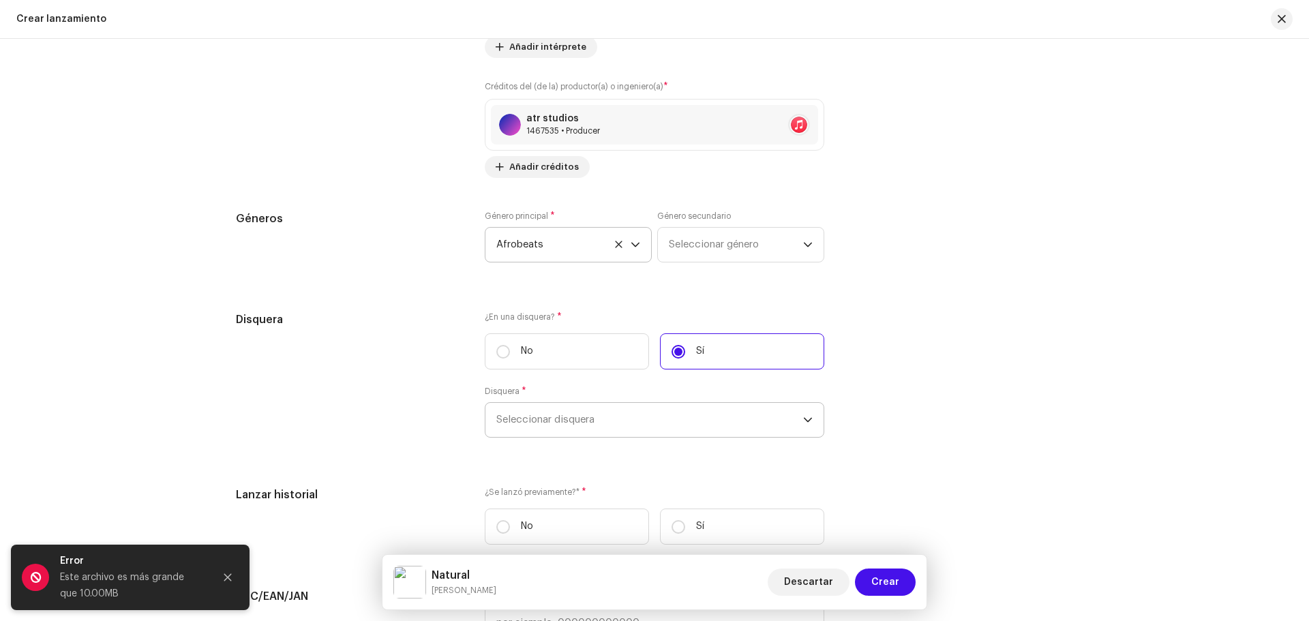
click at [637, 414] on span "Seleccionar disquera" at bounding box center [649, 420] width 307 height 34
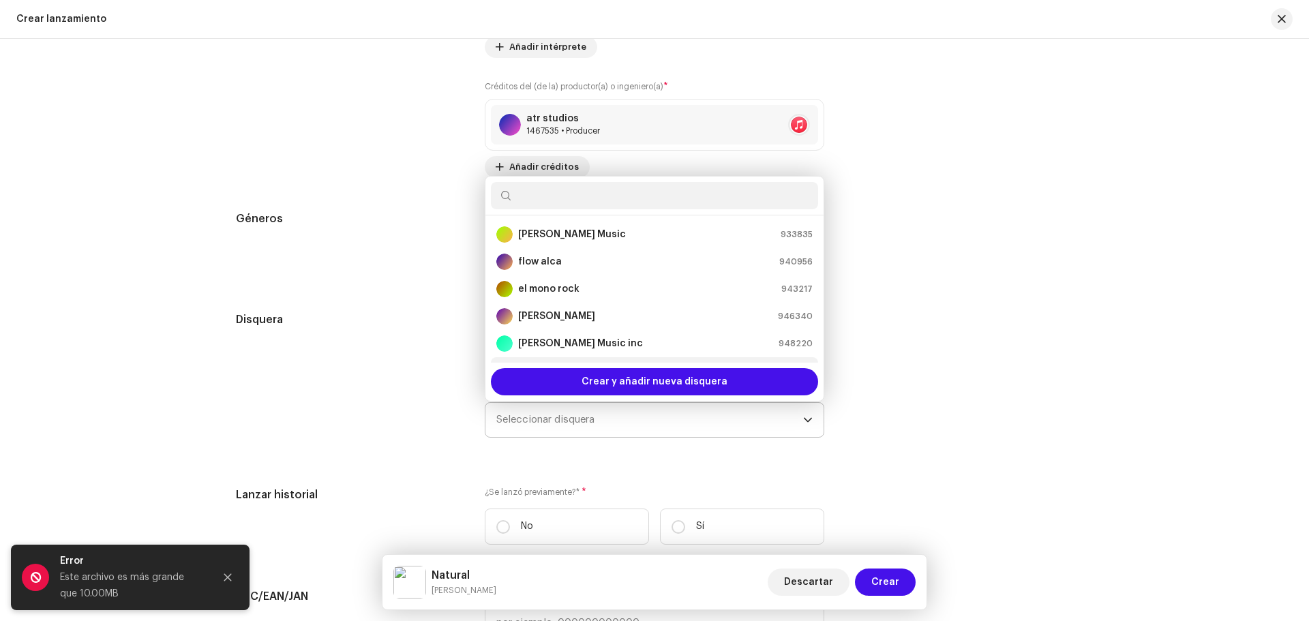
scroll to position [22, 0]
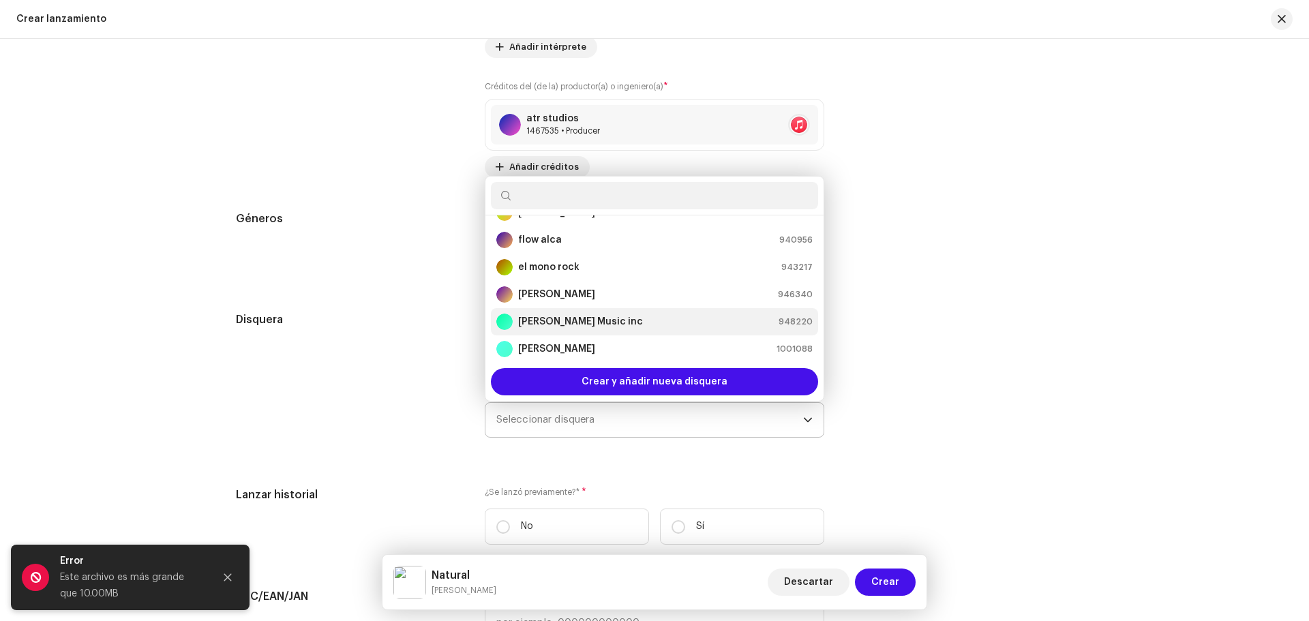
click at [618, 321] on div "[PERSON_NAME] Music inc 948220" at bounding box center [654, 322] width 316 height 16
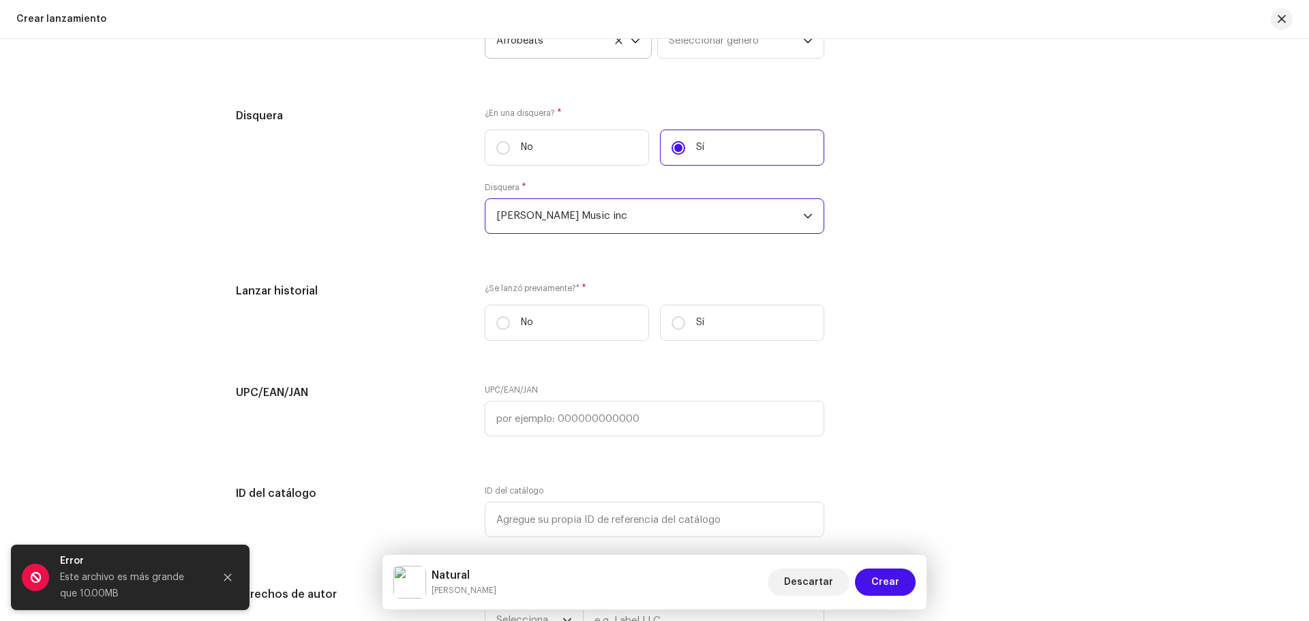
scroll to position [2169, 0]
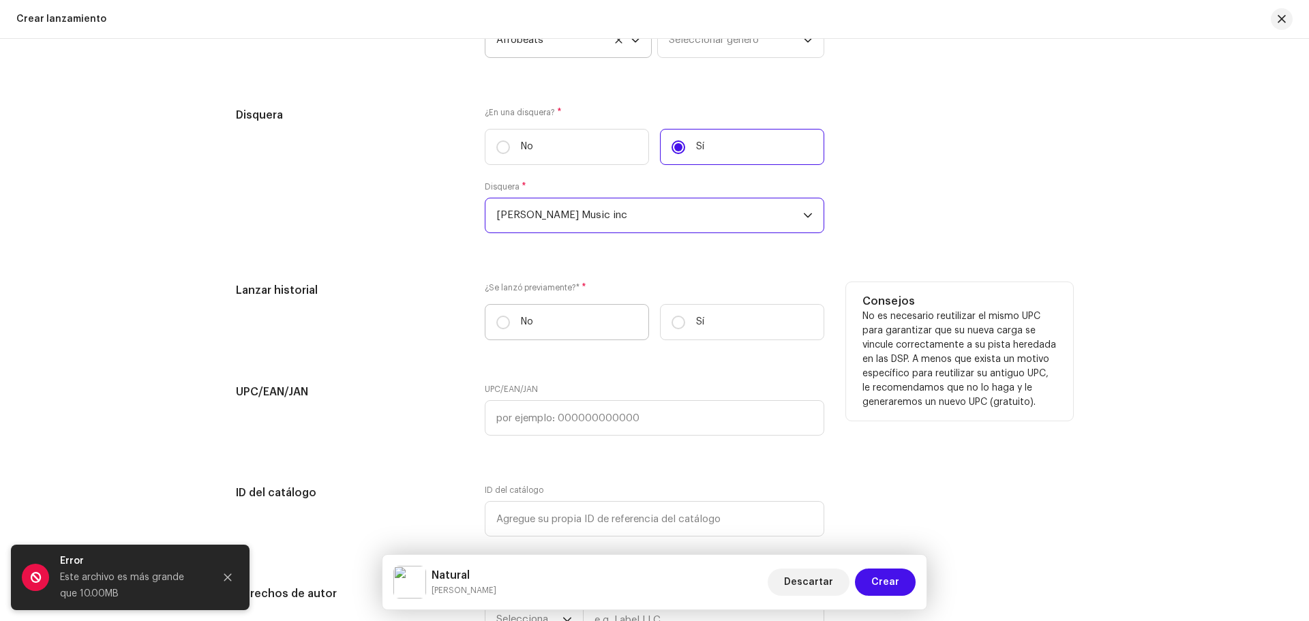
click at [573, 320] on label "No" at bounding box center [567, 322] width 164 height 36
click at [510, 320] on input "No" at bounding box center [503, 323] width 14 height 14
radio input "true"
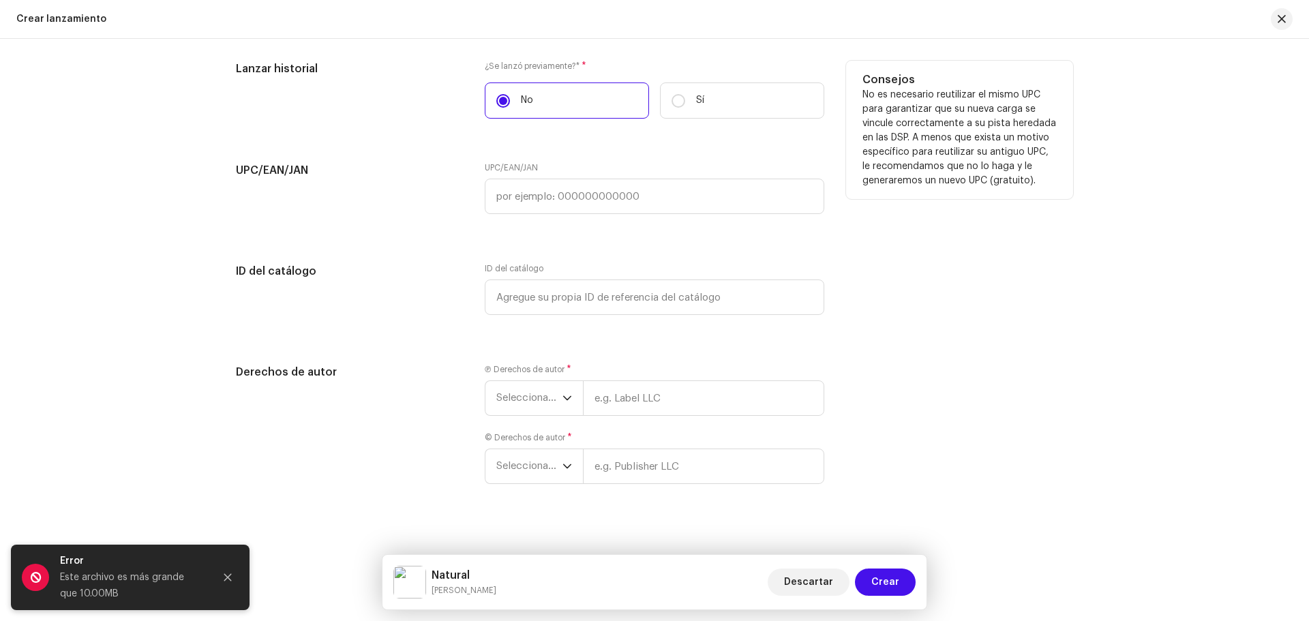
scroll to position [2401, 0]
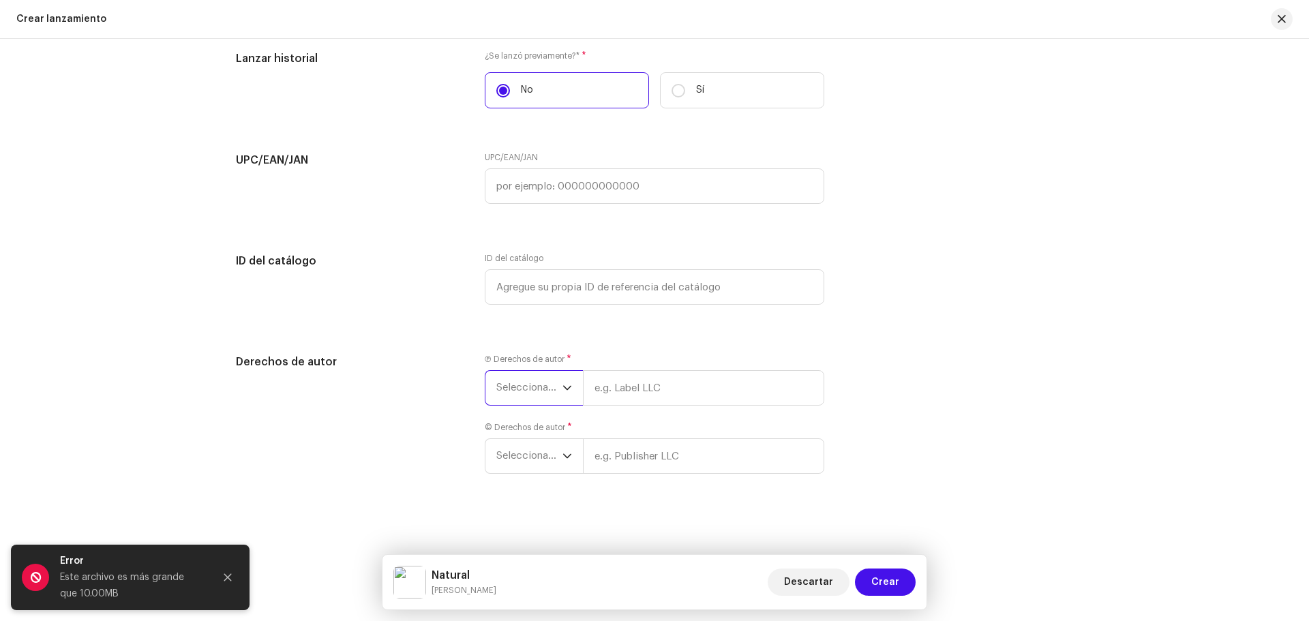
click at [533, 376] on span "Seleccionar año" at bounding box center [529, 388] width 66 height 34
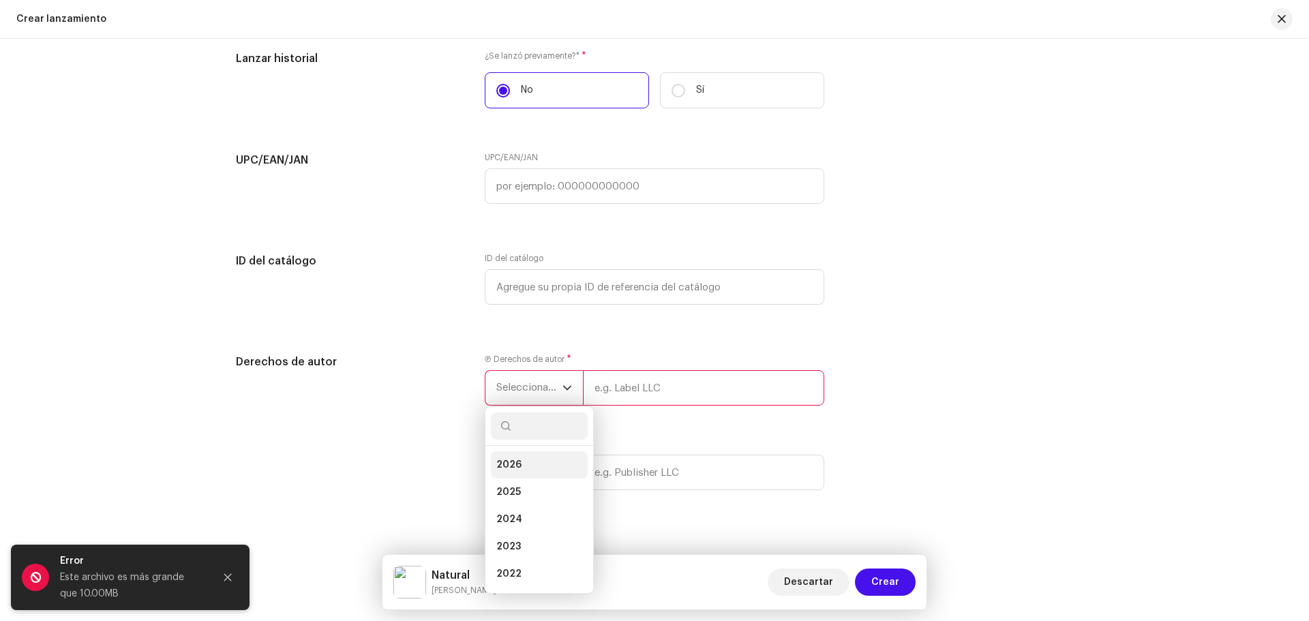
click at [531, 462] on li "2026" at bounding box center [539, 464] width 97 height 27
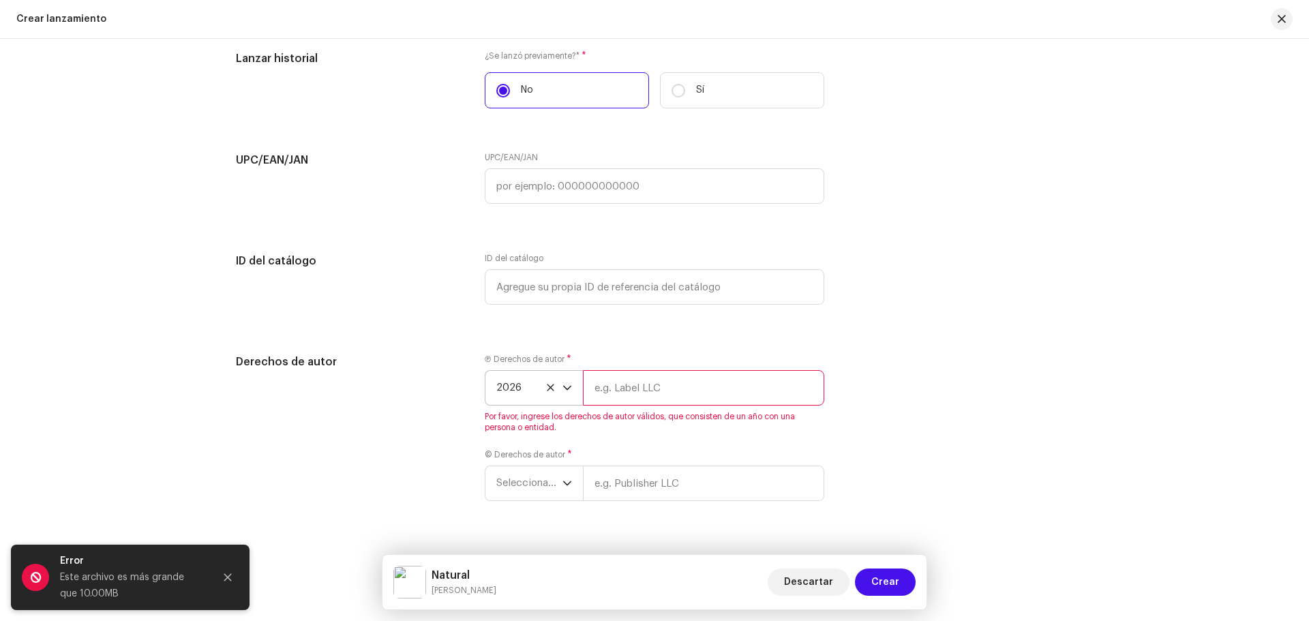
click at [612, 392] on input "text" at bounding box center [703, 387] width 241 height 35
click at [612, 388] on input "text" at bounding box center [703, 387] width 241 height 35
click at [537, 387] on span "2026" at bounding box center [529, 388] width 66 height 34
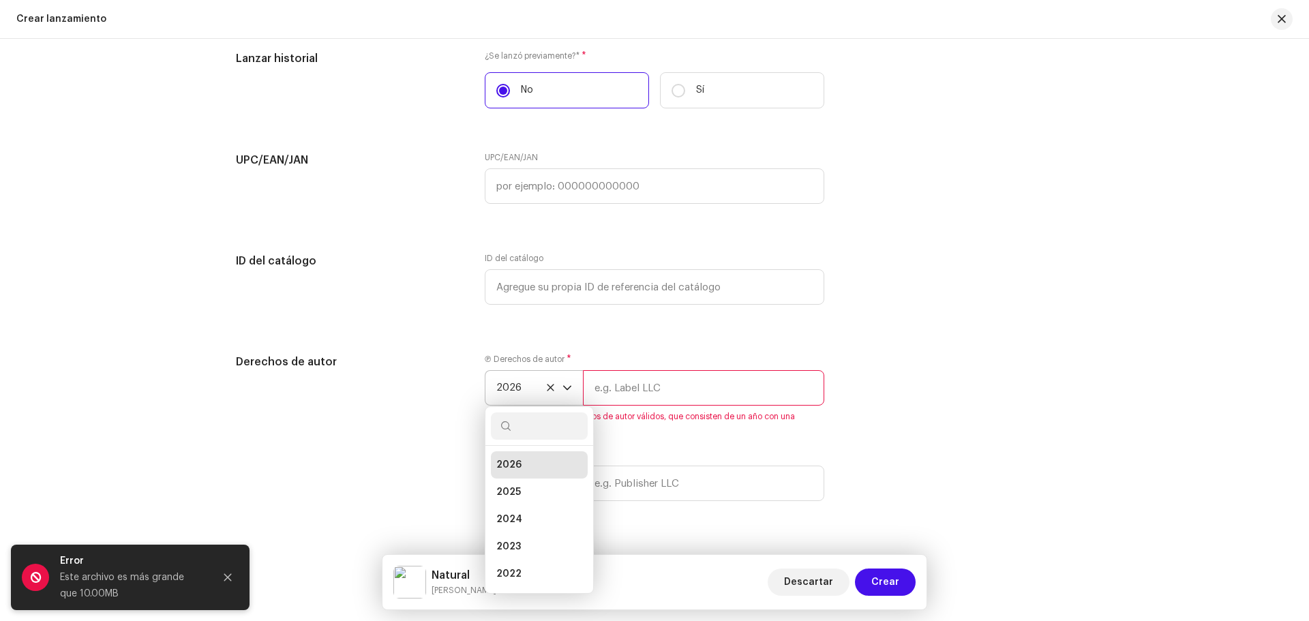
scroll to position [5, 0]
click at [530, 475] on li "2025" at bounding box center [539, 486] width 97 height 27
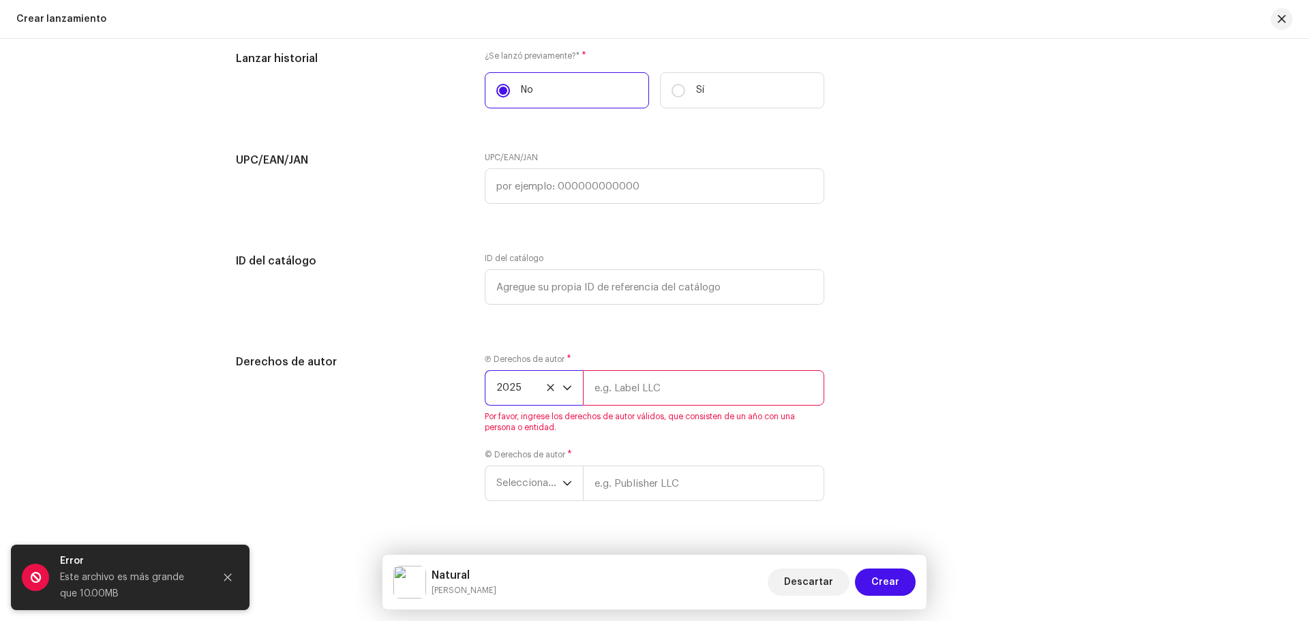
click at [616, 385] on input "text" at bounding box center [703, 387] width 241 height 35
type input "g"
click at [547, 383] on span "2025" at bounding box center [529, 388] width 66 height 34
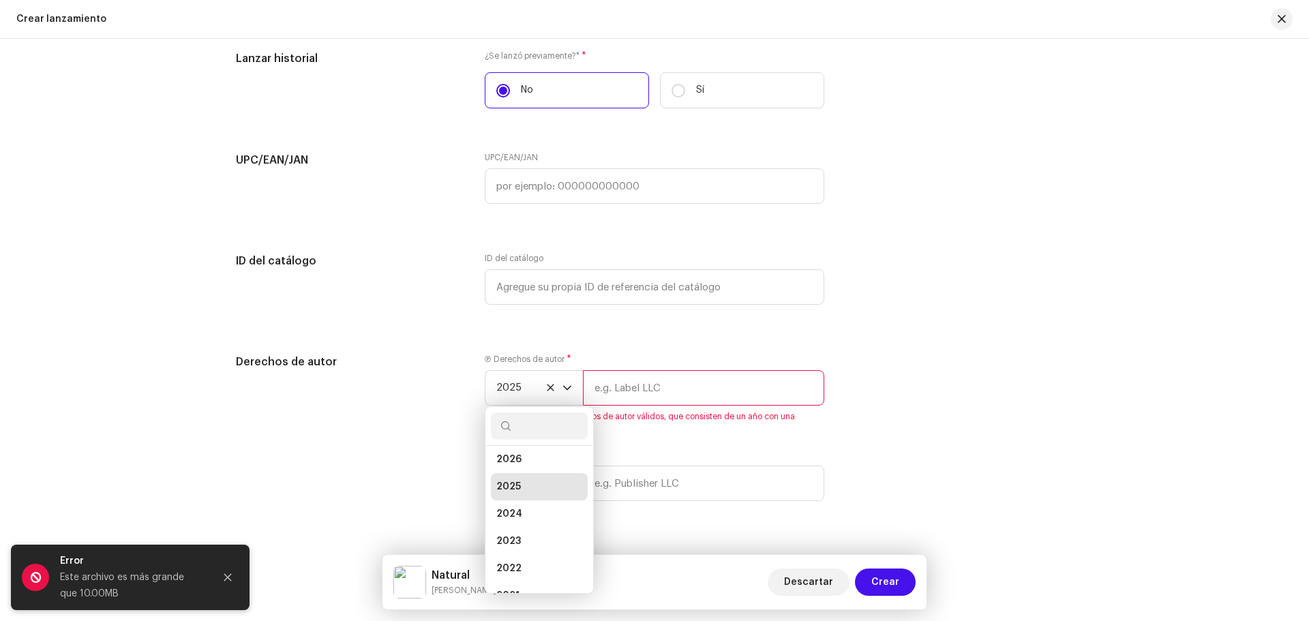
click at [609, 384] on input "text" at bounding box center [703, 387] width 241 height 35
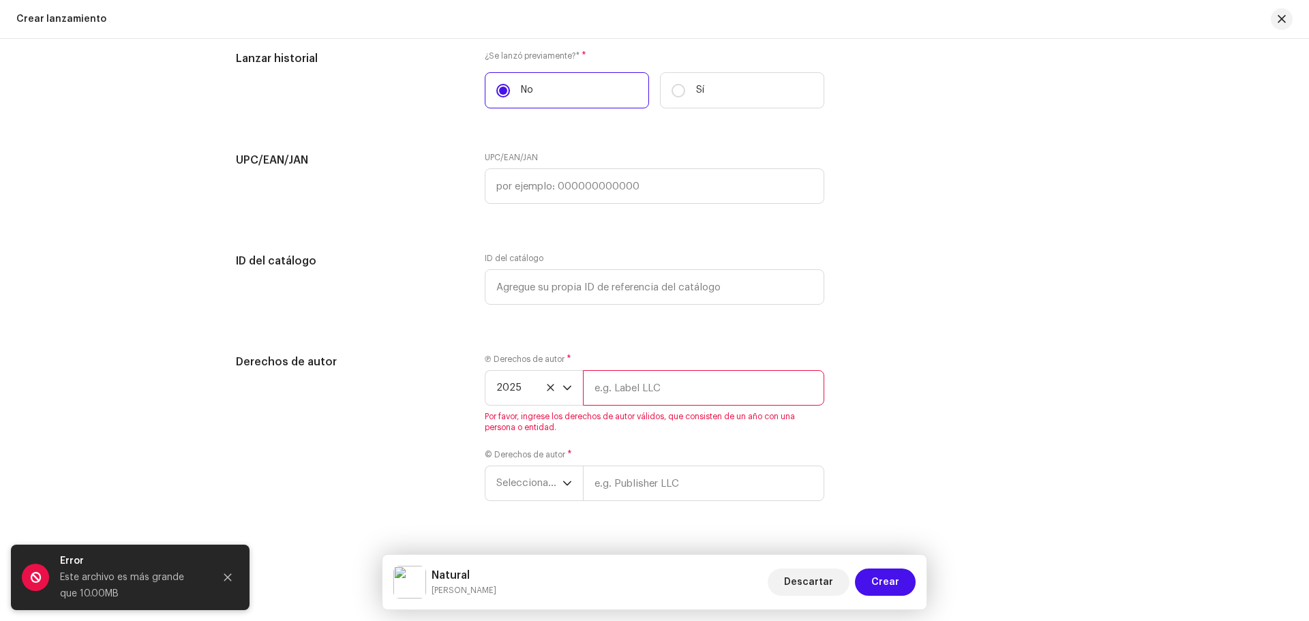
click at [612, 383] on input "text" at bounding box center [703, 387] width 241 height 35
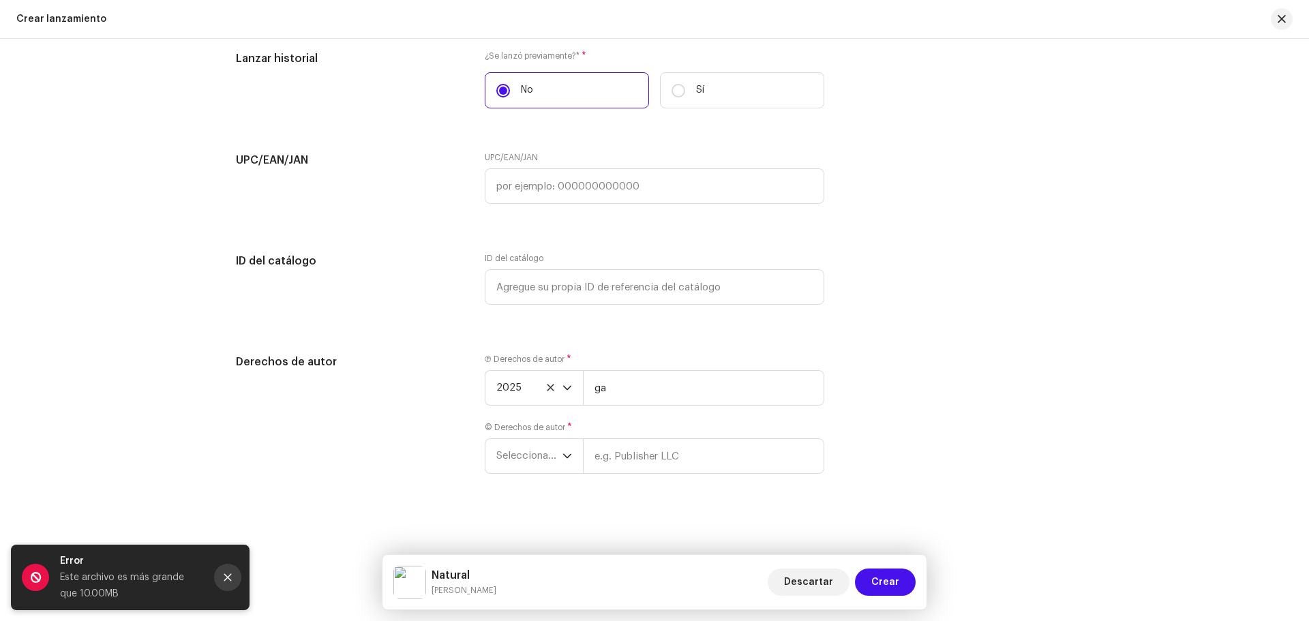
click at [230, 572] on button "Close" at bounding box center [227, 577] width 27 height 27
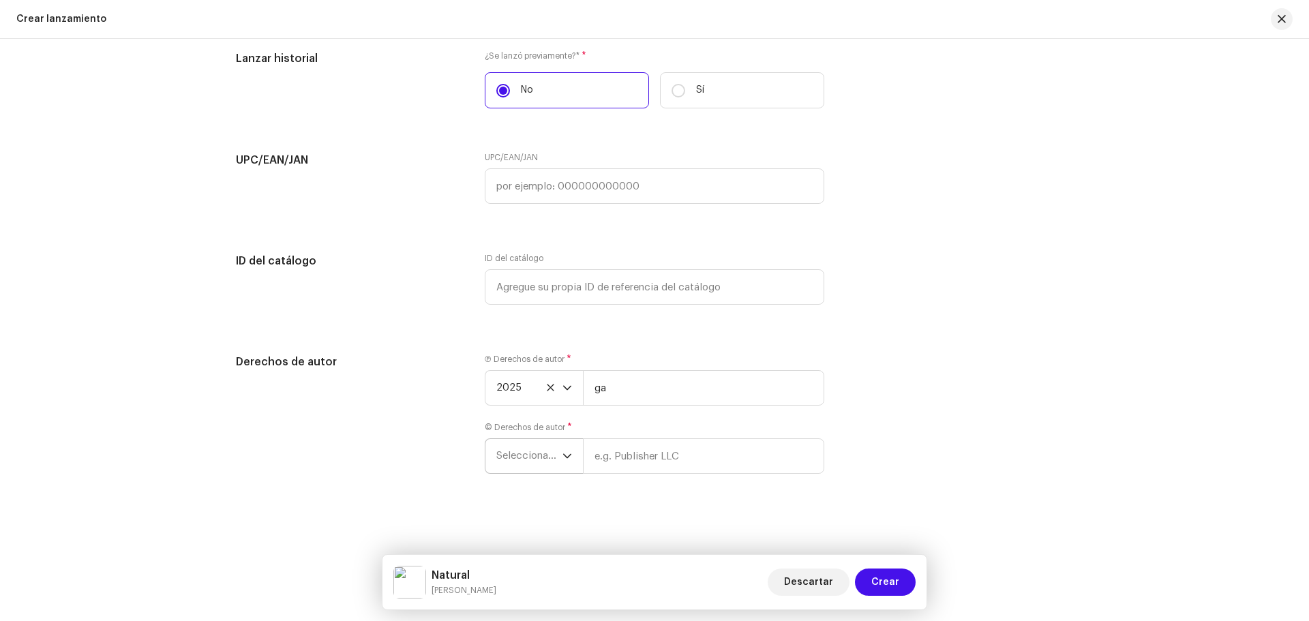
click at [505, 447] on span "Seleccionar año" at bounding box center [529, 456] width 66 height 34
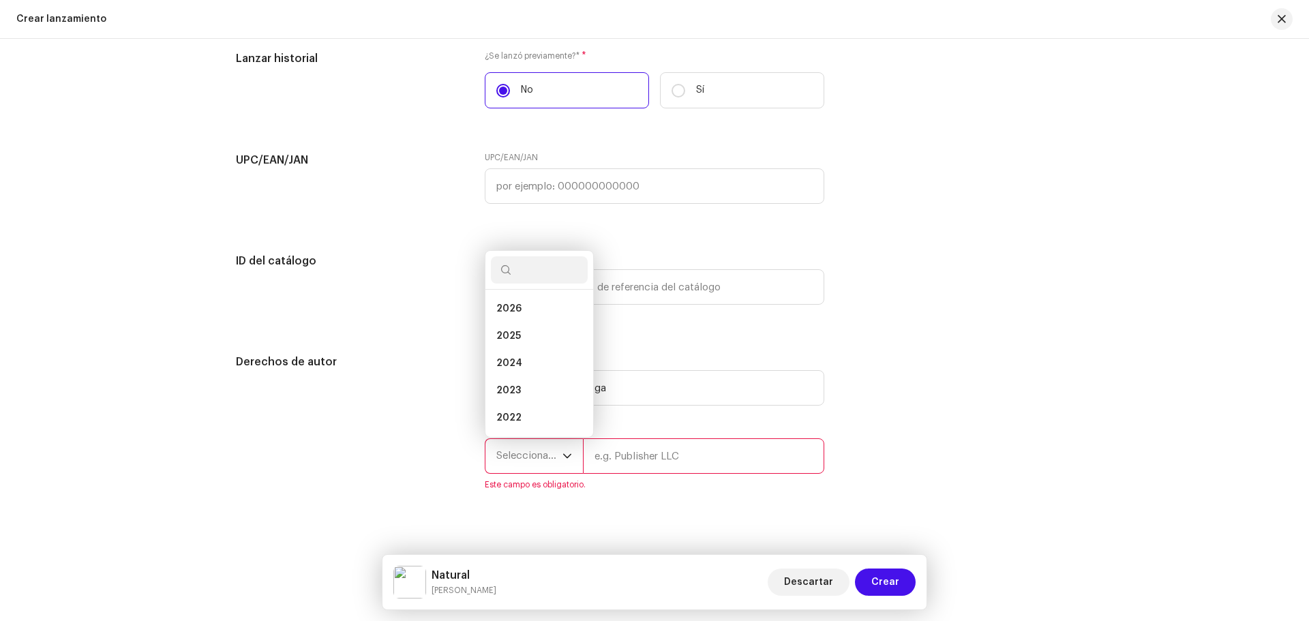
scroll to position [22, 0]
click at [528, 315] on li "2025" at bounding box center [539, 314] width 97 height 27
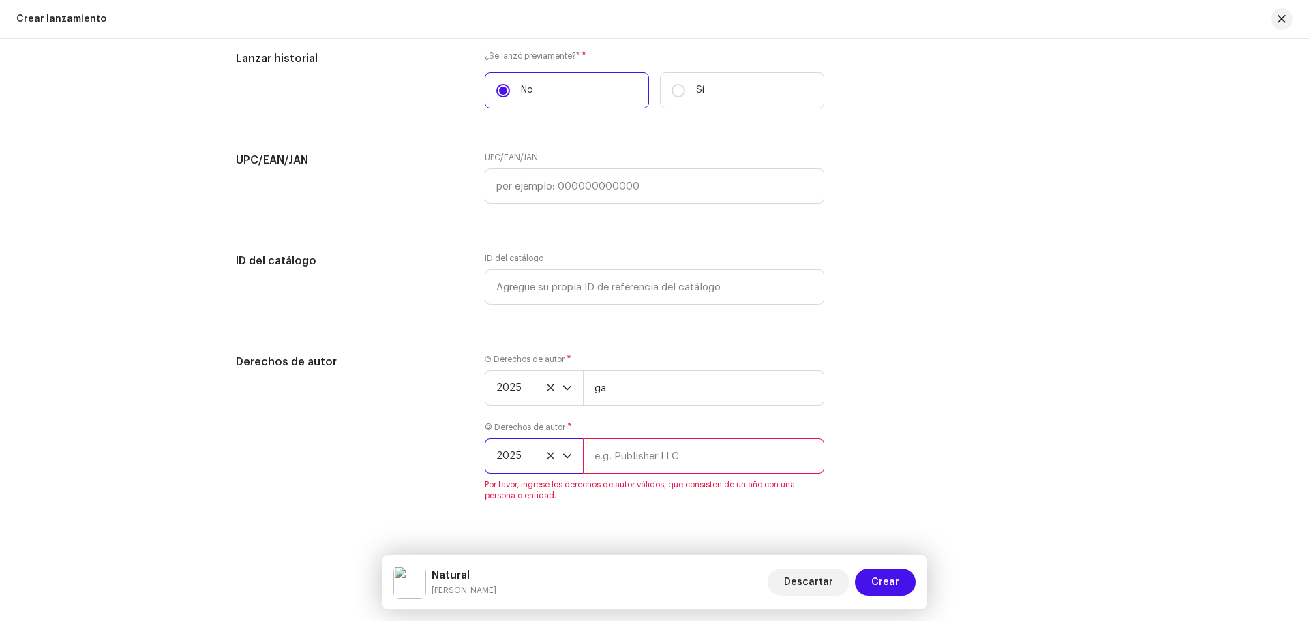
click at [614, 454] on input "text" at bounding box center [703, 455] width 241 height 35
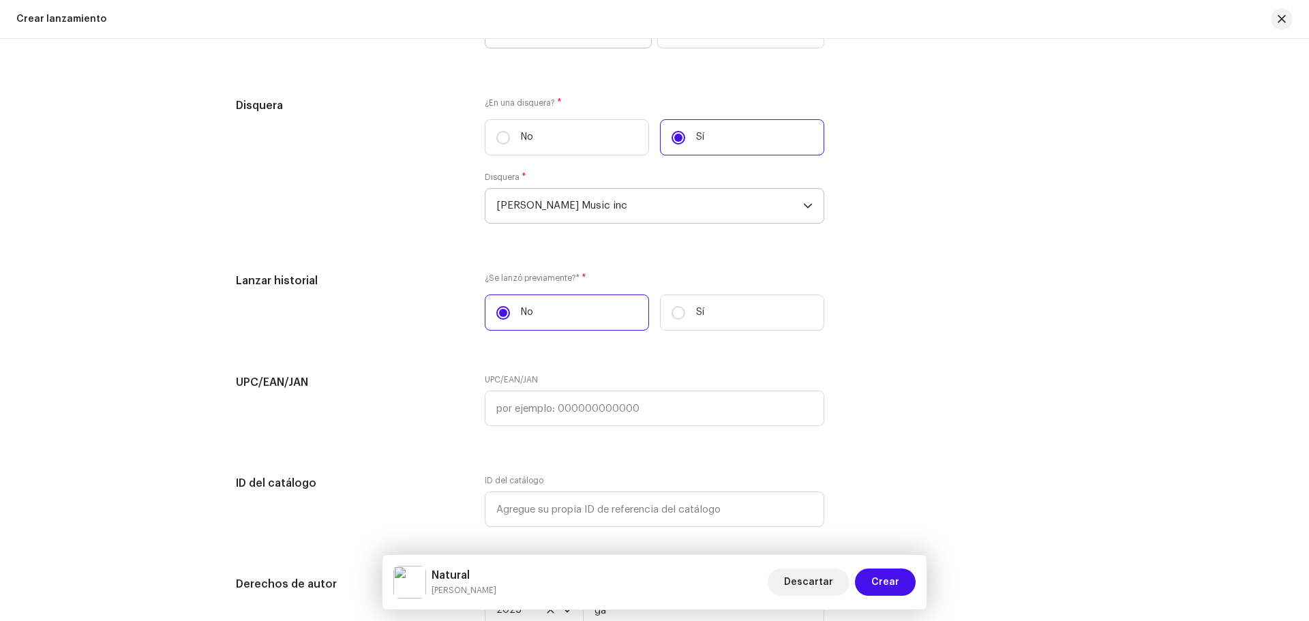
scroll to position [2155, 0]
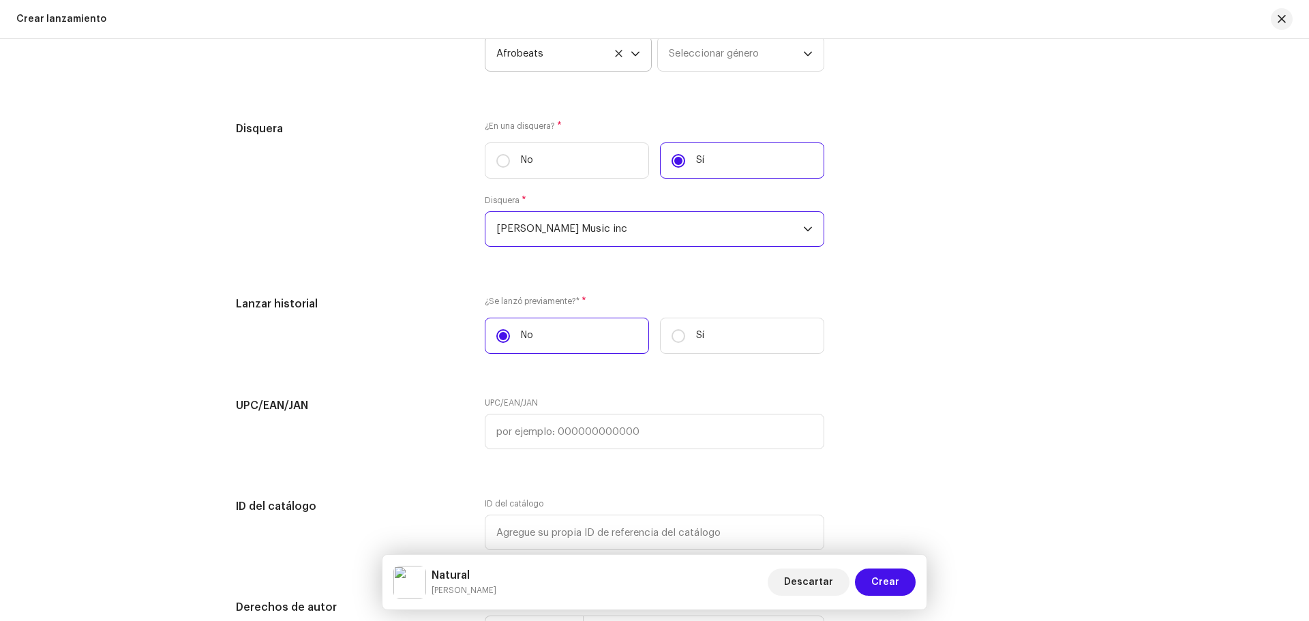
drag, startPoint x: 594, startPoint y: 228, endPoint x: 530, endPoint y: 238, distance: 64.9
click at [530, 238] on span "[PERSON_NAME] Music inc" at bounding box center [649, 229] width 307 height 34
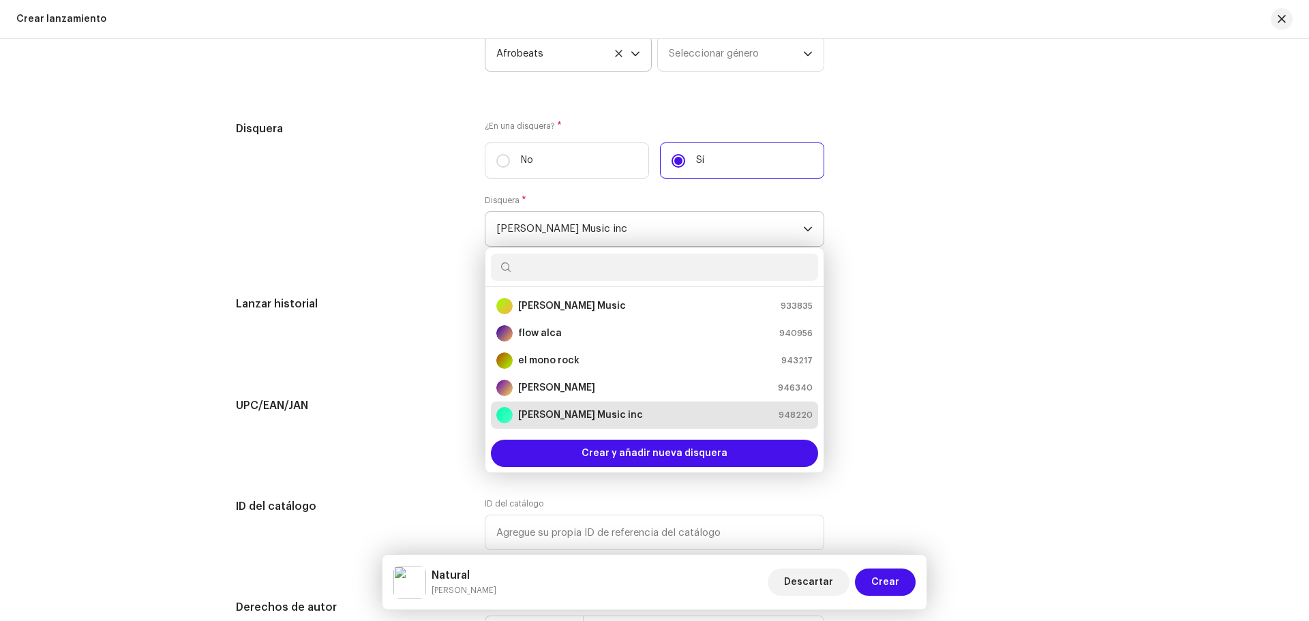
drag, startPoint x: 492, startPoint y: 229, endPoint x: 530, endPoint y: 235, distance: 39.2
click at [530, 235] on p-select "[PERSON_NAME] Music inc [PERSON_NAME] Music 933835 flow alca 940956 el mono roc…" at bounding box center [655, 228] width 340 height 35
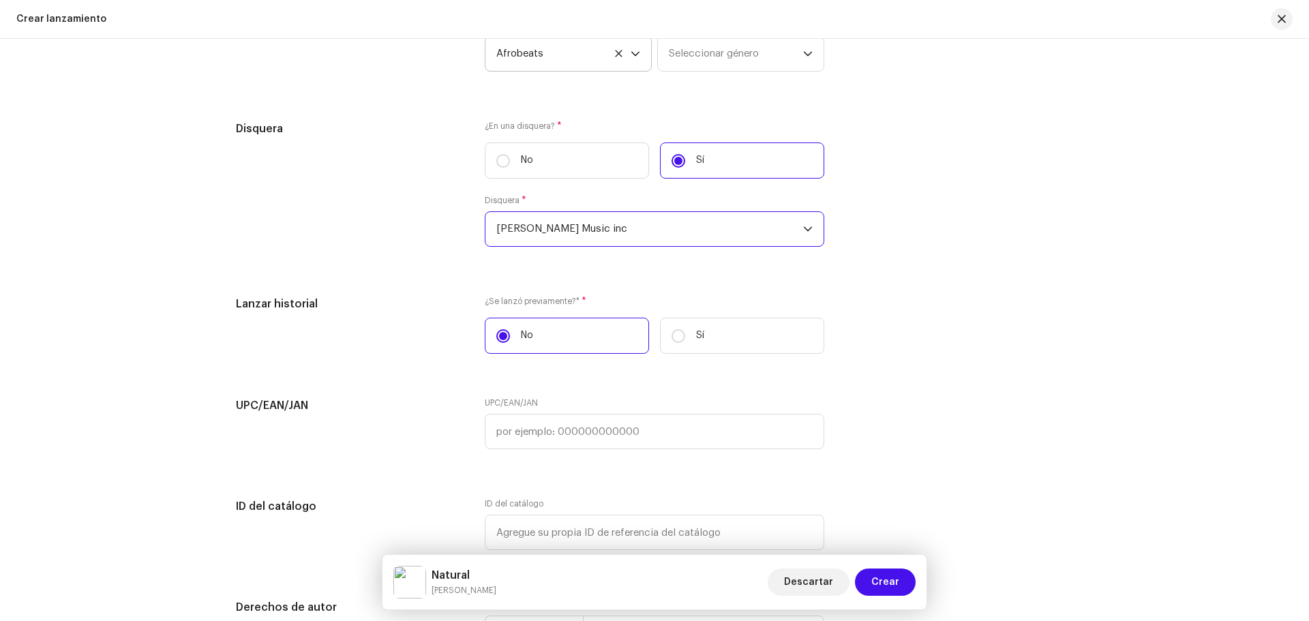
drag, startPoint x: 586, startPoint y: 234, endPoint x: 506, endPoint y: 233, distance: 80.5
click at [506, 233] on span "[PERSON_NAME] Music inc" at bounding box center [649, 229] width 307 height 34
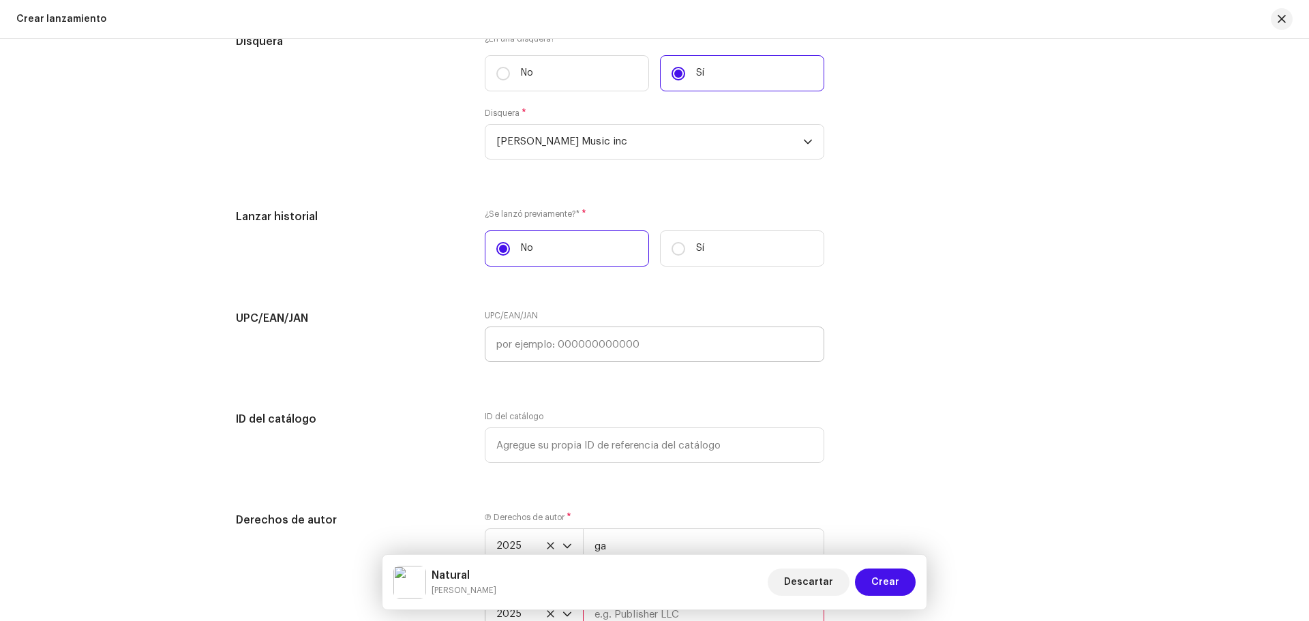
scroll to position [2428, 0]
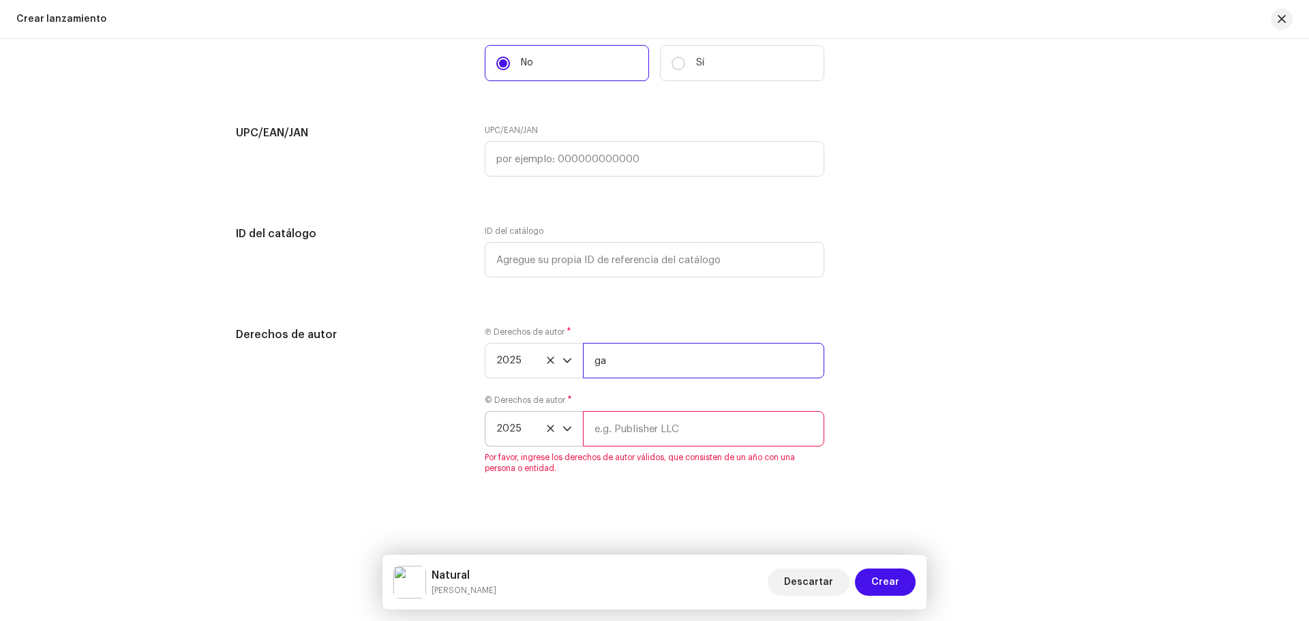
click at [634, 365] on input "ga" at bounding box center [703, 360] width 241 height 35
type input "g"
drag, startPoint x: 664, startPoint y: 368, endPoint x: 595, endPoint y: 377, distance: 70.1
click at [595, 377] on input "[PERSON_NAME] music in" at bounding box center [703, 360] width 241 height 35
type input "[PERSON_NAME] music in"
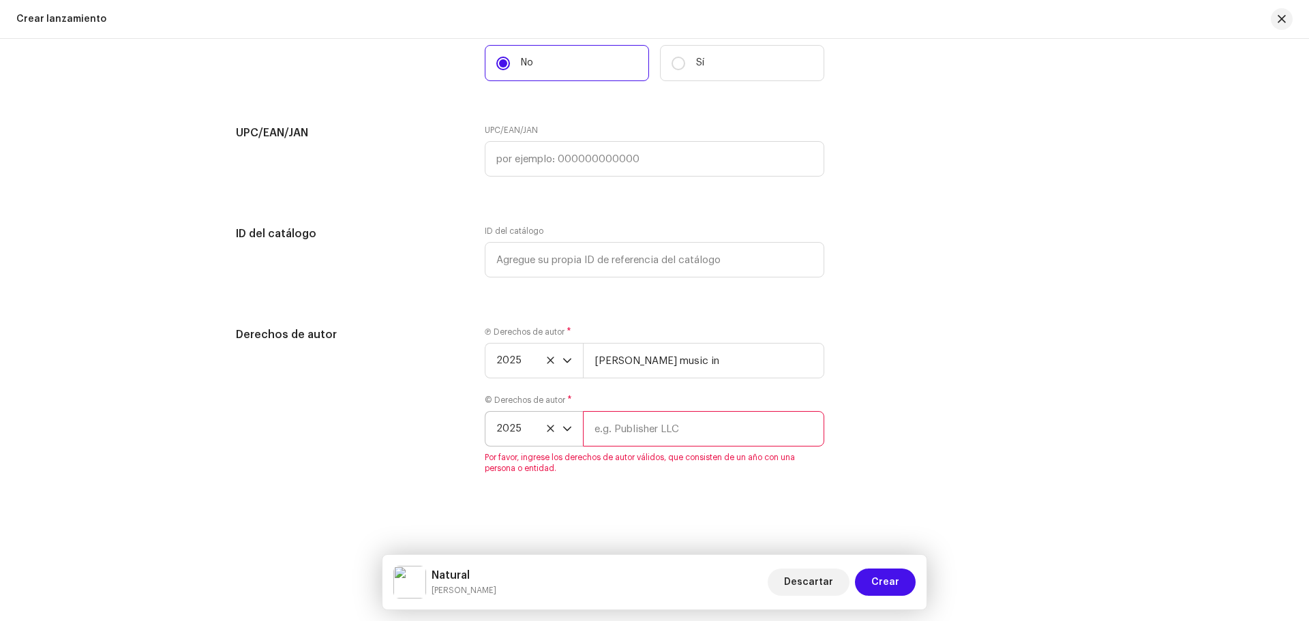
click at [614, 428] on input "text" at bounding box center [703, 428] width 241 height 35
paste input "[PERSON_NAME] music in"
type input "[PERSON_NAME] music in"
click at [887, 575] on span "Crear" at bounding box center [885, 582] width 28 height 27
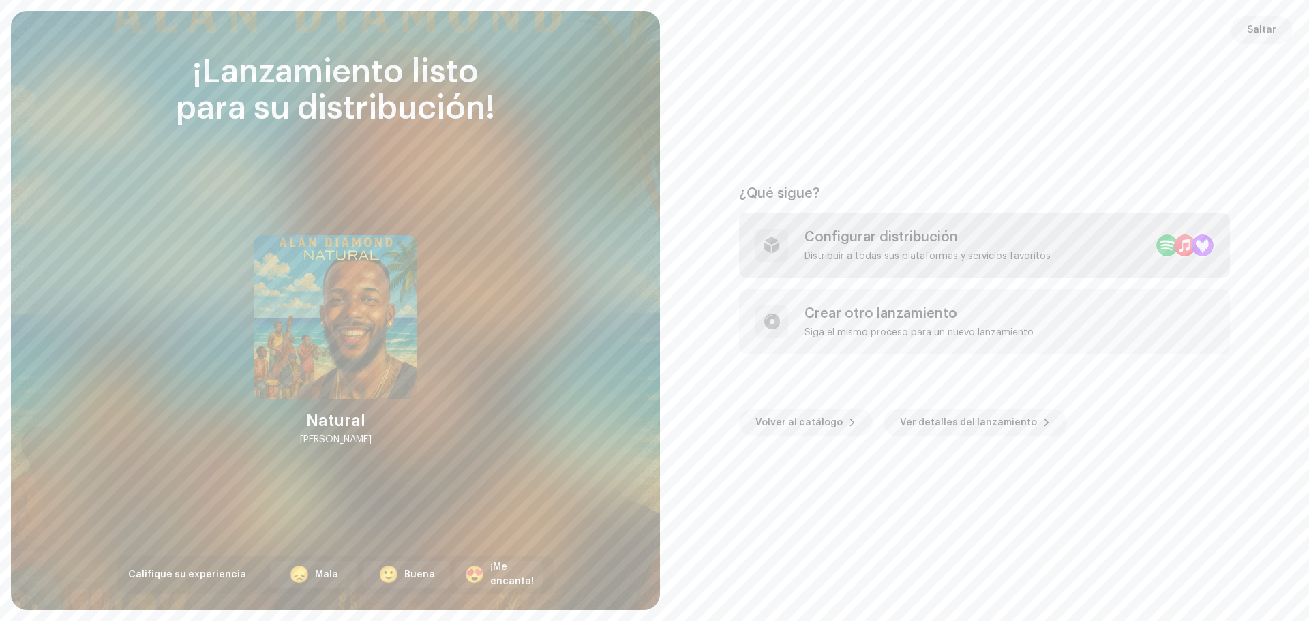
click at [939, 254] on div "Distribuir a todas sus plataformas y servicios favoritos" at bounding box center [928, 256] width 246 height 11
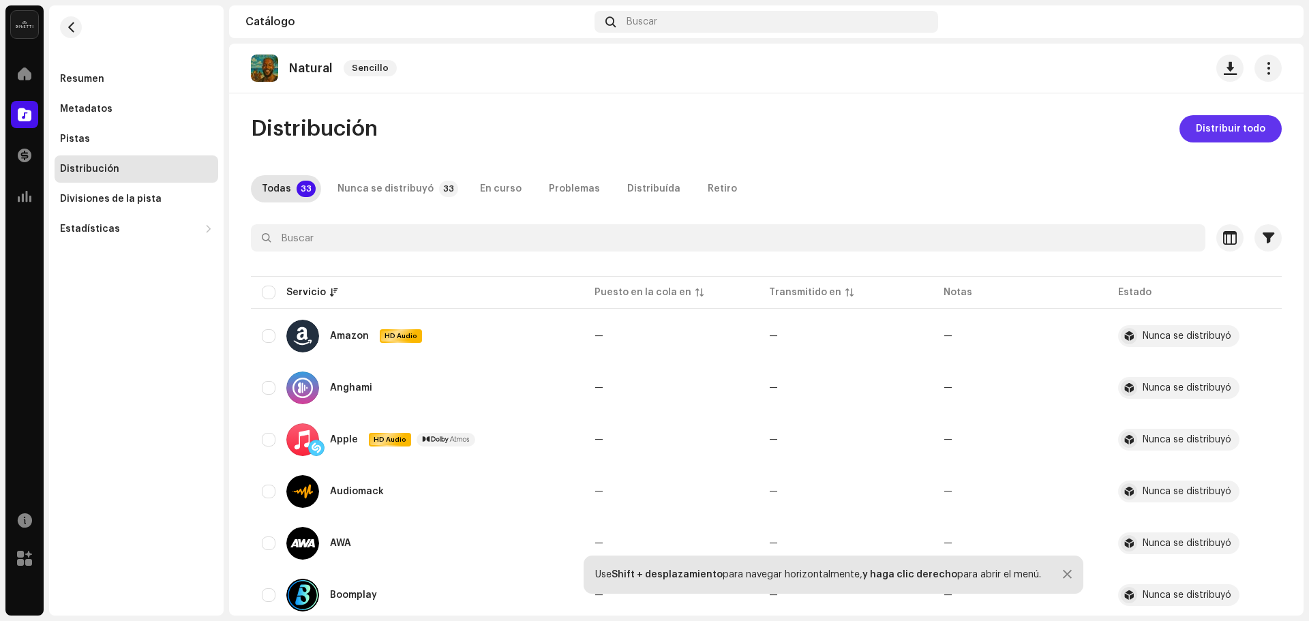
click at [1219, 134] on span "Distribuir todo" at bounding box center [1231, 128] width 70 height 27
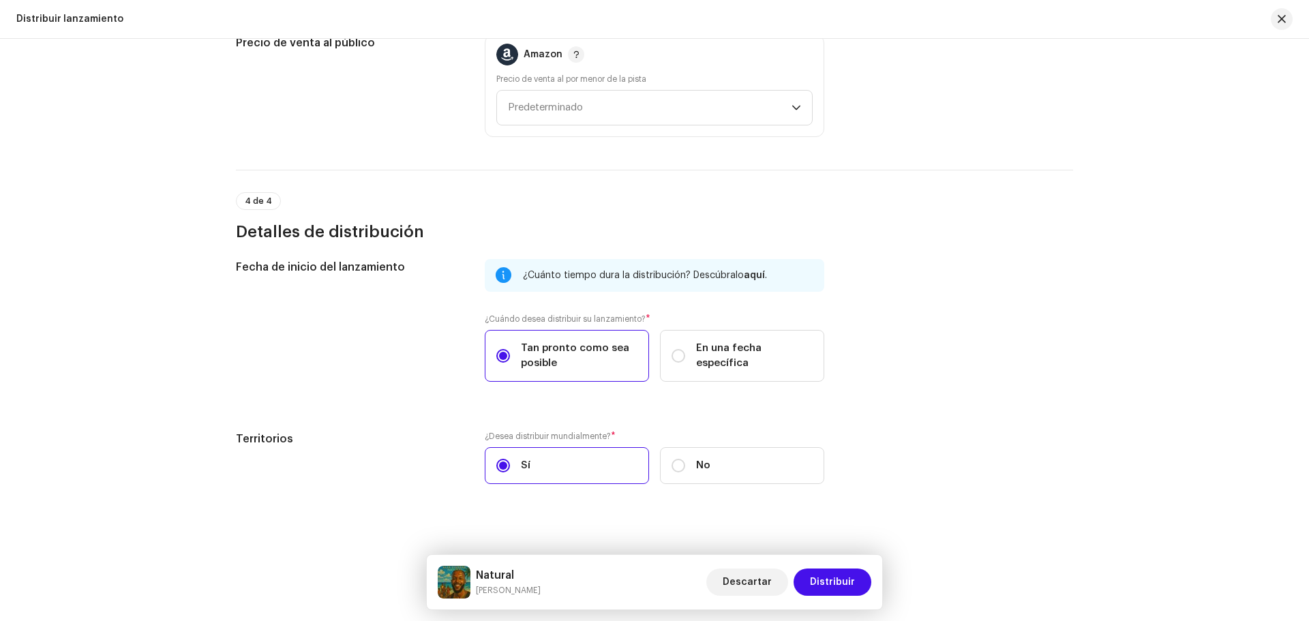
scroll to position [2149, 0]
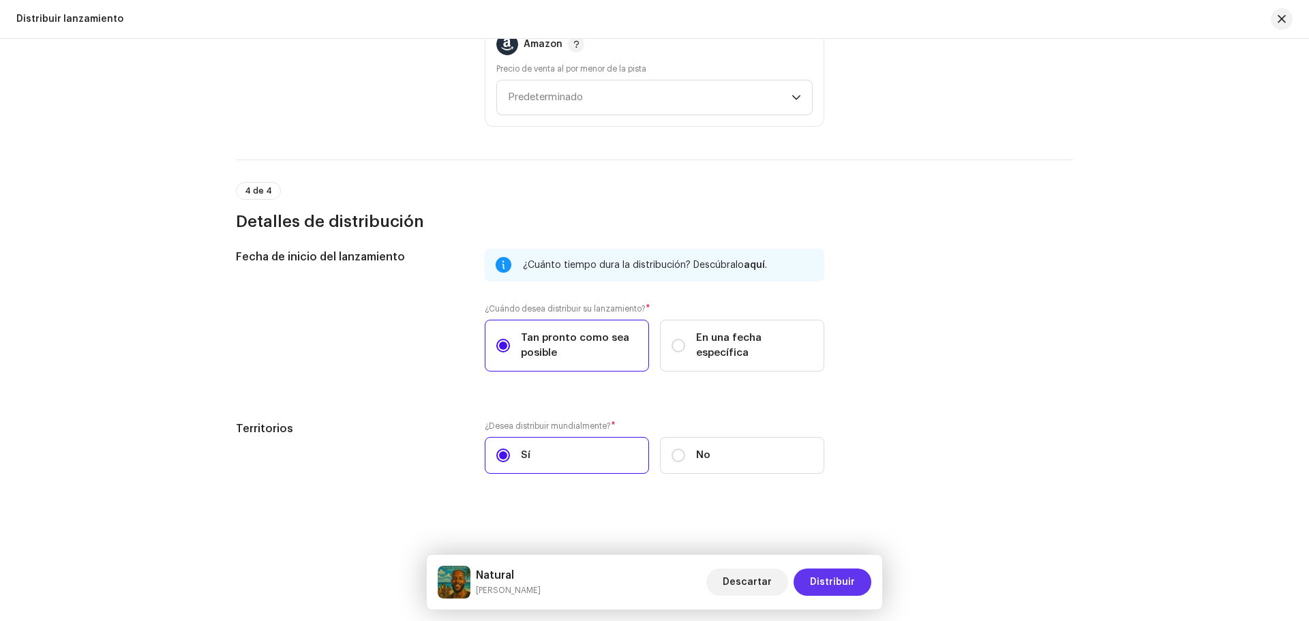
click at [843, 571] on span "Distribuir" at bounding box center [832, 582] width 45 height 27
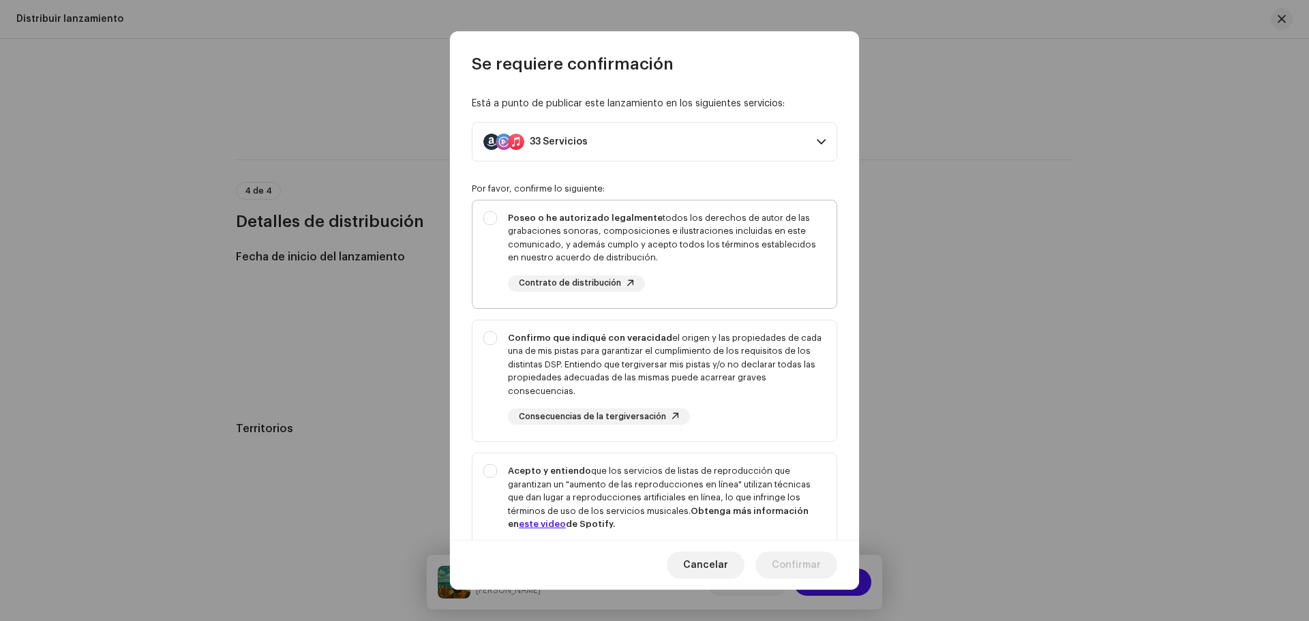
click at [497, 238] on div "Poseo o he autorizado legalmente todos los derechos de autor de las grabaciones…" at bounding box center [655, 251] width 364 height 102
checkbox input "true"
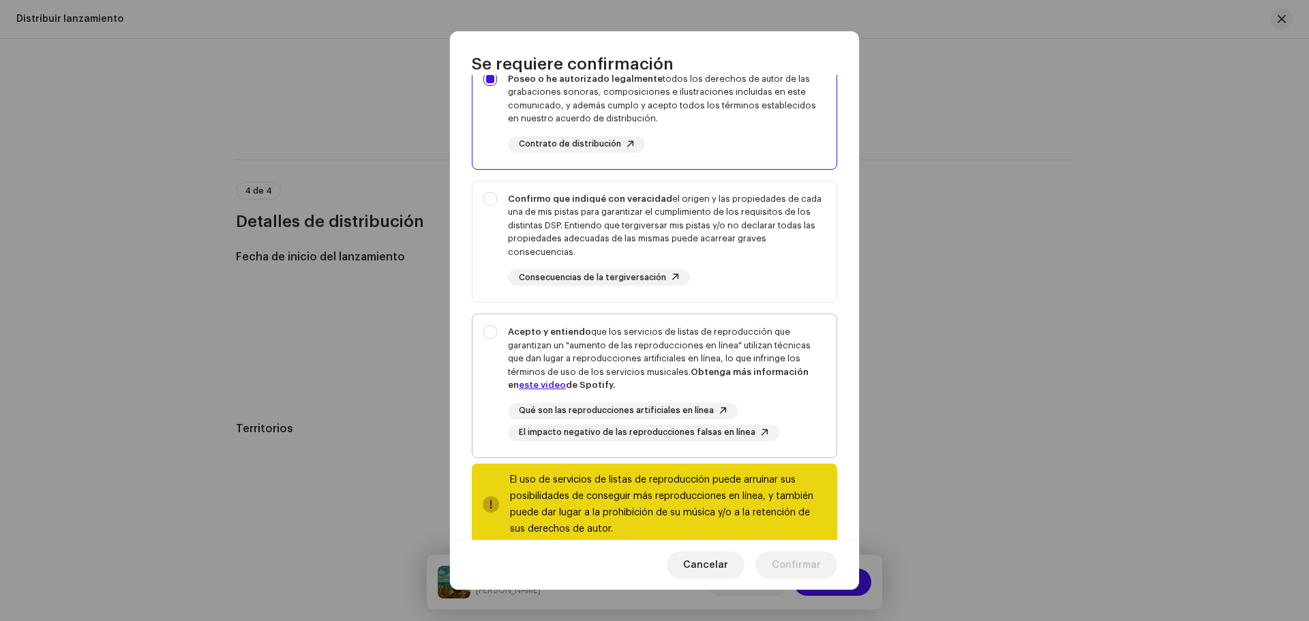
scroll to position [166, 0]
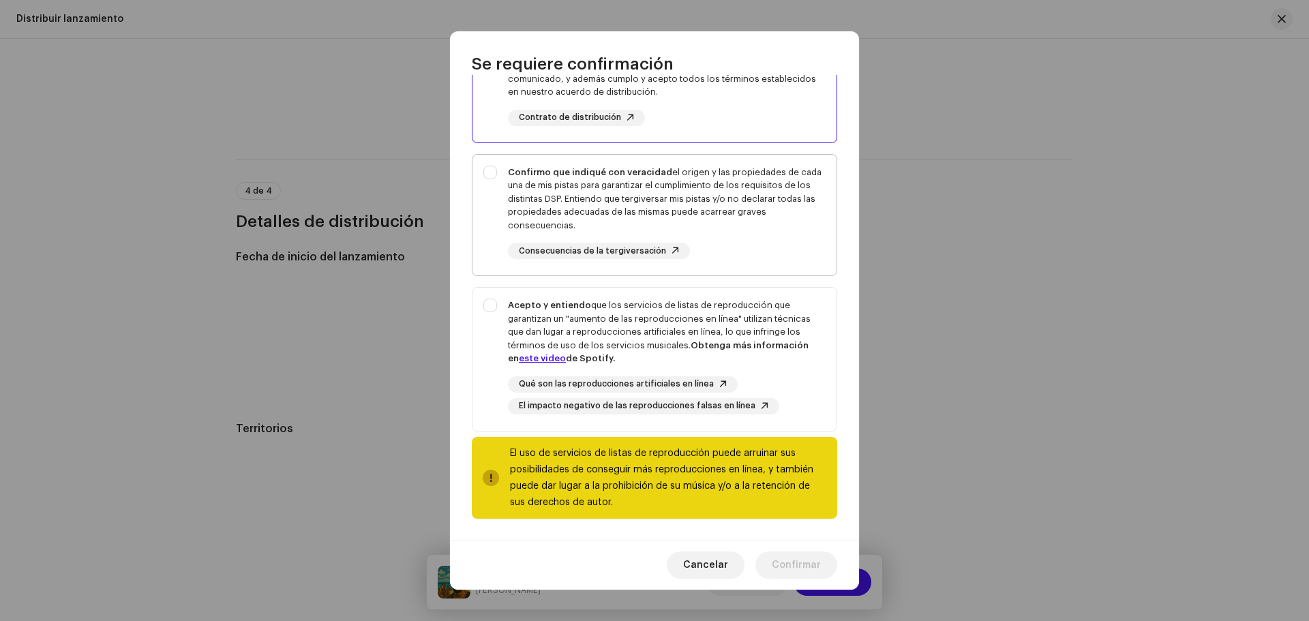
click at [485, 238] on div "Confirmo que indiqué con veracidad el origen y las propiedades de cada una de m…" at bounding box center [655, 213] width 364 height 116
checkbox input "true"
click at [499, 331] on div "Acepto y entiendo que los servicios de listas de reproducción que garantizan un…" at bounding box center [655, 357] width 364 height 138
checkbox input "true"
click at [816, 558] on span "Confirmar" at bounding box center [796, 565] width 49 height 27
